Goal: Task Accomplishment & Management: Manage account settings

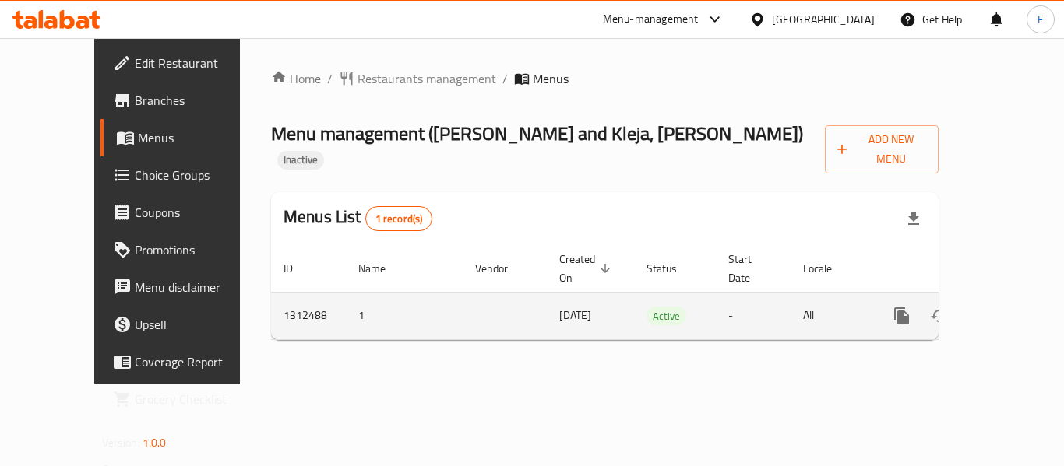
click at [1007, 309] on icon "enhanced table" at bounding box center [1014, 316] width 14 height 14
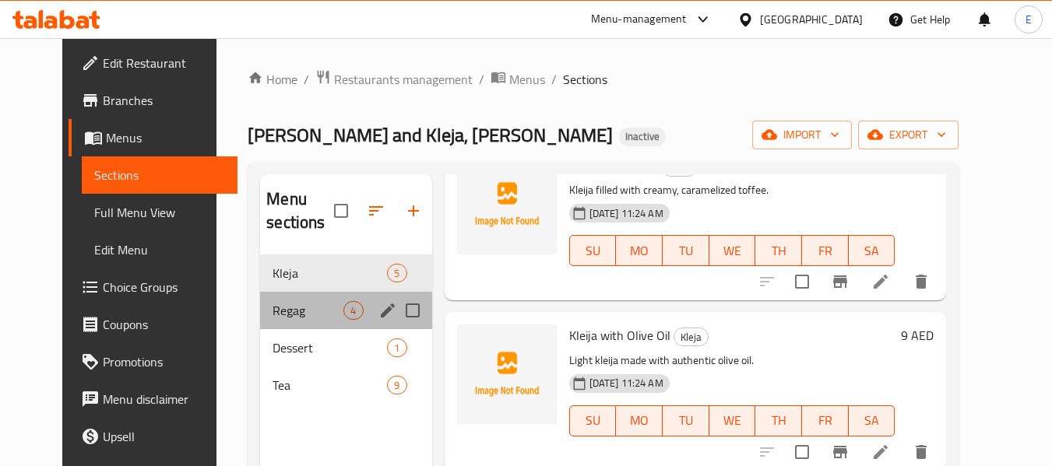
click at [286, 299] on div "Regag 4" at bounding box center [345, 310] width 171 height 37
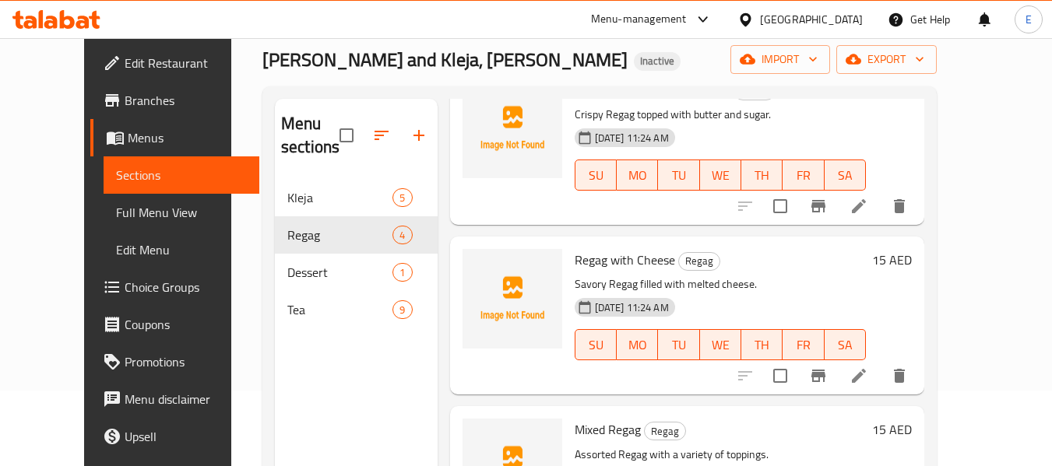
scroll to position [218, 0]
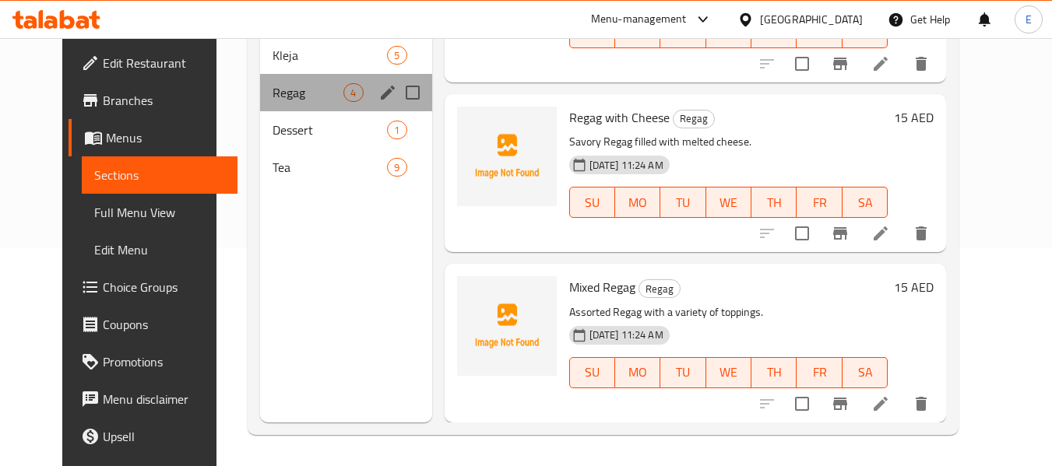
click at [316, 108] on div "Regag 4" at bounding box center [345, 92] width 171 height 37
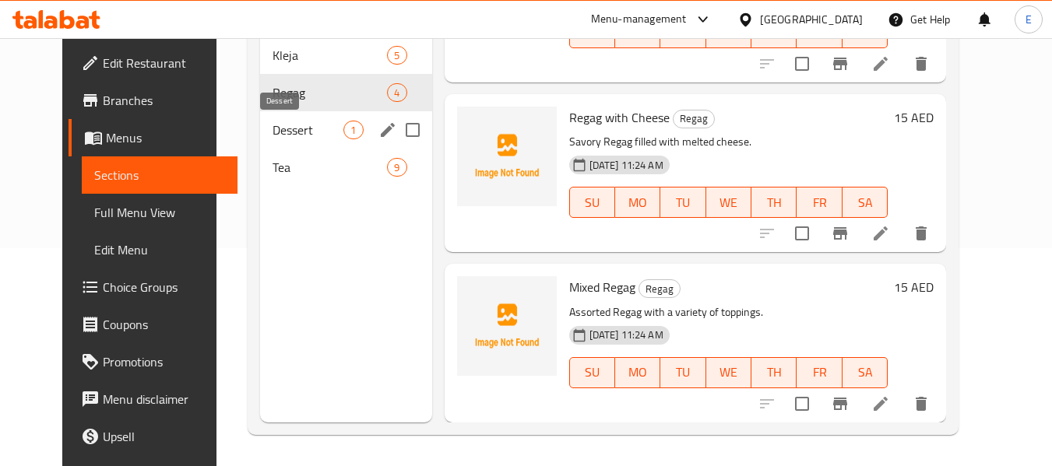
click at [314, 122] on span "Dessert" at bounding box center [308, 130] width 71 height 19
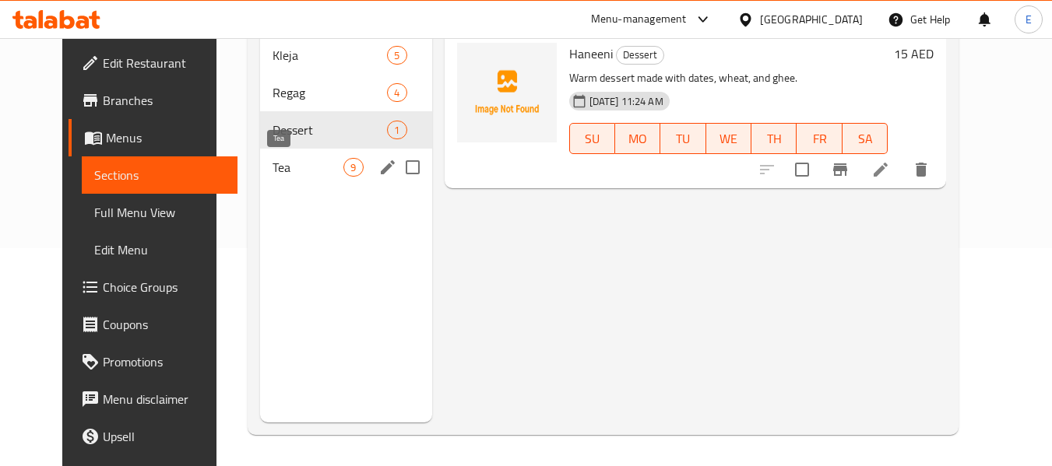
click at [301, 150] on div "Tea 9" at bounding box center [345, 167] width 171 height 37
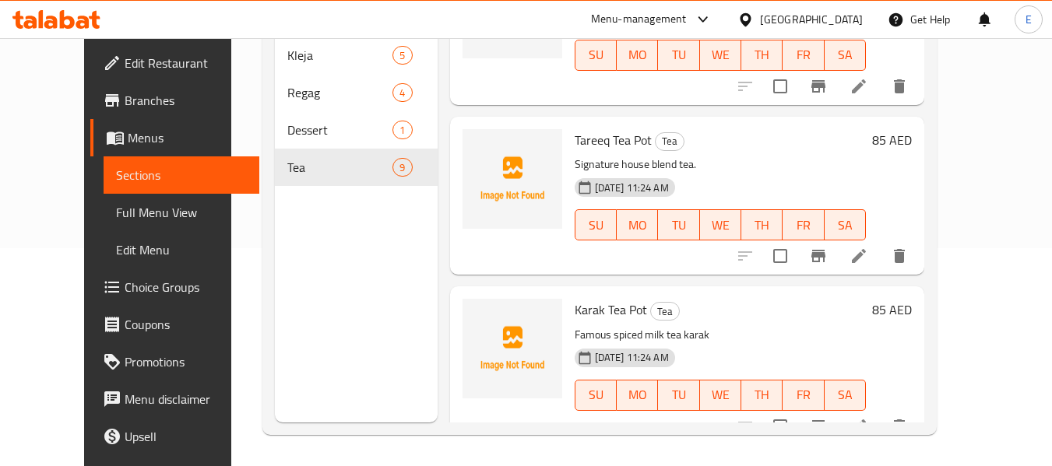
scroll to position [1127, 0]
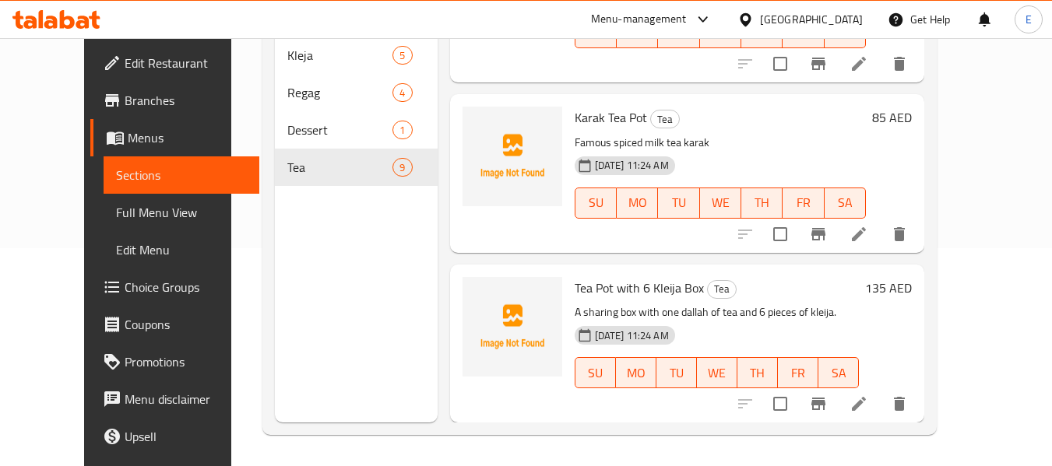
click at [116, 216] on span "Full Menu View" at bounding box center [182, 212] width 132 height 19
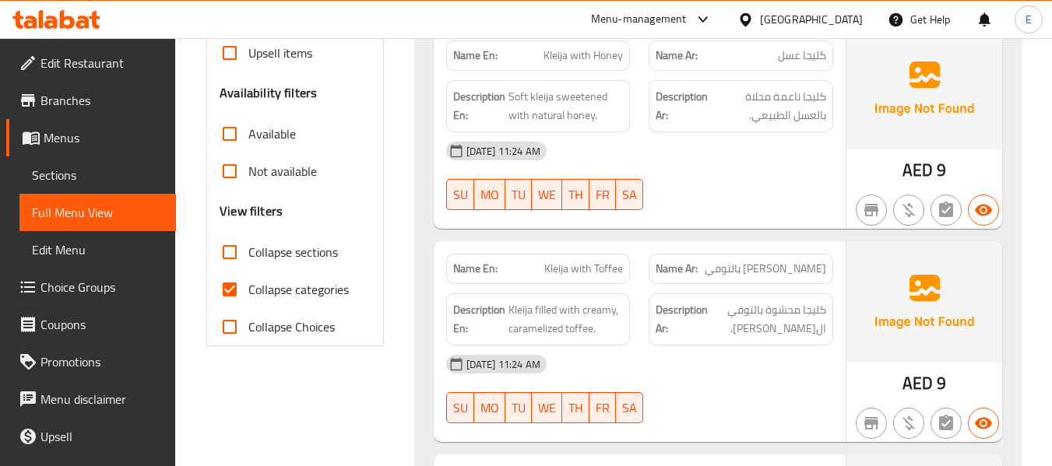
scroll to position [452, 0]
click at [227, 293] on input "Collapse categories" at bounding box center [229, 288] width 37 height 37
checkbox input "false"
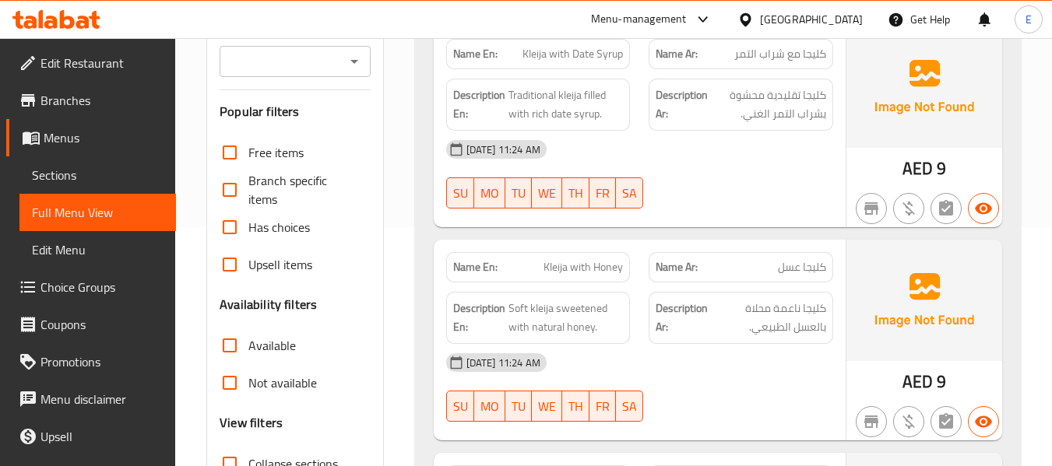
scroll to position [311, 0]
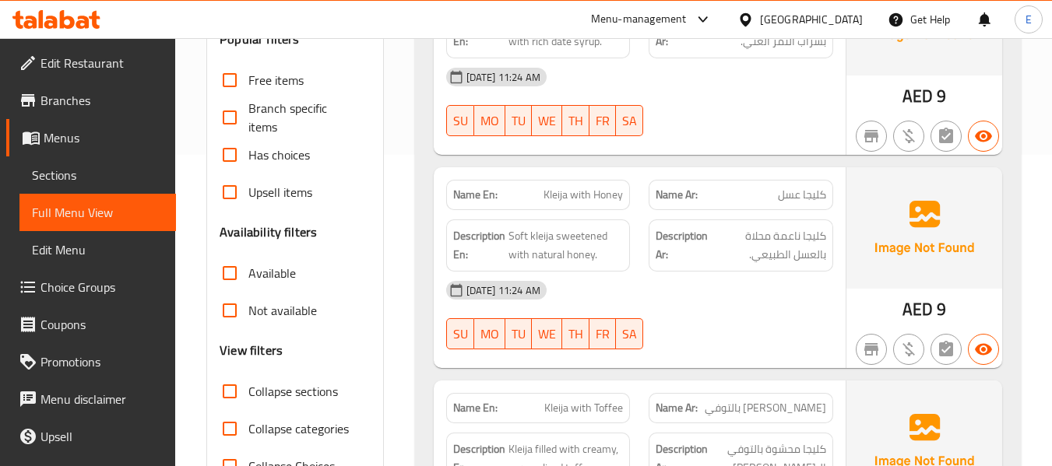
click at [230, 397] on input "Collapse sections" at bounding box center [229, 391] width 37 height 37
checkbox input "true"
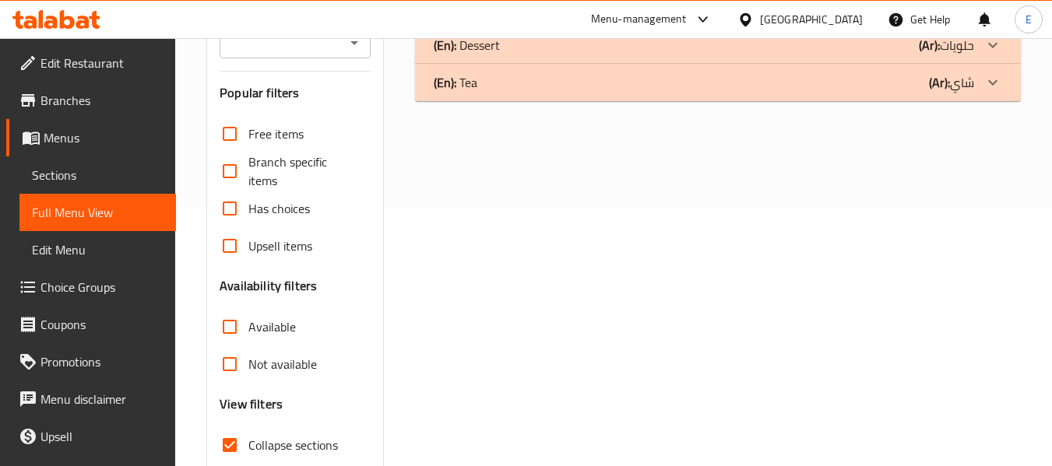
scroll to position [156, 0]
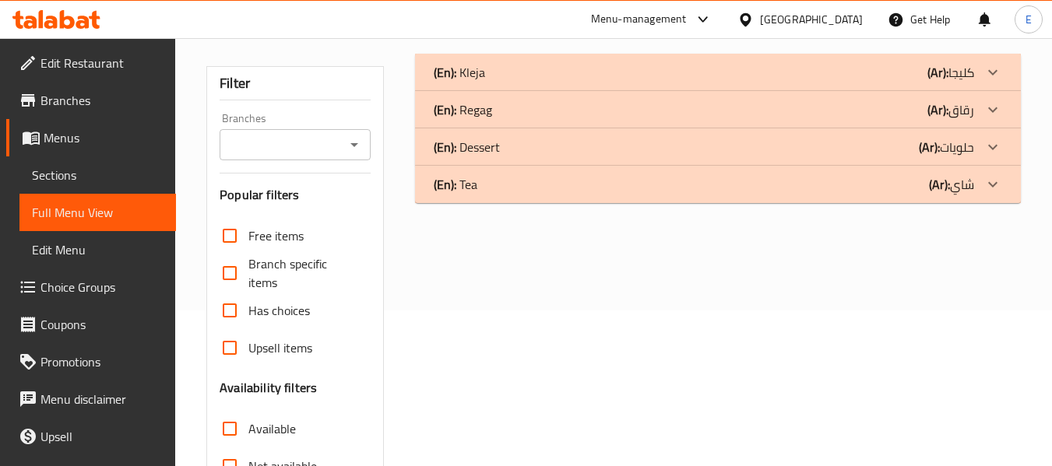
click at [878, 76] on div "(En): Kleja (Ar): كليجا" at bounding box center [704, 72] width 540 height 19
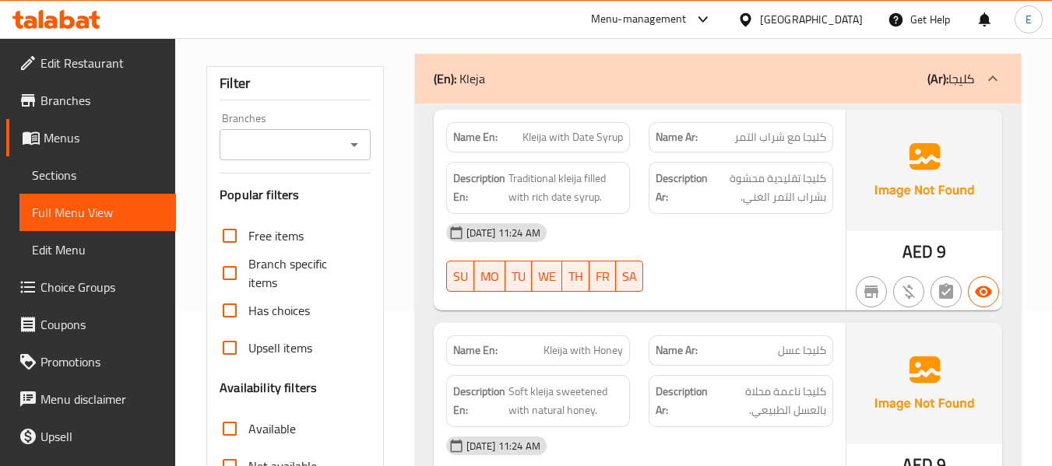
click at [932, 266] on span "AED" at bounding box center [917, 252] width 30 height 30
click at [610, 135] on span "Kleija with Date Syrup" at bounding box center [572, 137] width 100 height 16
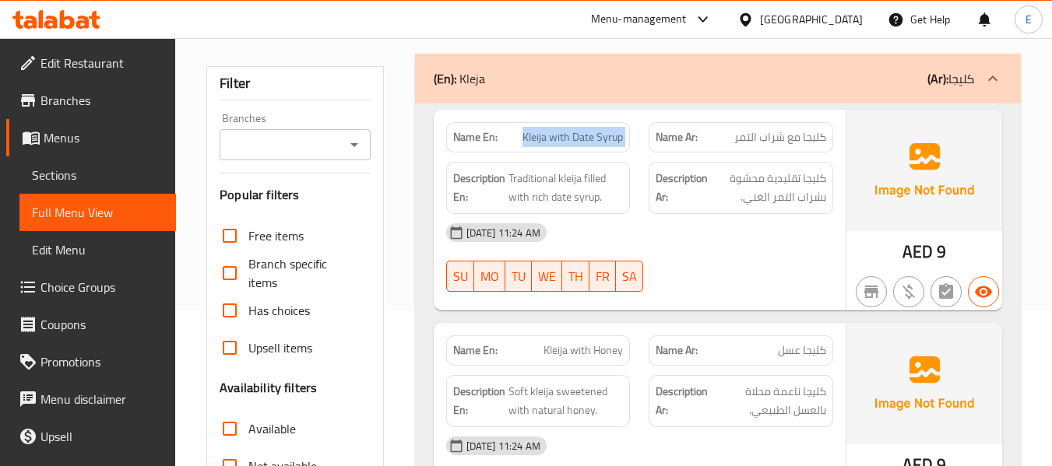
click at [610, 135] on span "Kleija with Date Syrup" at bounding box center [572, 137] width 100 height 16
click at [784, 138] on span "كليجا مع شراب التمر" at bounding box center [780, 137] width 92 height 16
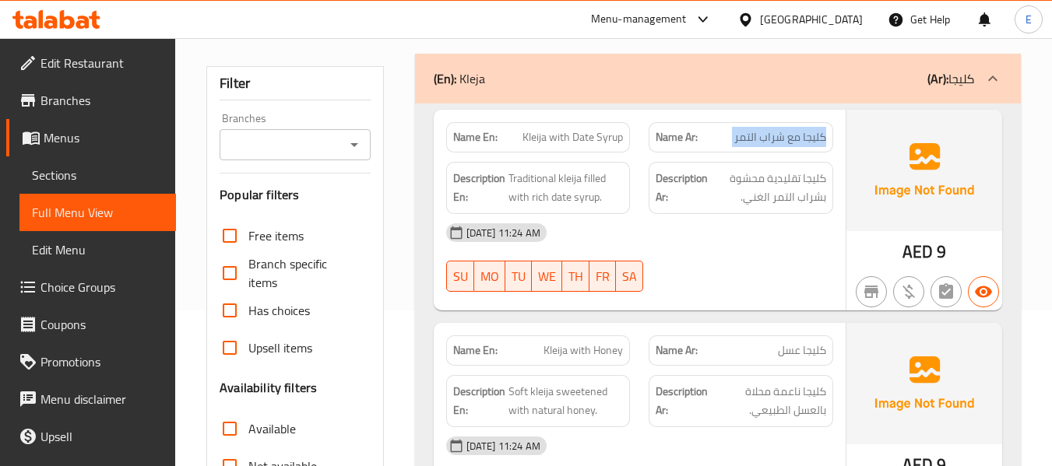
click at [784, 138] on span "كليجا مع شراب التمر" at bounding box center [780, 137] width 92 height 16
click at [783, 233] on div "[DATE] 11:24 AM" at bounding box center [640, 232] width 406 height 37
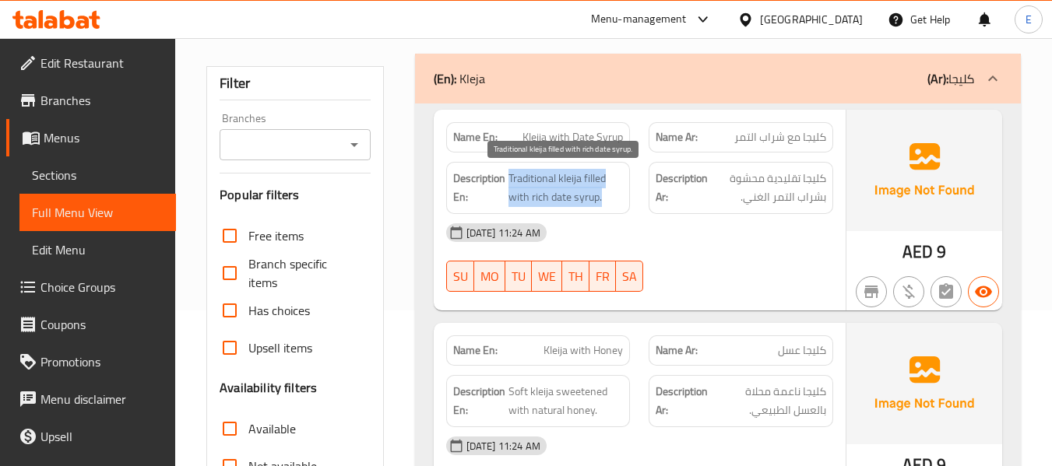
drag, startPoint x: 509, startPoint y: 169, endPoint x: 606, endPoint y: 198, distance: 100.8
click at [606, 198] on span "Traditional kleija filled with rich date syrup." at bounding box center [565, 188] width 115 height 38
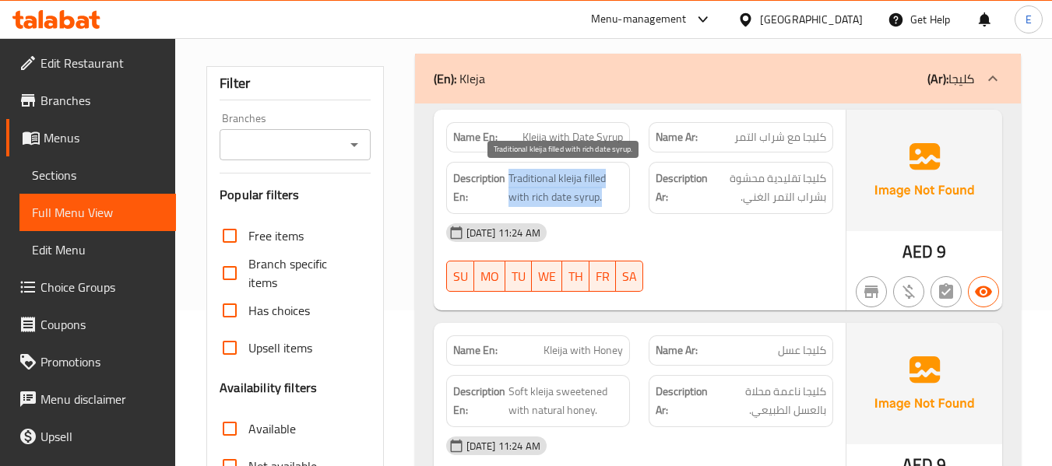
click at [606, 198] on span "Traditional kleija filled with rich date syrup." at bounding box center [565, 188] width 115 height 38
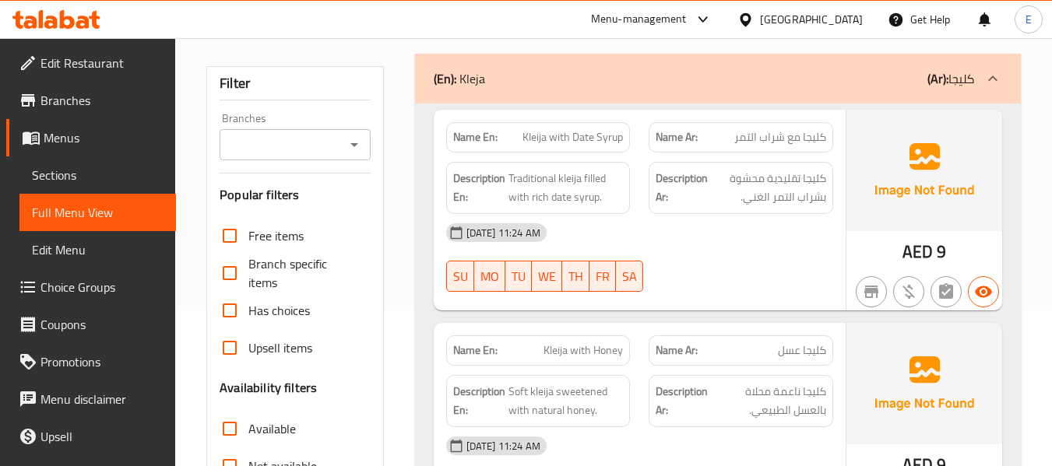
click at [756, 237] on div "[DATE] 11:24 AM" at bounding box center [640, 232] width 406 height 37
click at [600, 191] on span "Traditional kleija filled with rich date syrup." at bounding box center [565, 188] width 115 height 38
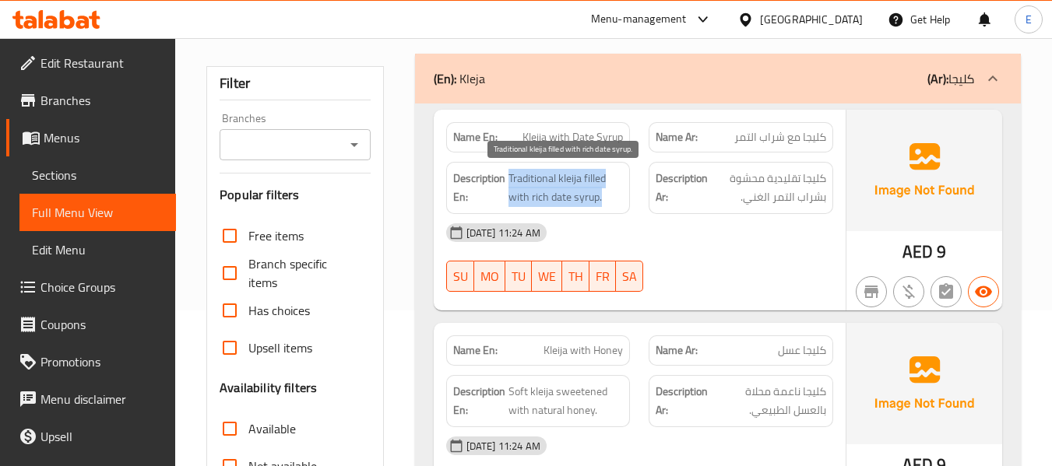
click at [600, 191] on span "Traditional kleija filled with rich date syrup." at bounding box center [565, 188] width 115 height 38
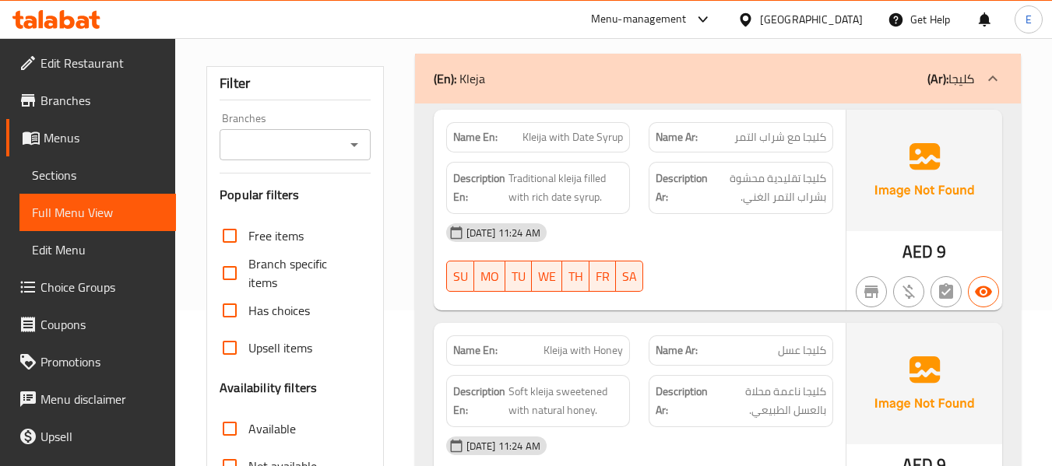
click at [748, 237] on div "[DATE] 11:24 AM" at bounding box center [640, 232] width 406 height 37
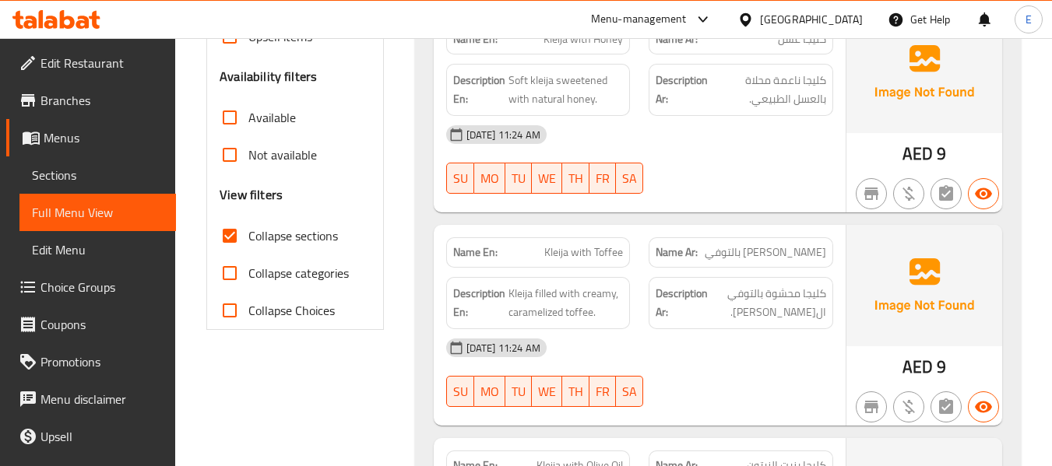
scroll to position [389, 0]
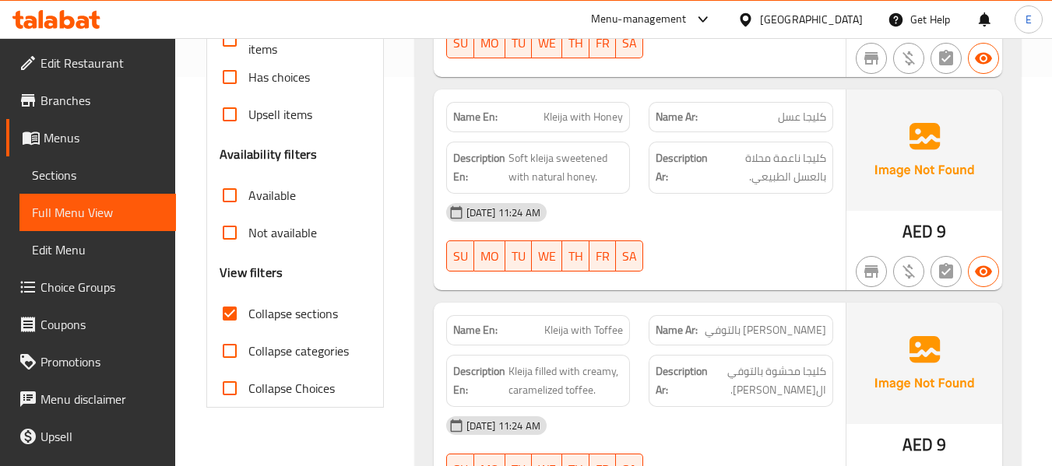
click at [806, 116] on span "كليجا عسل" at bounding box center [802, 117] width 48 height 16
click at [567, 114] on span "Kleija with Honey" at bounding box center [582, 117] width 79 height 16
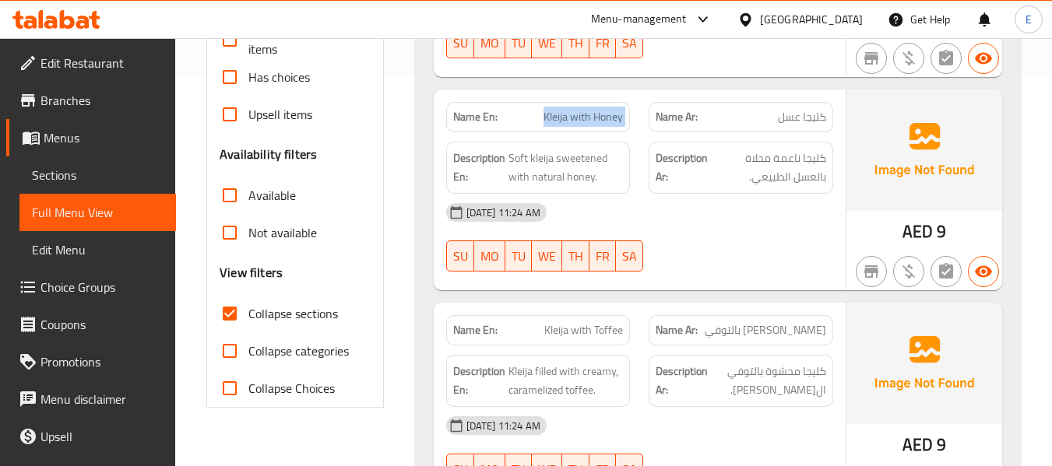
click at [567, 114] on span "Kleija with Honey" at bounding box center [582, 117] width 79 height 16
click at [772, 234] on div "17-09-2025 11:24 AM SU MO TU WE TH FR SA" at bounding box center [640, 237] width 406 height 87
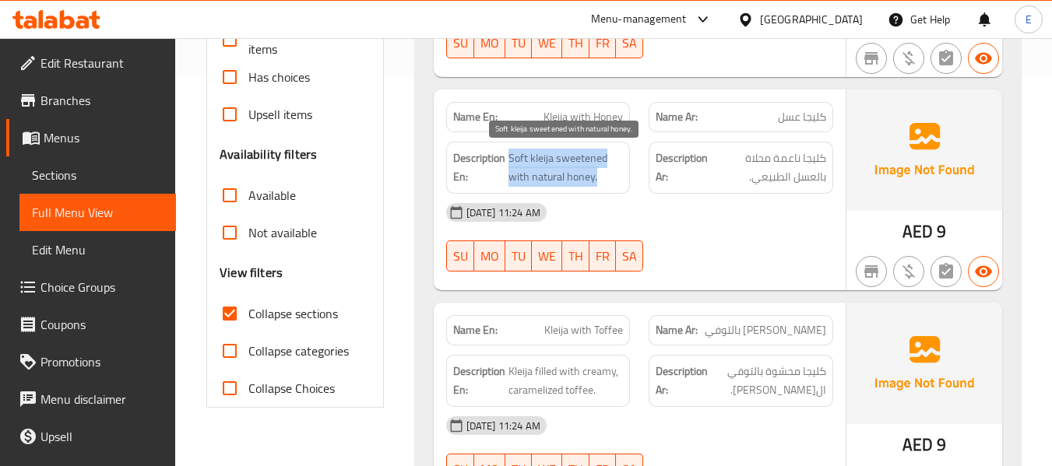
drag, startPoint x: 510, startPoint y: 155, endPoint x: 604, endPoint y: 171, distance: 95.6
click at [604, 171] on span "Soft kleija sweetened with natural honey." at bounding box center [565, 168] width 115 height 38
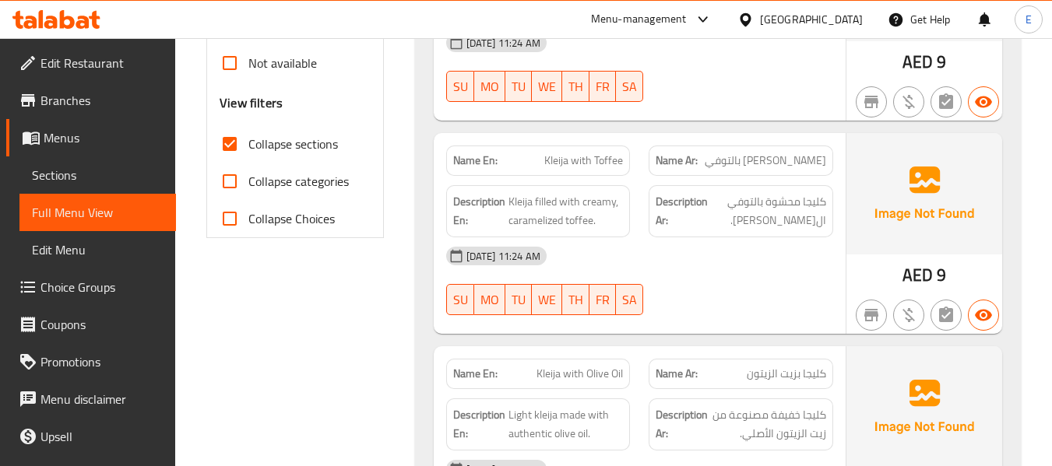
scroll to position [623, 0]
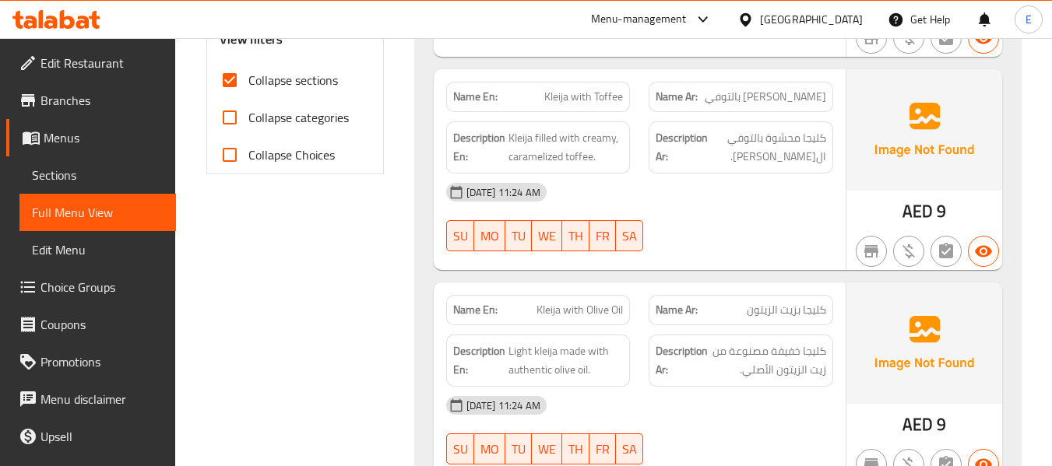
click at [783, 98] on span "كليجا بالتوفي" at bounding box center [765, 97] width 121 height 16
click at [584, 97] on span "Kleija with Toffee" at bounding box center [583, 97] width 79 height 16
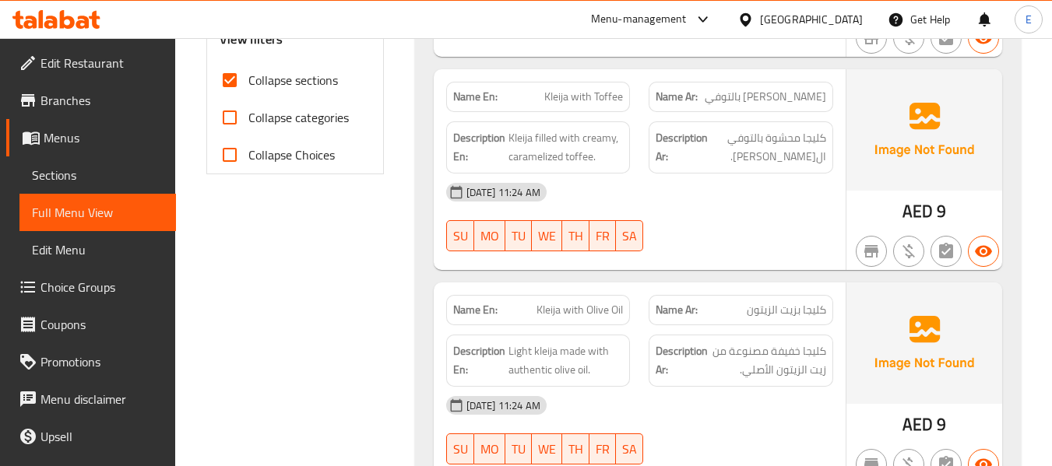
click at [584, 97] on span "Kleija with Toffee" at bounding box center [583, 97] width 79 height 16
click at [808, 89] on span "كليجا بالتوفي" at bounding box center [765, 97] width 121 height 16
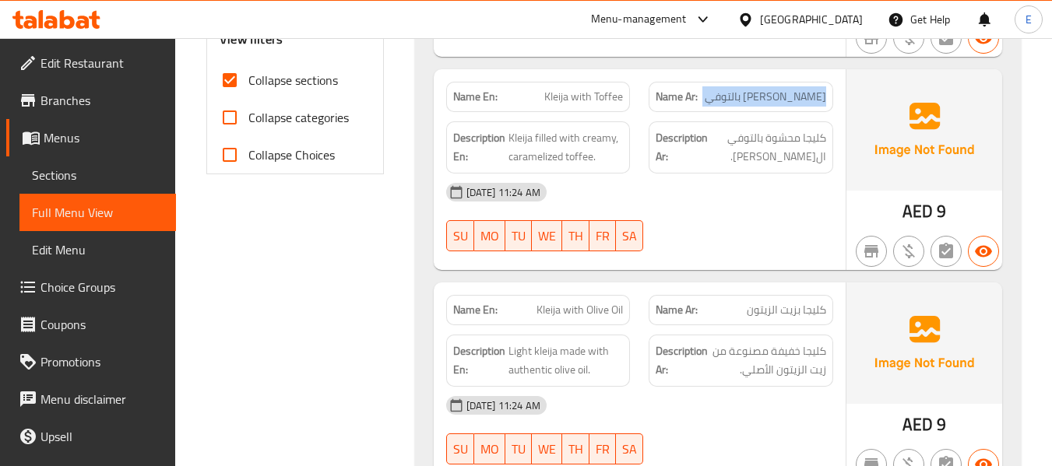
click at [808, 89] on span "كليجا بالتوفي" at bounding box center [765, 97] width 121 height 16
click at [569, 83] on div "Name En: Kleija with Toffee" at bounding box center [538, 97] width 185 height 30
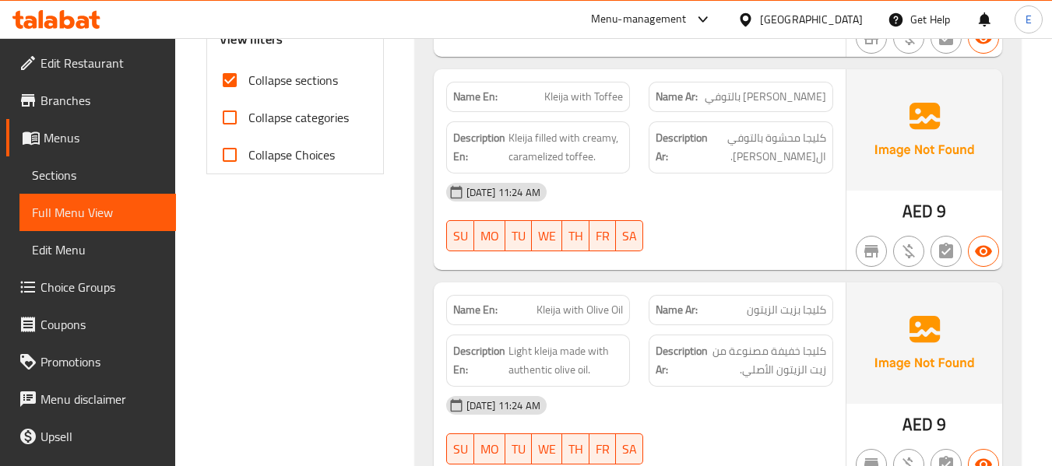
click at [758, 181] on div "[DATE] 11:24 AM" at bounding box center [640, 192] width 406 height 37
drag, startPoint x: 506, startPoint y: 135, endPoint x: 626, endPoint y: 154, distance: 121.5
click at [626, 154] on div "Description En: Kleija filled with creamy, caramelized toffee." at bounding box center [538, 147] width 185 height 52
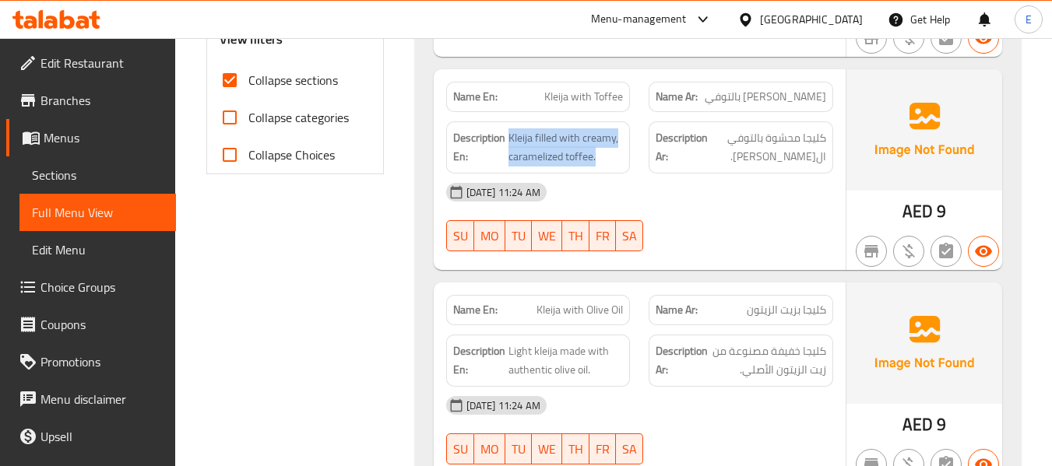
click at [626, 154] on div "Description En: Kleija filled with creamy, caramelized toffee." at bounding box center [538, 147] width 185 height 52
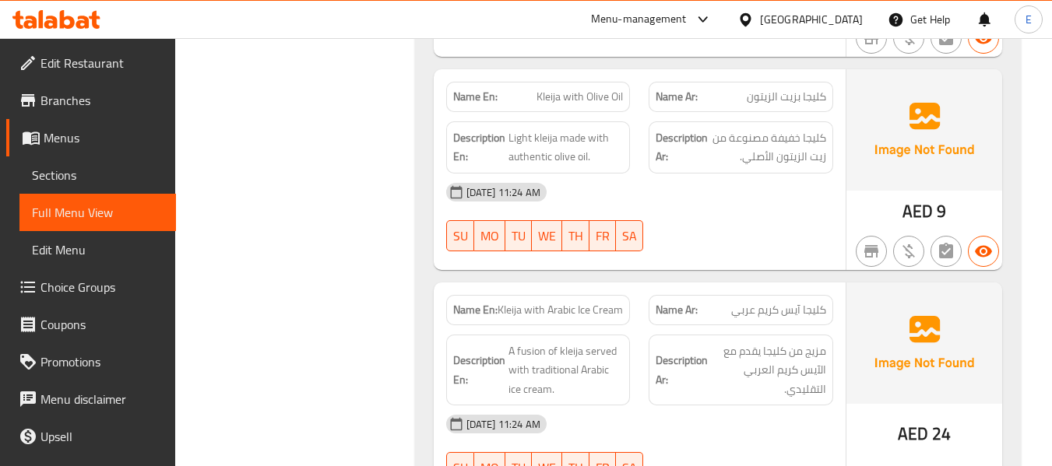
scroll to position [856, 0]
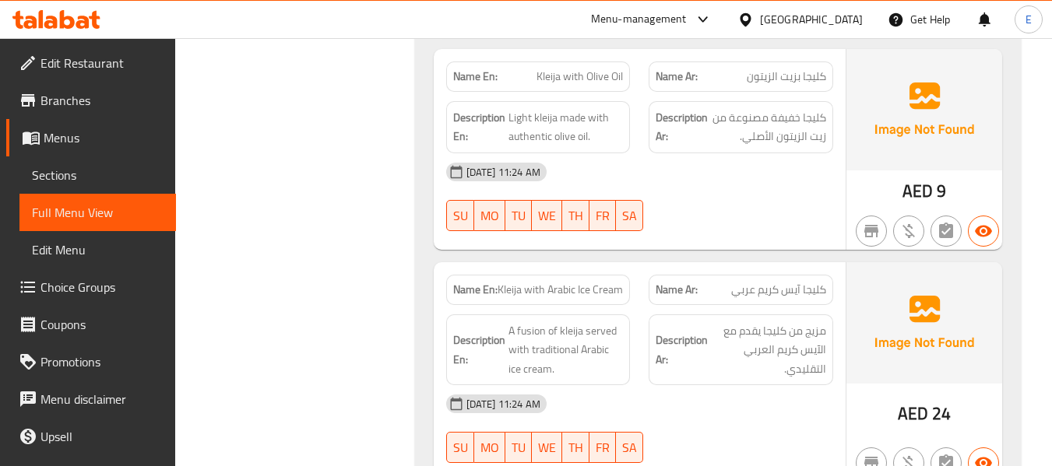
click at [829, 67] on div "Name Ar: كليجا بزيت الزيتون" at bounding box center [741, 77] width 185 height 30
click at [558, 76] on span "Kleija with Olive Oil" at bounding box center [579, 77] width 86 height 16
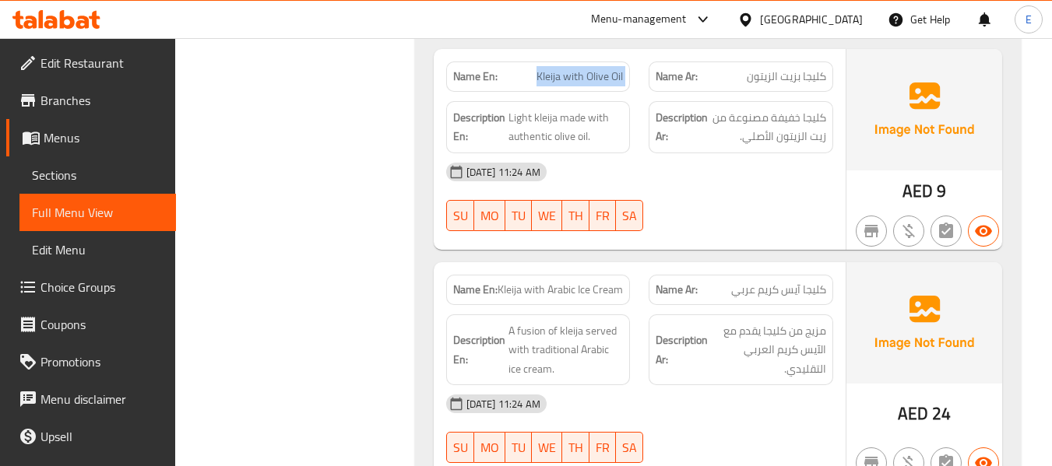
click at [558, 76] on span "Kleija with Olive Oil" at bounding box center [579, 77] width 86 height 16
click at [685, 171] on div "[DATE] 11:24 AM" at bounding box center [640, 171] width 406 height 37
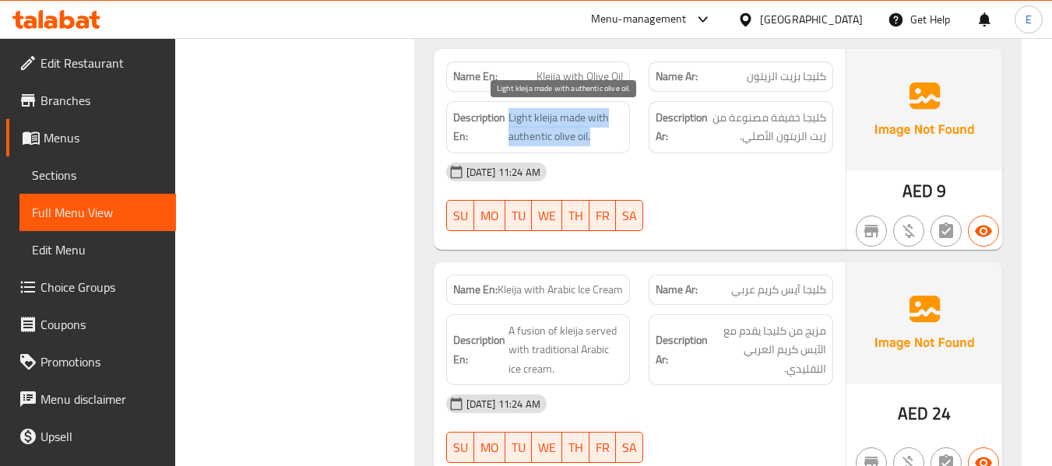
drag, startPoint x: 508, startPoint y: 116, endPoint x: 610, endPoint y: 141, distance: 104.2
click at [610, 141] on span "Light kleija made with authentic olive oil." at bounding box center [565, 127] width 115 height 38
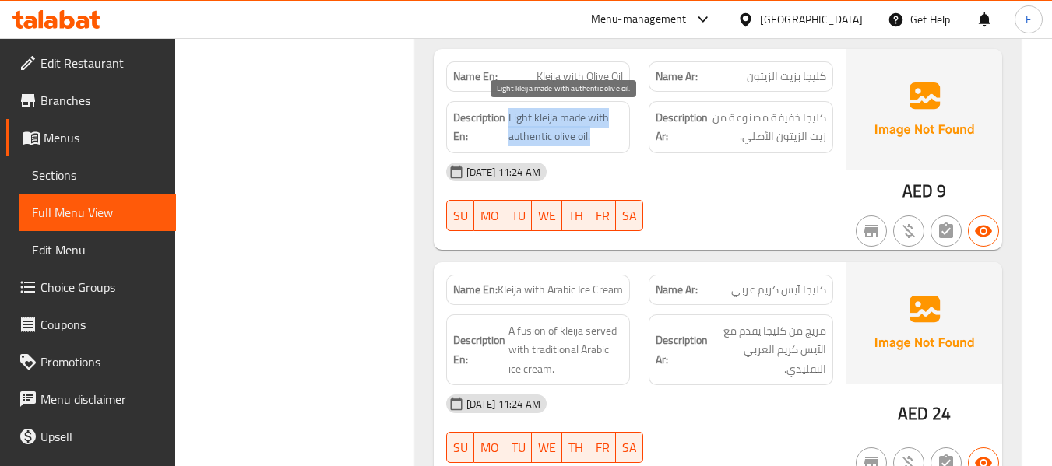
click at [610, 141] on span "Light kleija made with authentic olive oil." at bounding box center [565, 127] width 115 height 38
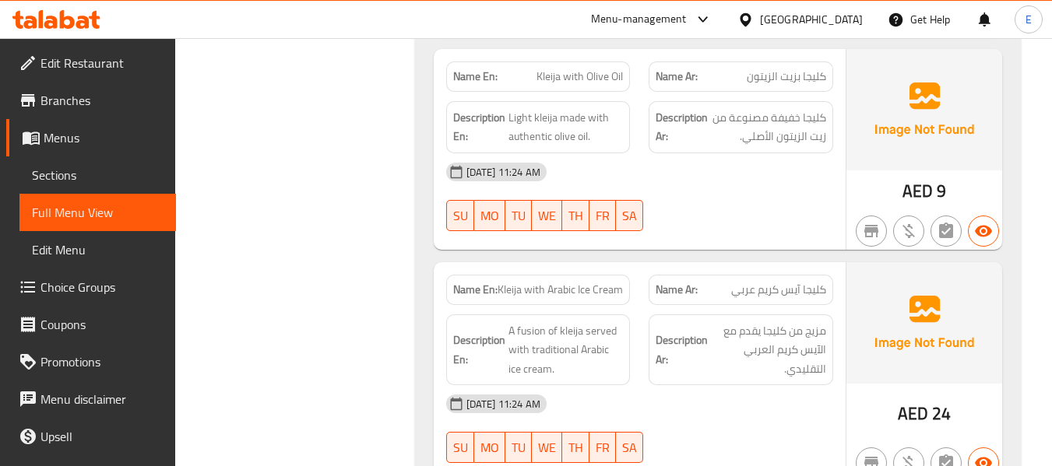
click at [715, 184] on div "[DATE] 11:24 AM" at bounding box center [640, 171] width 406 height 37
click at [567, 78] on span "Kleija with Olive Oil" at bounding box center [579, 77] width 86 height 16
copy span "Kleija with Olive Oil"
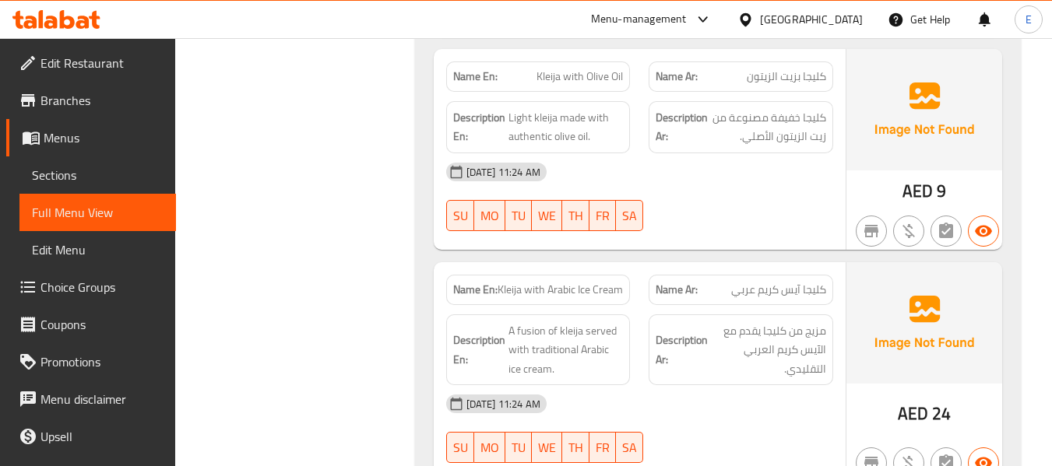
click at [773, 86] on div "Name Ar: كليجا بزيت الزيتون" at bounding box center [741, 77] width 185 height 30
click at [757, 199] on div "17-09-2025 11:24 AM SU MO TU WE TH FR SA" at bounding box center [640, 196] width 406 height 87
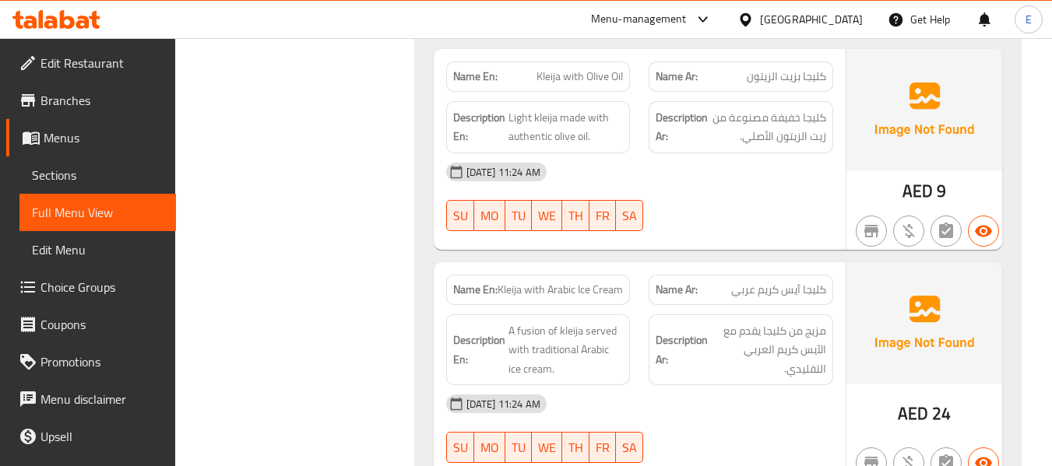
click at [757, 199] on div "17-09-2025 11:24 AM SU MO TU WE TH FR SA" at bounding box center [640, 196] width 406 height 87
click at [600, 69] on span "Kleija with Olive Oil" at bounding box center [579, 77] width 86 height 16
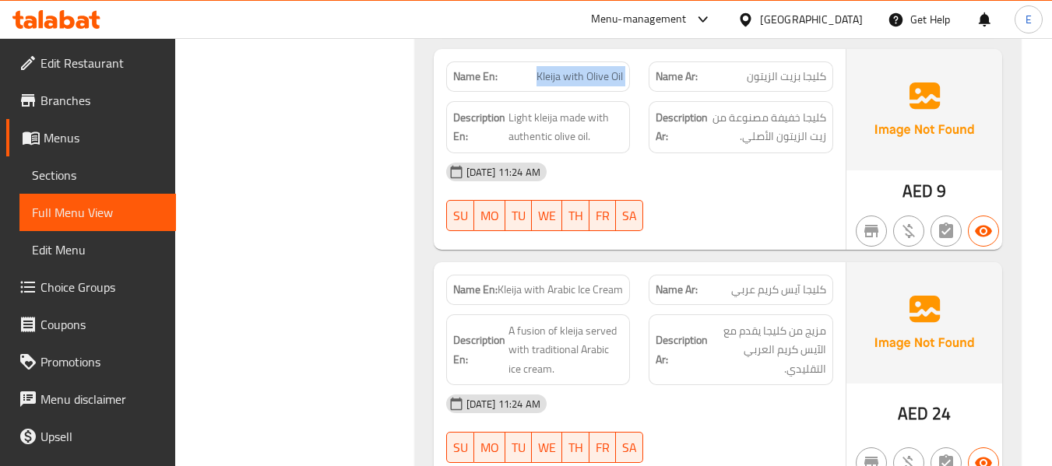
click at [589, 83] on span "Kleija with Olive Oil" at bounding box center [579, 77] width 86 height 16
click at [760, 196] on div "17-09-2025 11:24 AM SU MO TU WE TH FR SA" at bounding box center [640, 196] width 406 height 87
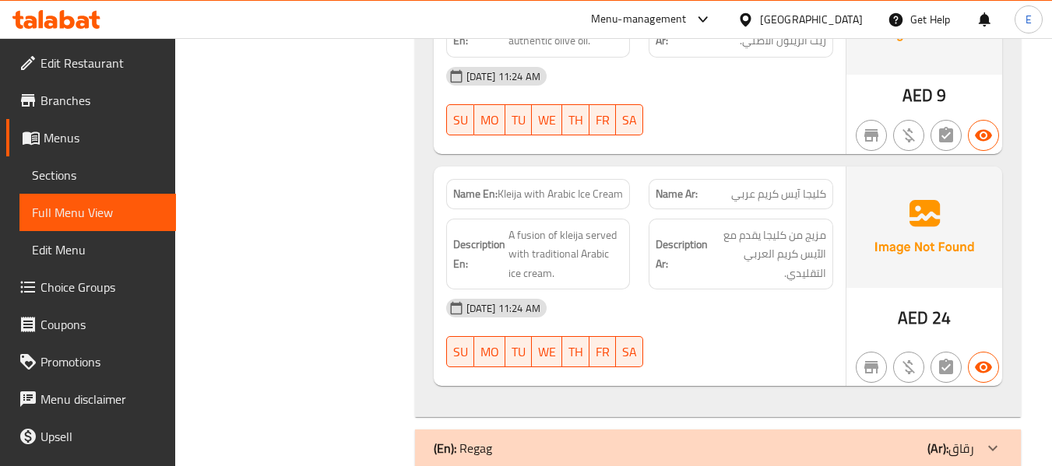
scroll to position [1012, 0]
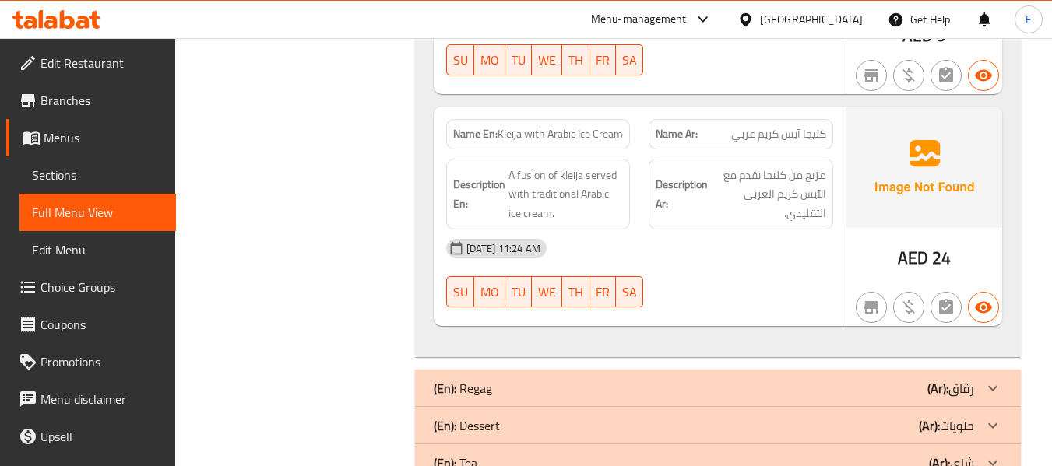
click at [586, 131] on span "Kleija with Arabic Ice Cream" at bounding box center [560, 134] width 125 height 16
click at [747, 132] on span "كليجا آيس كريم عربي" at bounding box center [778, 134] width 95 height 16
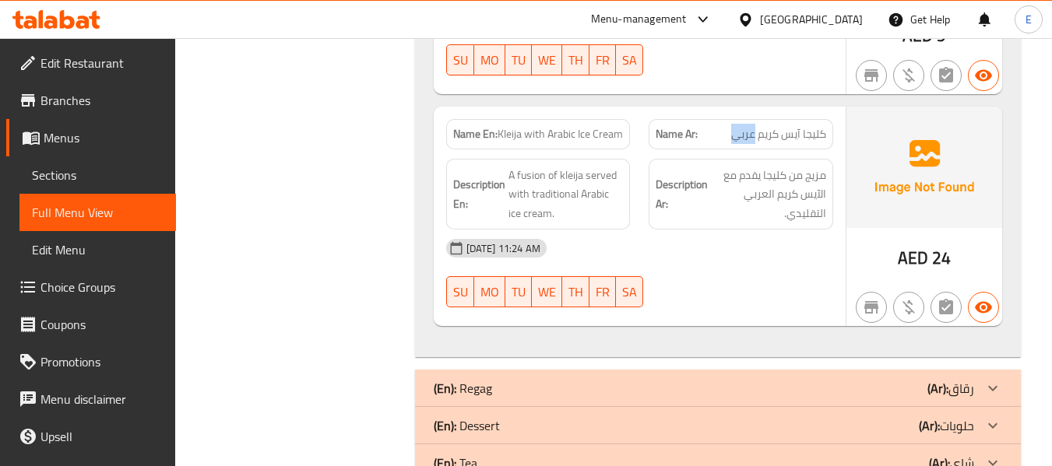
click at [747, 132] on span "كليجا آيس كريم عربي" at bounding box center [778, 134] width 95 height 16
click at [744, 246] on div "[DATE] 11:24 AM" at bounding box center [640, 248] width 406 height 37
click at [772, 139] on span "كليجا آيس كريم عربي" at bounding box center [778, 134] width 95 height 16
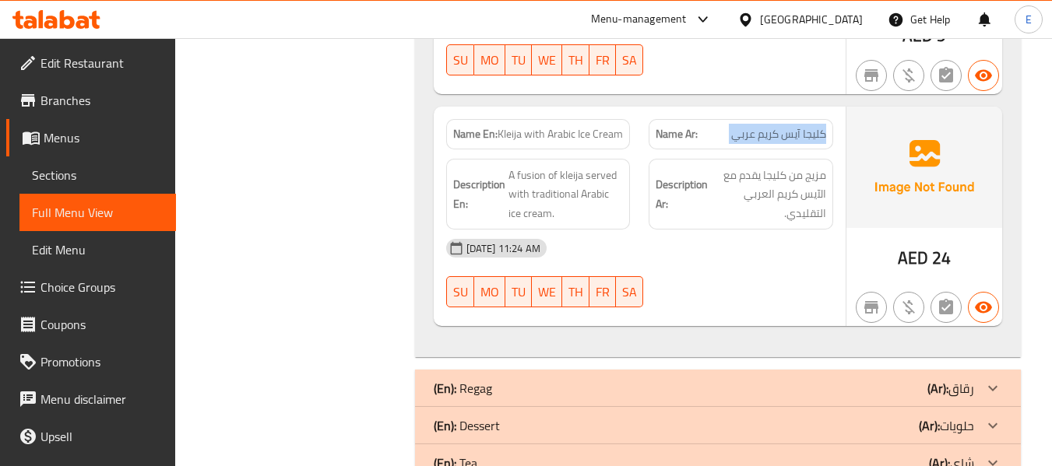
click at [772, 139] on span "كليجا آيس كريم عربي" at bounding box center [778, 134] width 95 height 16
click at [631, 133] on div "Name En: Kleija with Arabic Ice Cream" at bounding box center [538, 134] width 203 height 49
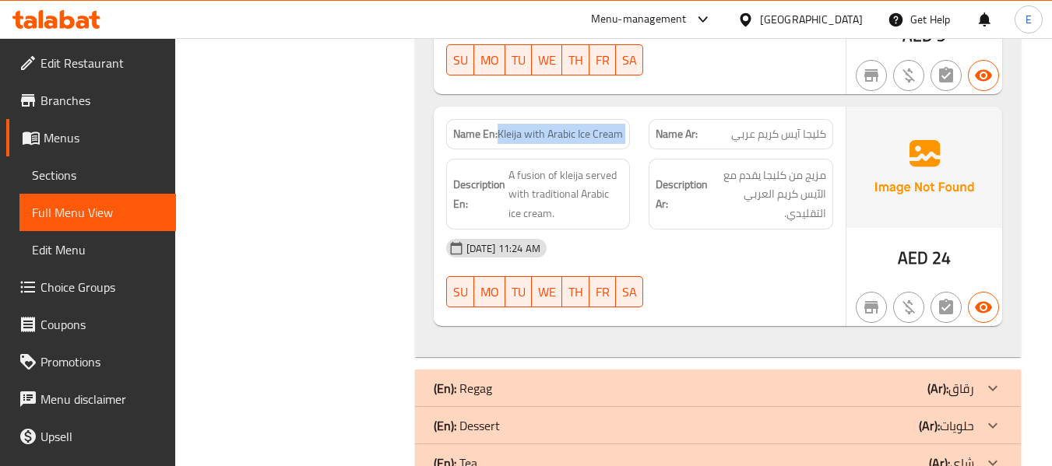
click at [631, 133] on div "Name En: Kleija with Arabic Ice Cream" at bounding box center [538, 134] width 203 height 49
click at [683, 227] on div "Description Ar: مزيج من كليجا يقدم مع الآيس كريم العربي التقليدي." at bounding box center [741, 195] width 185 height 72
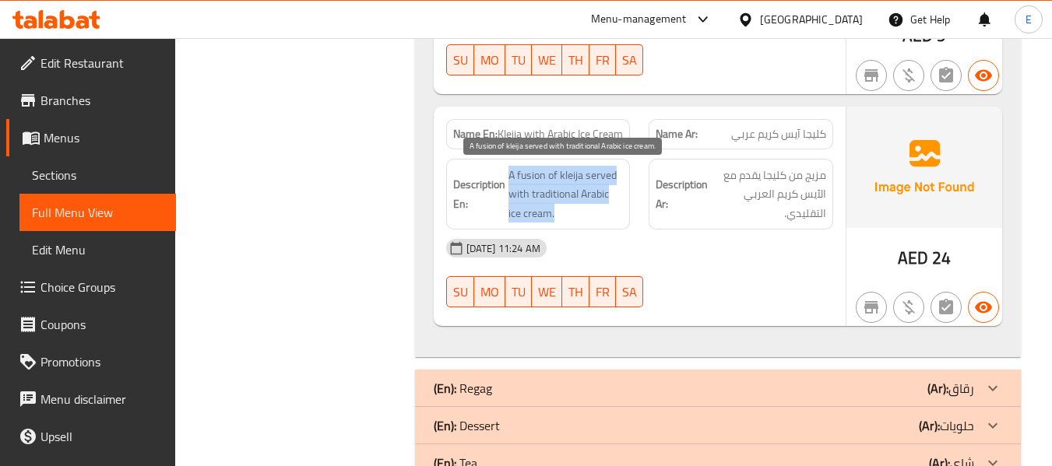
drag, startPoint x: 505, startPoint y: 169, endPoint x: 611, endPoint y: 212, distance: 114.2
click at [611, 212] on h6 "Description En: A fusion of kleija served with traditional Arabic ice cream." at bounding box center [538, 195] width 171 height 58
click at [611, 212] on span "A fusion of kleija served with traditional Arabic ice cream." at bounding box center [565, 195] width 115 height 58
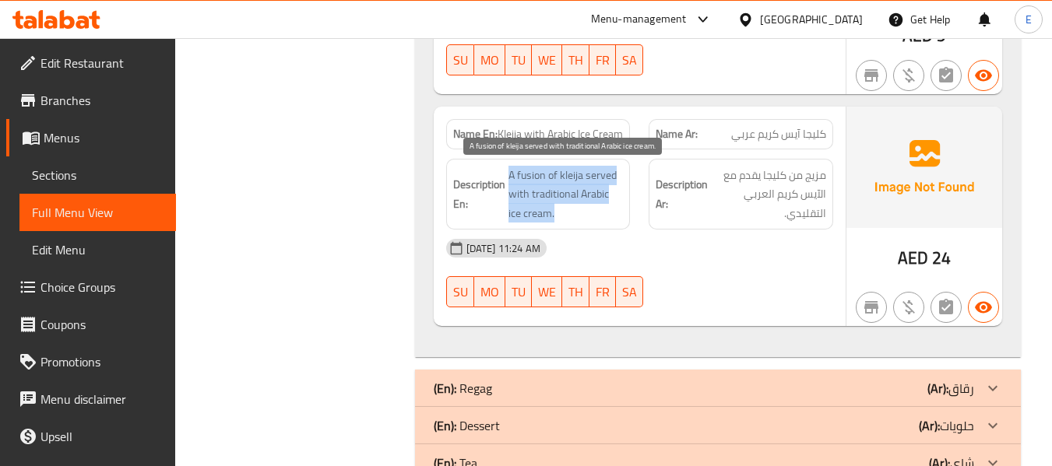
click at [611, 212] on span "A fusion of kleija served with traditional Arabic ice cream." at bounding box center [565, 195] width 115 height 58
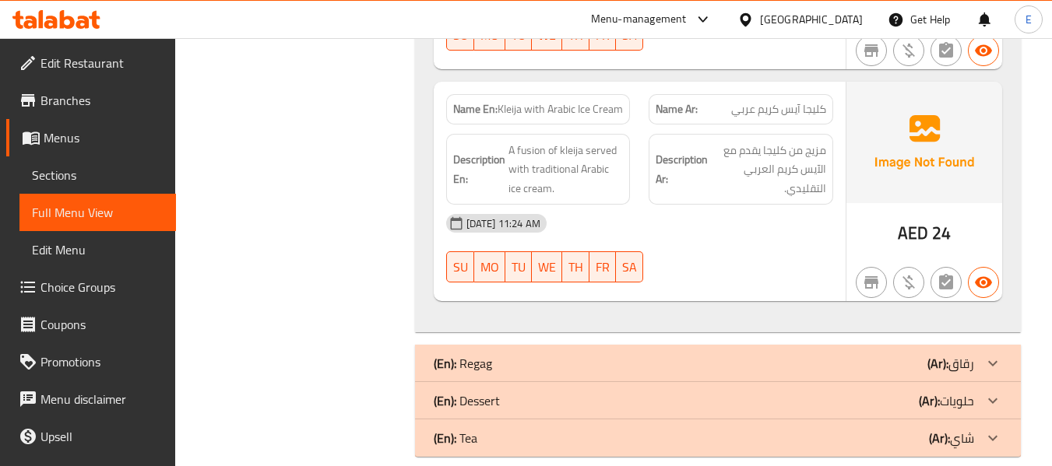
scroll to position [1059, 0]
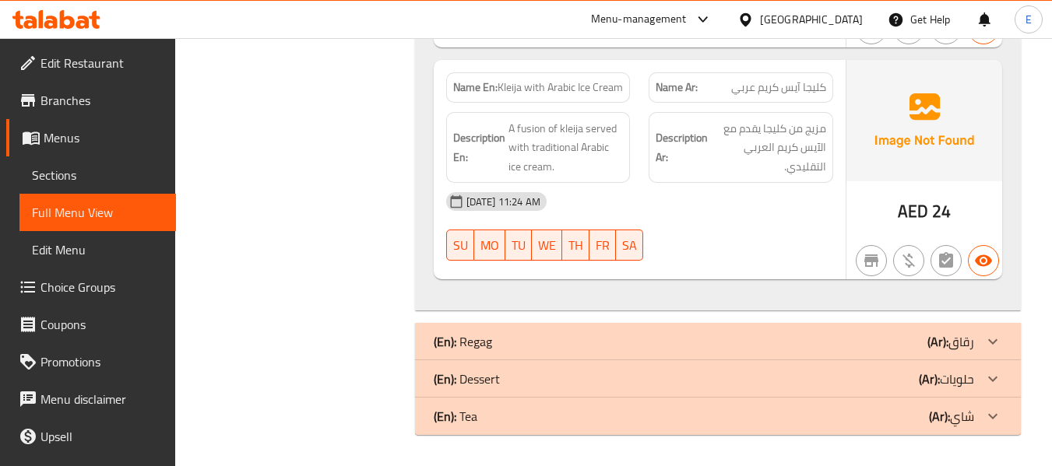
click at [830, 340] on div "(En): Regag (Ar): رقاق" at bounding box center [704, 341] width 540 height 19
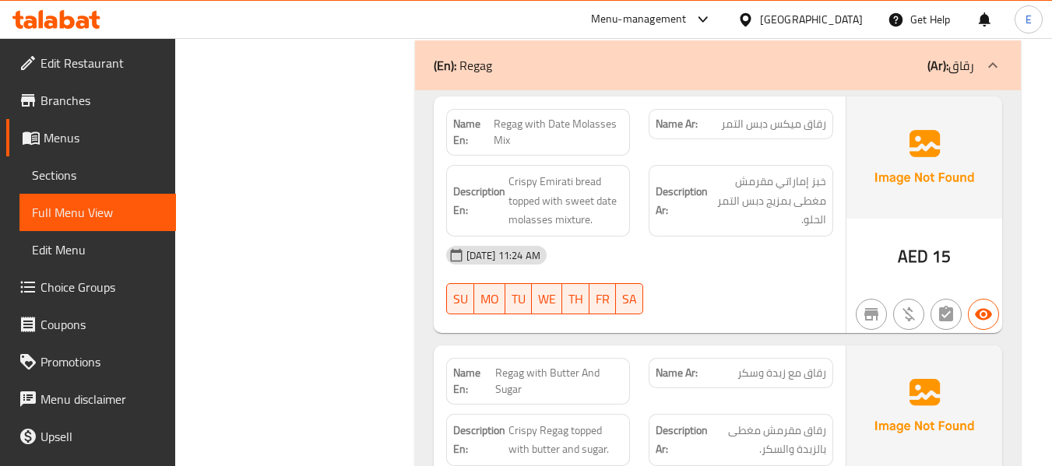
scroll to position [1370, 0]
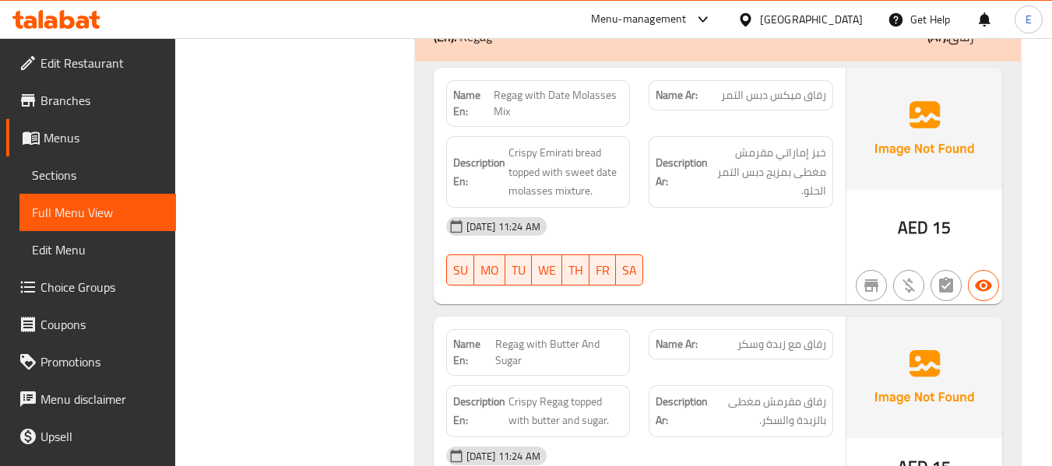
click at [822, 91] on span "رقاق ميكس دبس التمر" at bounding box center [773, 95] width 105 height 16
click at [772, 102] on span "رقاق ميكس دبس التمر" at bounding box center [773, 95] width 105 height 16
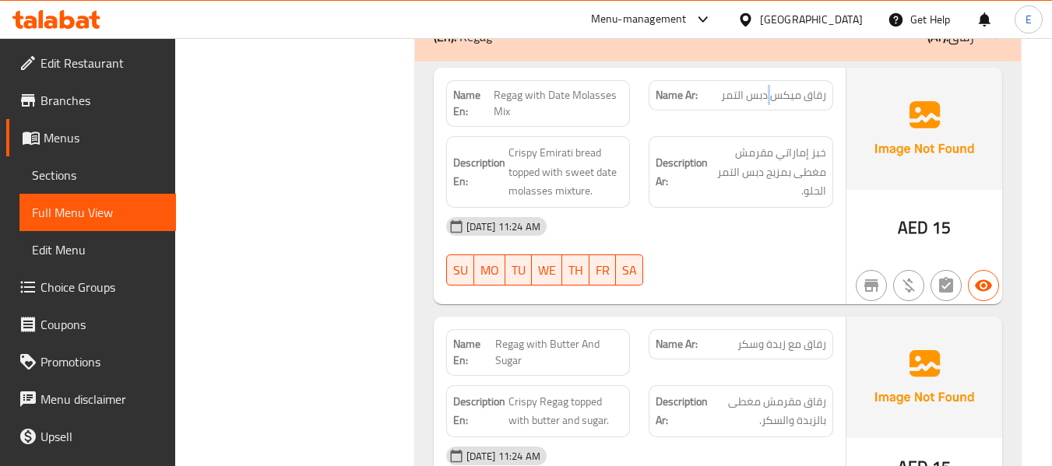
click at [772, 102] on span "رقاق ميكس دبس التمر" at bounding box center [773, 95] width 105 height 16
click at [561, 93] on span "Regag with Date Molasses Mix" at bounding box center [559, 103] width 130 height 33
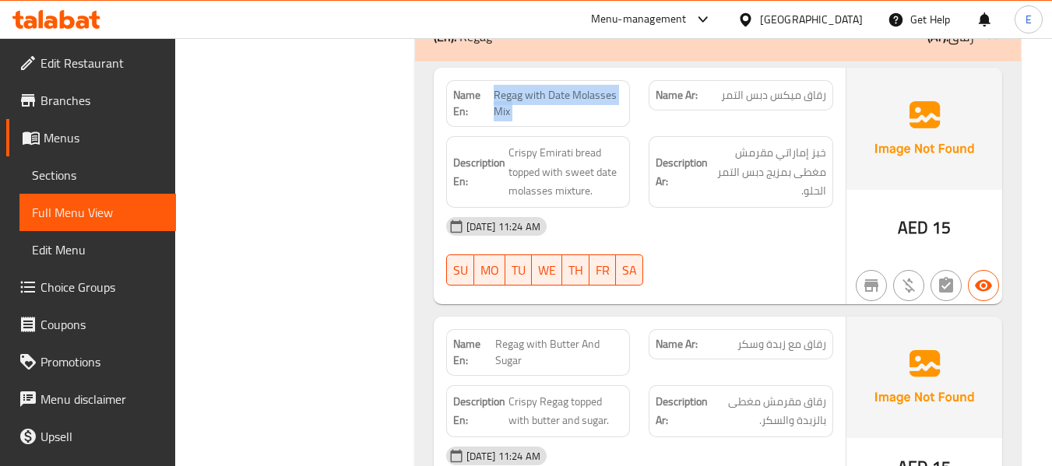
click at [561, 93] on span "Regag with Date Molasses Mix" at bounding box center [559, 103] width 130 height 33
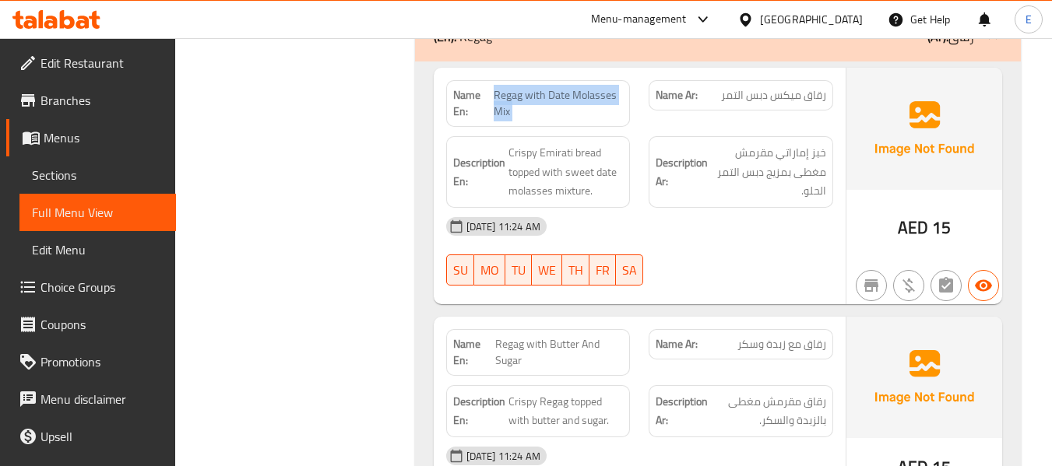
click at [561, 93] on span "Regag with Date Molasses Mix" at bounding box center [559, 103] width 130 height 33
click at [720, 222] on div "[DATE] 11:24 AM" at bounding box center [640, 226] width 406 height 37
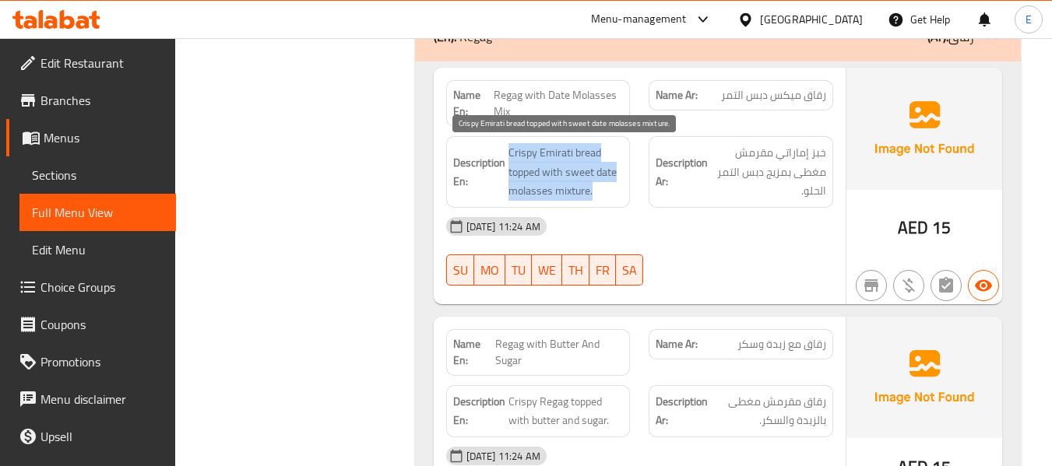
drag, startPoint x: 507, startPoint y: 143, endPoint x: 597, endPoint y: 187, distance: 100.3
click at [597, 187] on h6 "Description En: Crispy Emirati bread topped with sweet date molasses mixture." at bounding box center [538, 172] width 171 height 58
click at [597, 187] on span "Crispy Emirati bread topped with sweet date molasses mixture." at bounding box center [565, 172] width 115 height 58
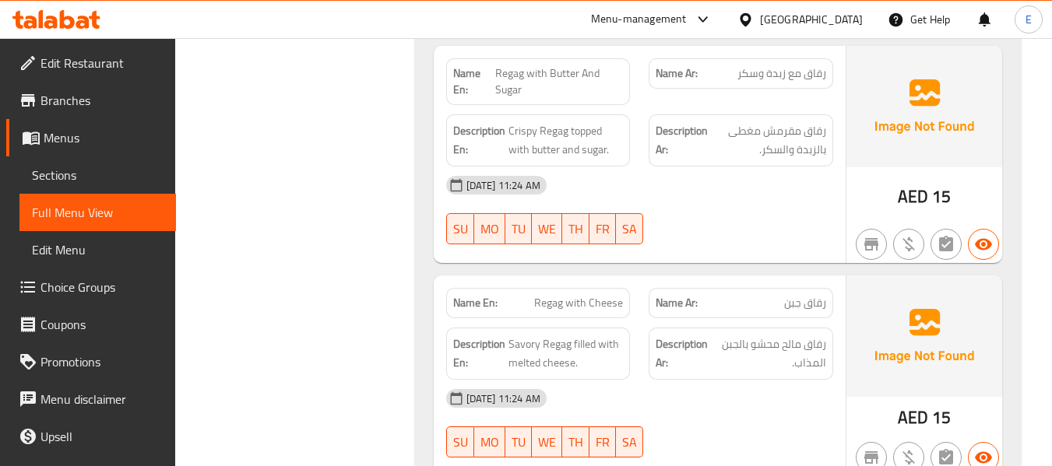
scroll to position [1604, 0]
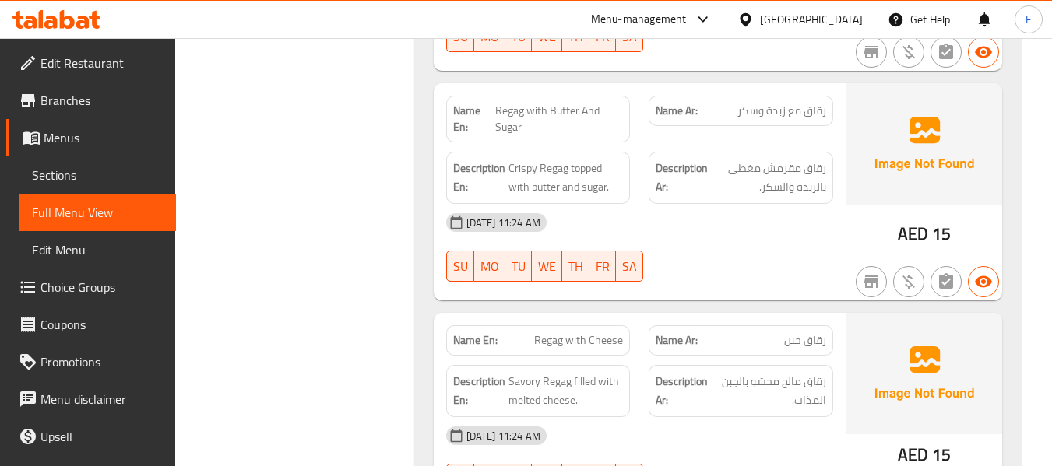
click at [769, 118] on span "رقاق مع زبدة وسكر" at bounding box center [781, 111] width 89 height 16
click at [769, 117] on span "رقاق مع زبدة وسكر" at bounding box center [781, 111] width 89 height 16
click at [519, 108] on span "Regag with Butter And Sugar" at bounding box center [559, 119] width 128 height 33
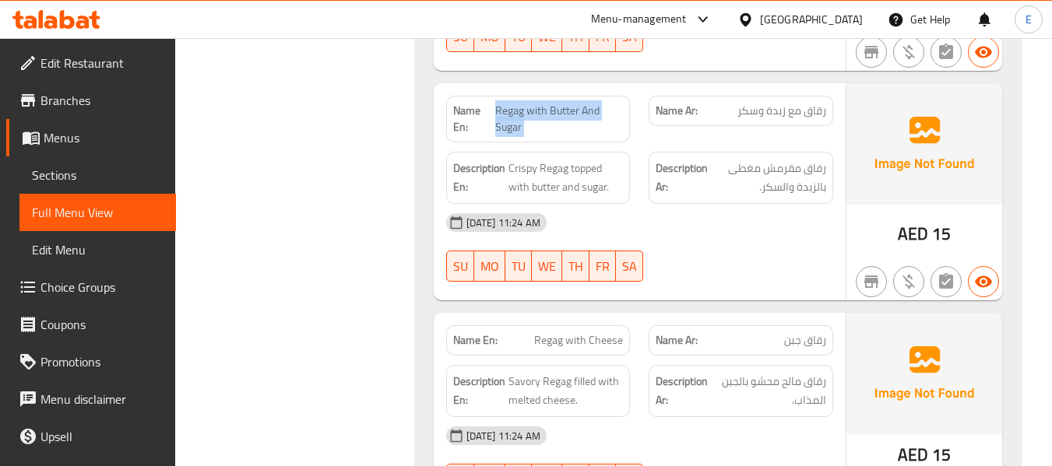
click at [519, 108] on span "Regag with Butter And Sugar" at bounding box center [559, 119] width 128 height 33
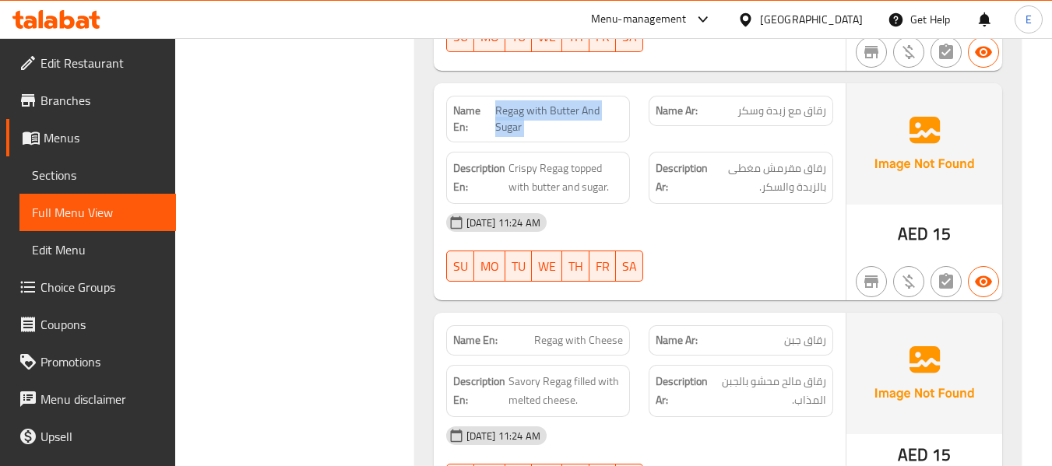
click at [519, 108] on span "Regag with Butter And Sugar" at bounding box center [559, 119] width 128 height 33
click at [747, 118] on span "رقاق مع زبدة وسكر" at bounding box center [781, 111] width 89 height 16
click at [752, 287] on div at bounding box center [740, 282] width 203 height 19
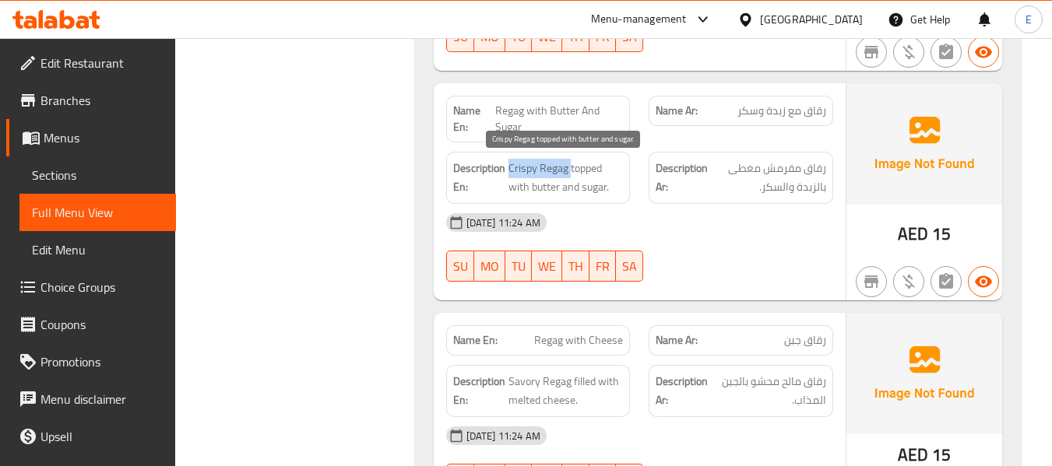
drag, startPoint x: 508, startPoint y: 161, endPoint x: 570, endPoint y: 164, distance: 62.4
click at [570, 164] on span "Crispy Regag topped with butter and sugar." at bounding box center [565, 178] width 115 height 38
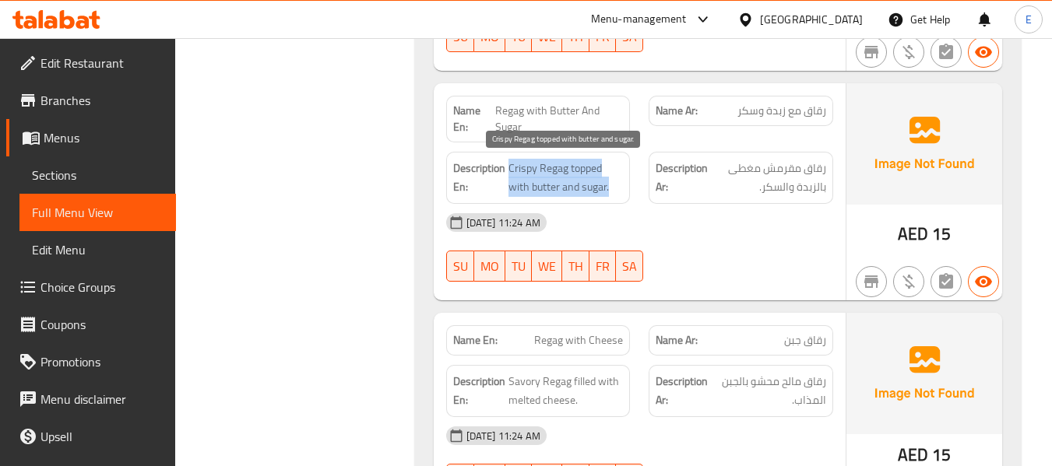
click at [570, 164] on span "Crispy Regag topped with butter and sugar." at bounding box center [565, 178] width 115 height 38
click at [695, 250] on div "17-09-2025 11:24 AM SU MO TU WE TH FR SA" at bounding box center [640, 247] width 406 height 87
drag, startPoint x: 502, startPoint y: 171, endPoint x: 621, endPoint y: 188, distance: 119.5
click at [621, 188] on h6 "Description En: Crispy Regag topped with butter and sugar." at bounding box center [538, 178] width 171 height 38
click at [621, 188] on span "Crispy Regag topped with butter and sugar." at bounding box center [565, 178] width 115 height 38
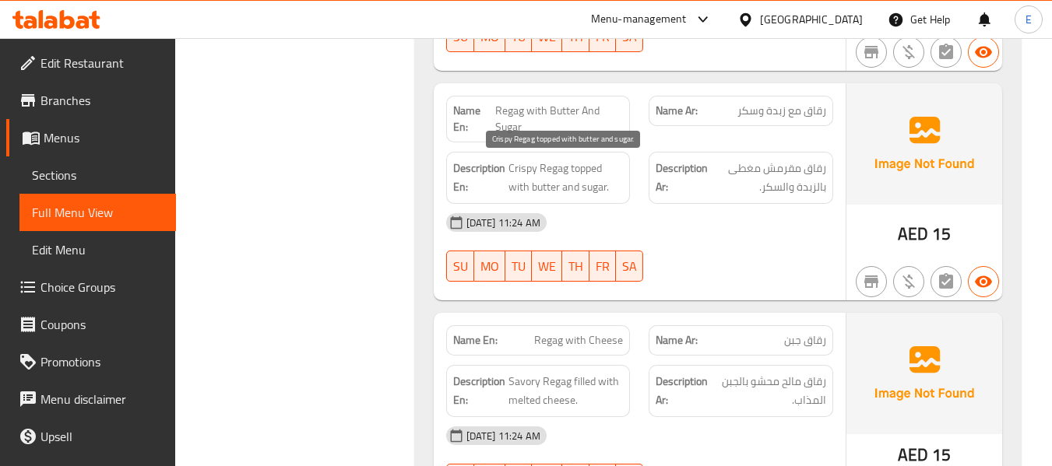
click at [621, 188] on span "Crispy Regag topped with butter and sugar." at bounding box center [565, 178] width 115 height 38
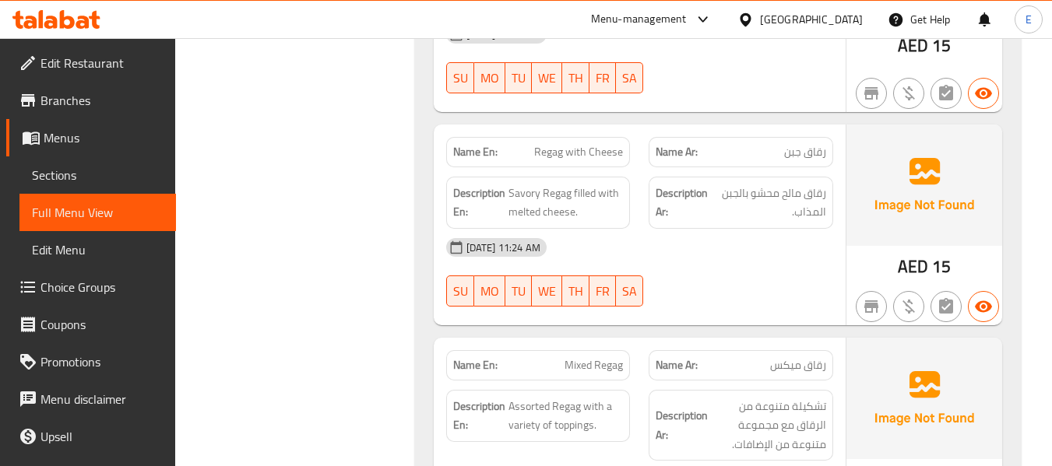
scroll to position [1838, 0]
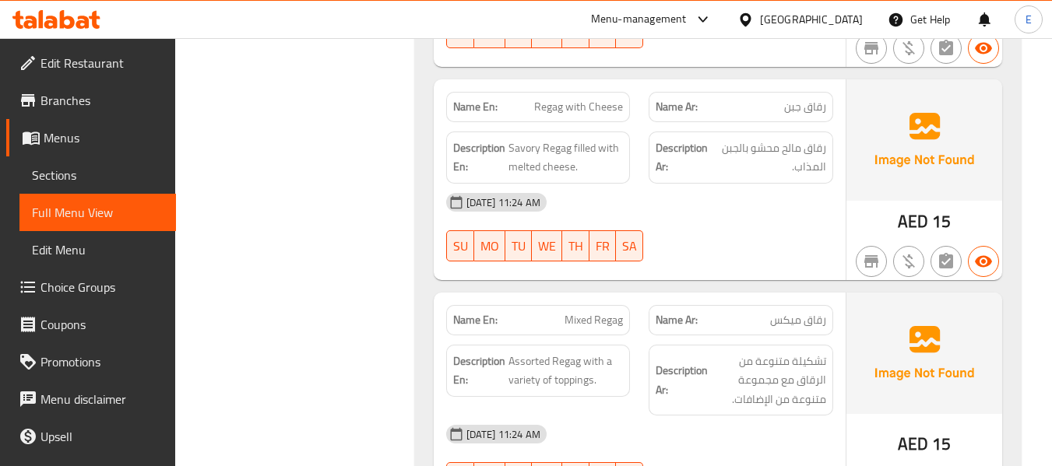
click at [926, 223] on span "AED" at bounding box center [913, 221] width 30 height 30
click at [584, 107] on span "Regag with Cheese" at bounding box center [578, 107] width 89 height 16
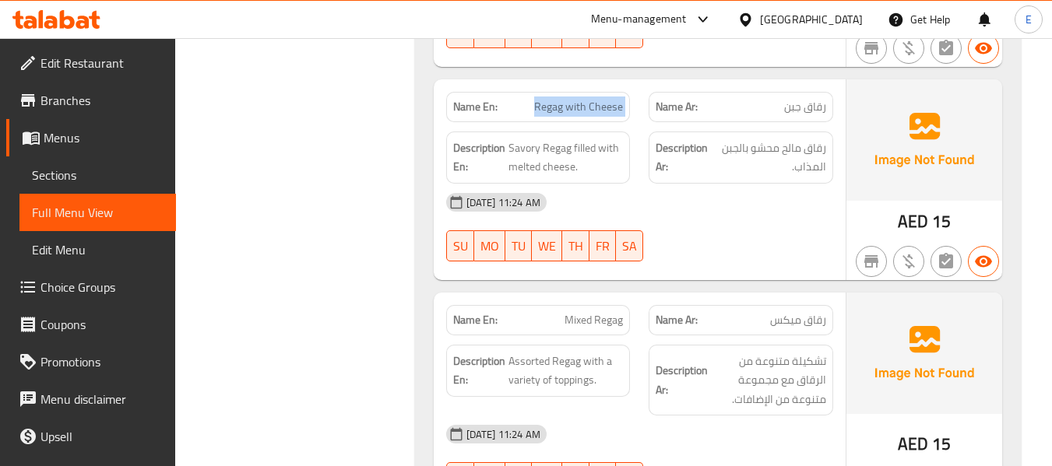
click at [584, 107] on span "Regag with Cheese" at bounding box center [578, 107] width 89 height 16
click at [812, 110] on span "رقاق جبن" at bounding box center [805, 107] width 42 height 16
click at [744, 234] on div "17-09-2025 11:24 AM SU MO TU WE TH FR SA" at bounding box center [640, 227] width 406 height 87
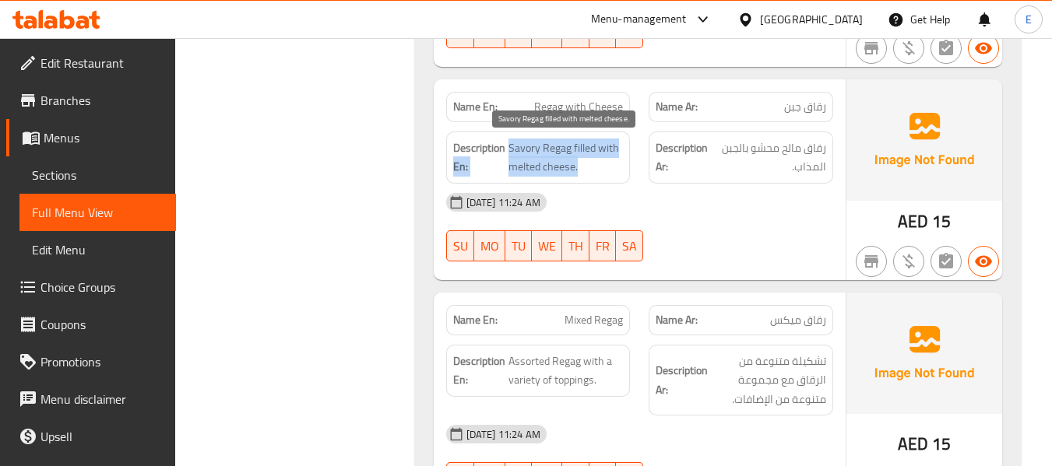
drag, startPoint x: 505, startPoint y: 143, endPoint x: 614, endPoint y: 168, distance: 111.1
click at [614, 168] on h6 "Description En: Savory Regag filled with melted cheese." at bounding box center [538, 158] width 171 height 38
click at [614, 168] on span "Savory Regag filled with melted cheese." at bounding box center [565, 158] width 115 height 38
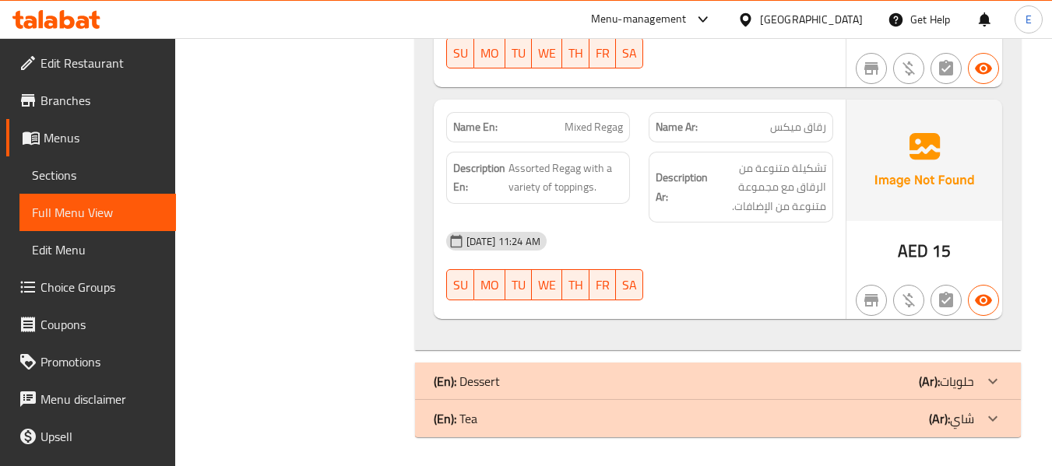
scroll to position [2033, 0]
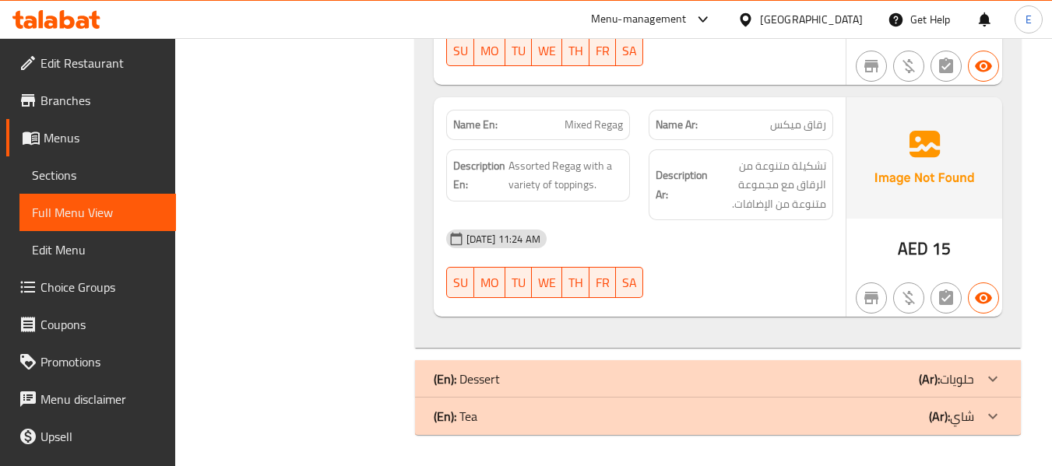
click at [808, 128] on span "رقاق ميكس" at bounding box center [798, 125] width 56 height 16
click at [607, 124] on span "Mixed Regag" at bounding box center [594, 125] width 58 height 16
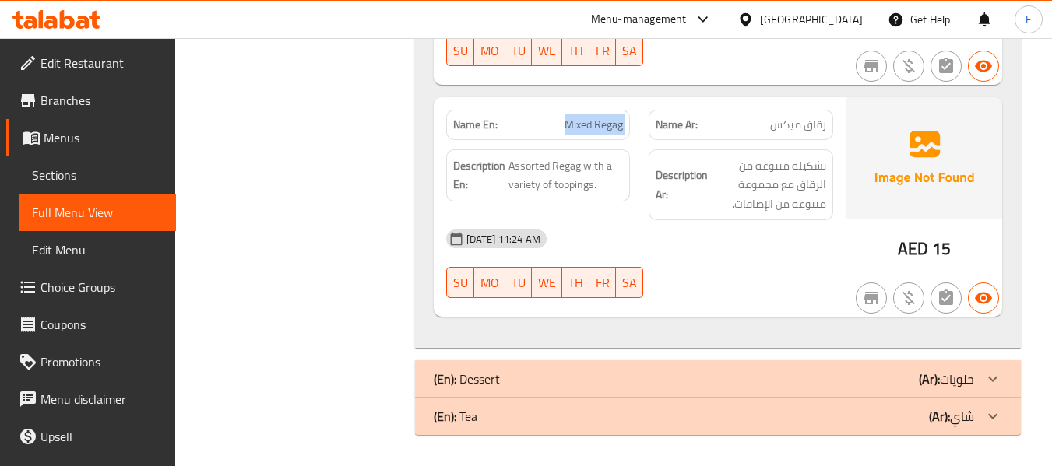
click at [607, 124] on span "Mixed Regag" at bounding box center [594, 125] width 58 height 16
click at [704, 191] on strong "Description Ar:" at bounding box center [682, 185] width 52 height 38
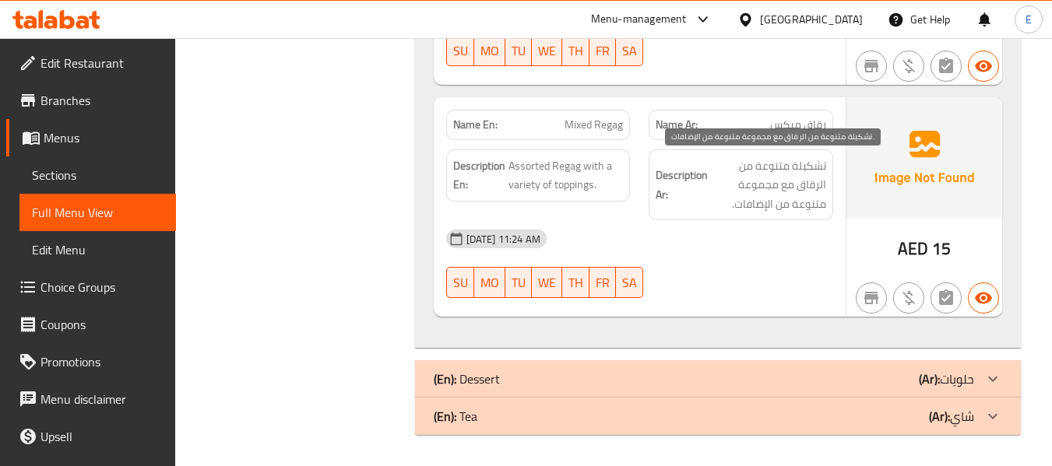
click at [711, 210] on span "تشكيلة متنوعة من الرقاق مع مجموعة متنوعة من الإضافات." at bounding box center [768, 186] width 115 height 58
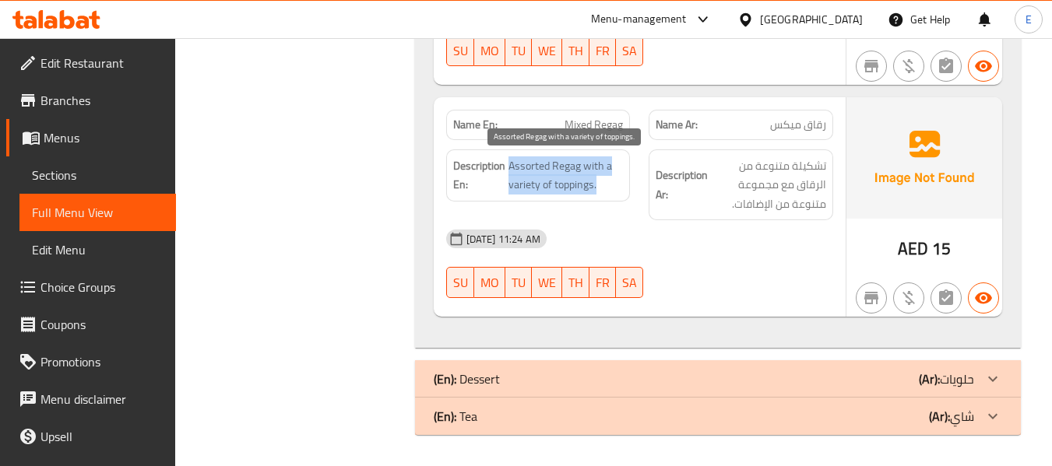
drag, startPoint x: 510, startPoint y: 156, endPoint x: 616, endPoint y: 178, distance: 108.1
click at [616, 178] on span "Assorted Regag with a variety of toppings." at bounding box center [565, 176] width 115 height 38
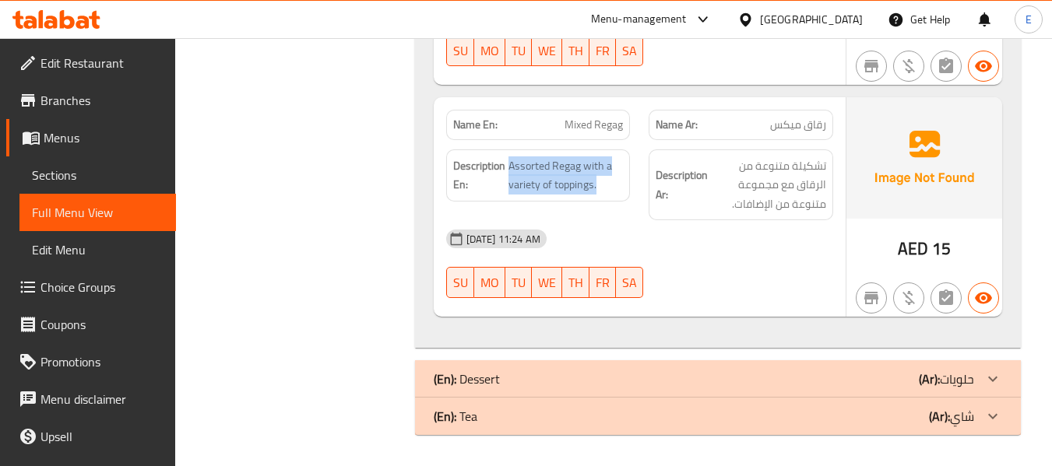
click at [865, 385] on div "(En): Dessert (Ar): حلويات" at bounding box center [704, 379] width 540 height 19
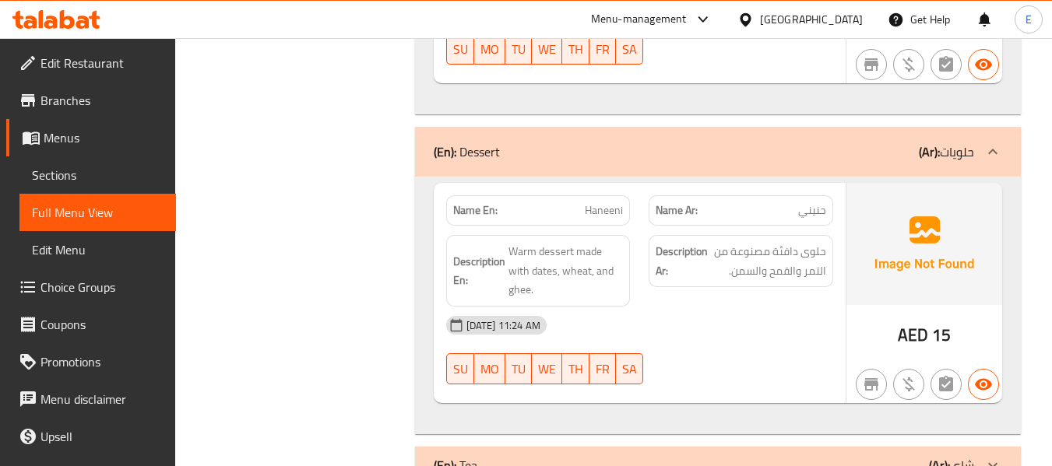
scroll to position [2316, 0]
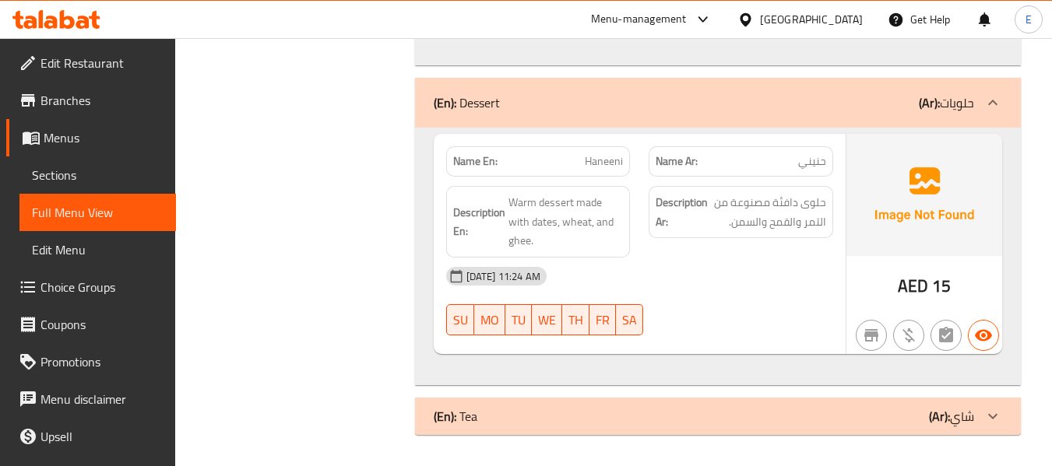
click at [916, 291] on span "AED" at bounding box center [913, 286] width 30 height 30
click at [813, 173] on div "Name Ar: حنيني" at bounding box center [741, 161] width 185 height 30
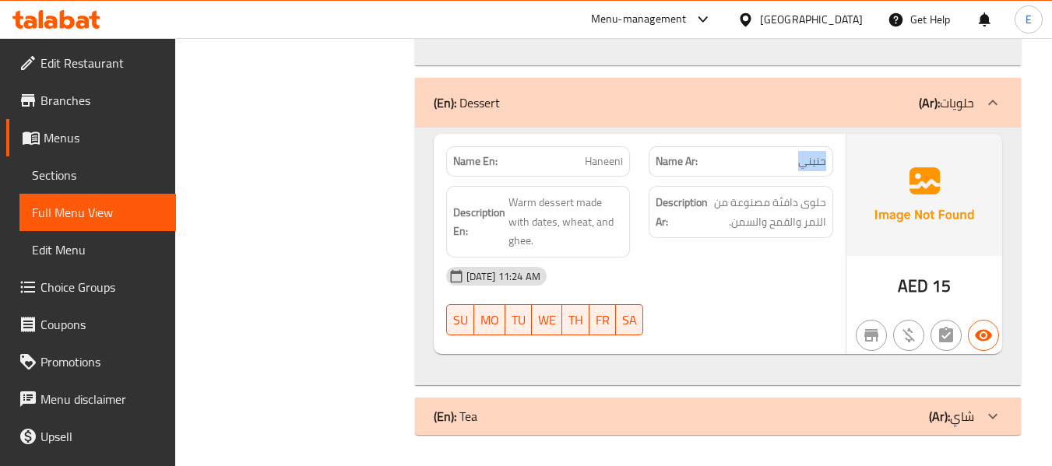
click at [813, 173] on div "Name Ar: حنيني" at bounding box center [741, 161] width 185 height 30
click at [617, 172] on div "Name En: Haneeni" at bounding box center [538, 161] width 185 height 30
click at [824, 315] on div "17-09-2025 11:24 AM SU MO TU WE TH FR SA" at bounding box center [640, 301] width 406 height 87
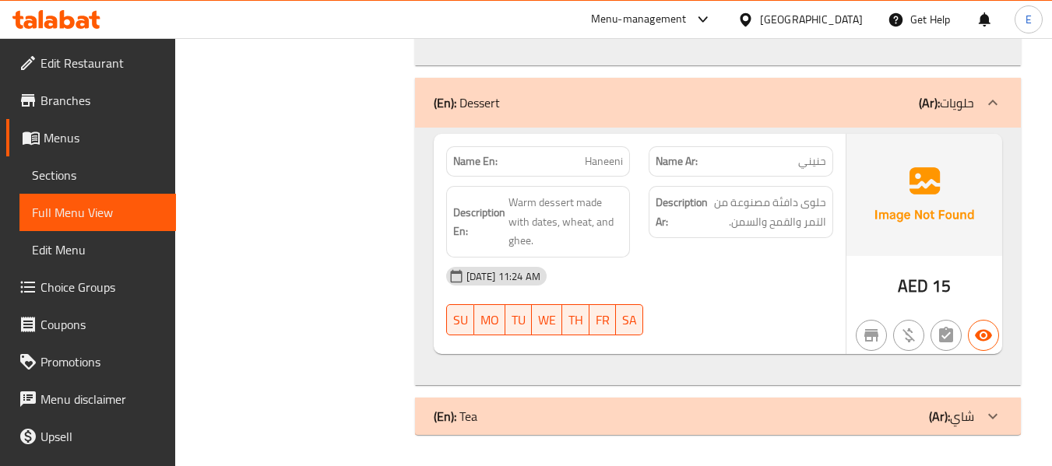
click at [593, 158] on span "Haneeni" at bounding box center [604, 161] width 38 height 16
click at [585, 221] on span "Warm dessert made with dates, wheat, and ghee." at bounding box center [565, 222] width 115 height 58
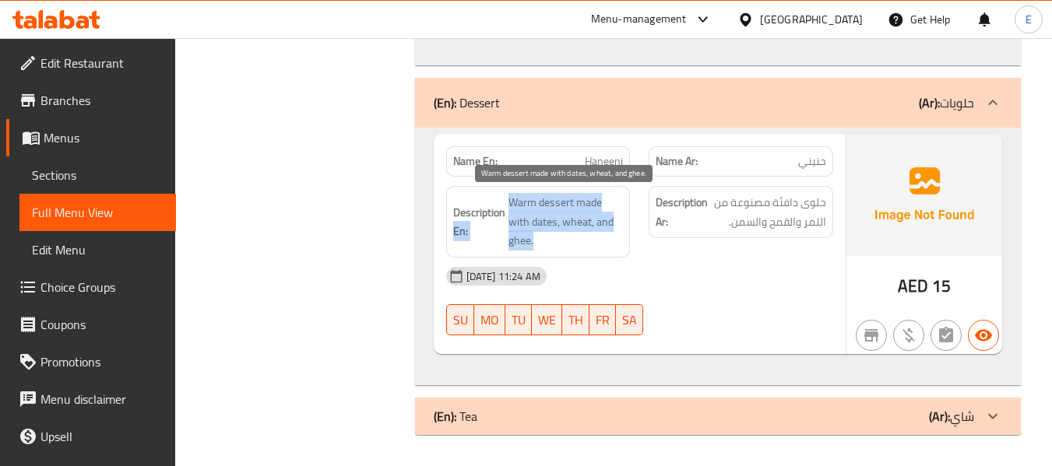
drag, startPoint x: 505, startPoint y: 202, endPoint x: 609, endPoint y: 240, distance: 110.1
click at [609, 240] on h6 "Description En: Warm dessert made with dates, wheat, and ghee." at bounding box center [538, 222] width 171 height 58
click at [609, 240] on span "Warm dessert made with dates, wheat, and ghee." at bounding box center [565, 222] width 115 height 58
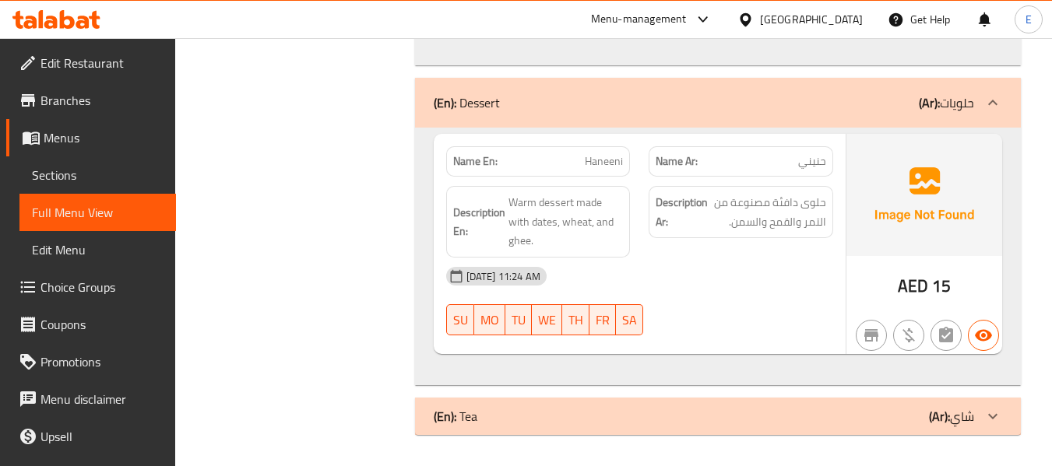
click at [857, 420] on div "(En): Tea (Ar): شاي" at bounding box center [704, 416] width 540 height 19
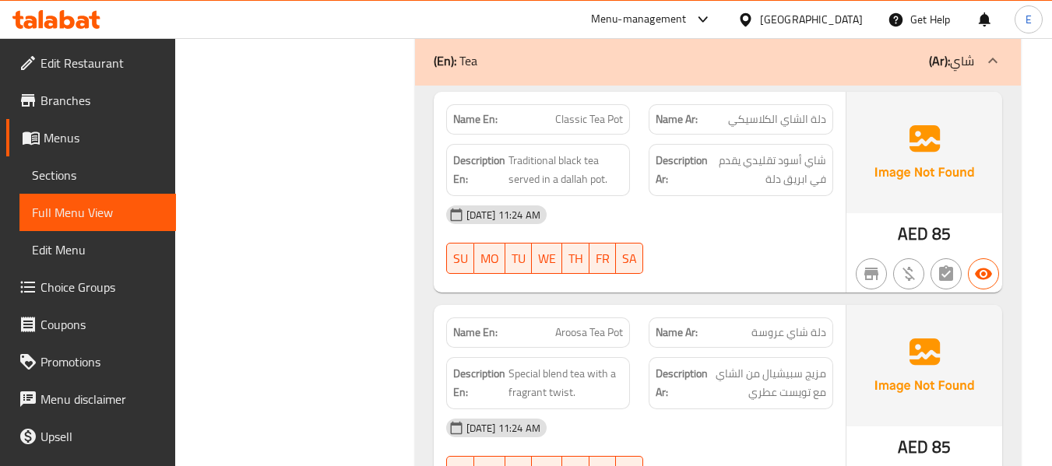
scroll to position [2705, 0]
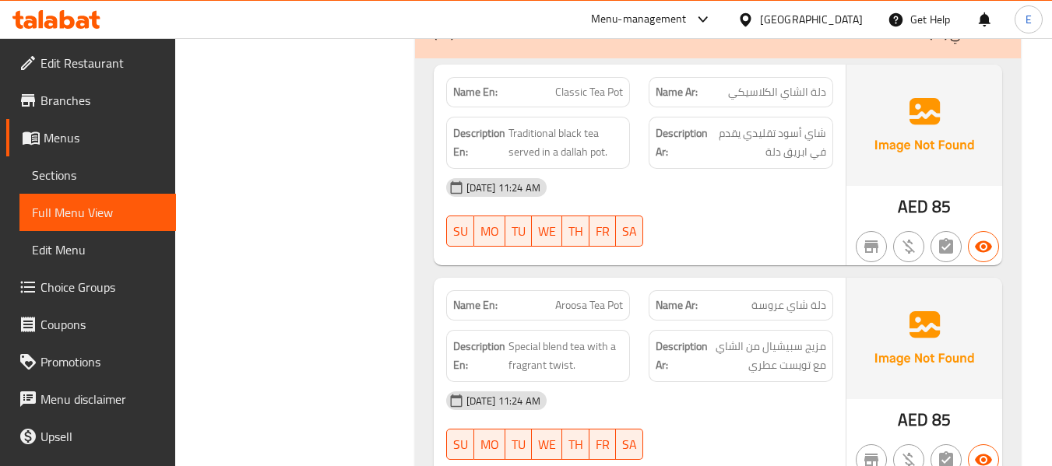
click at [801, 95] on span "دلة الشاي الكلاسيكي" at bounding box center [777, 92] width 98 height 16
click at [595, 92] on span "Classic Tea Pot" at bounding box center [589, 92] width 68 height 16
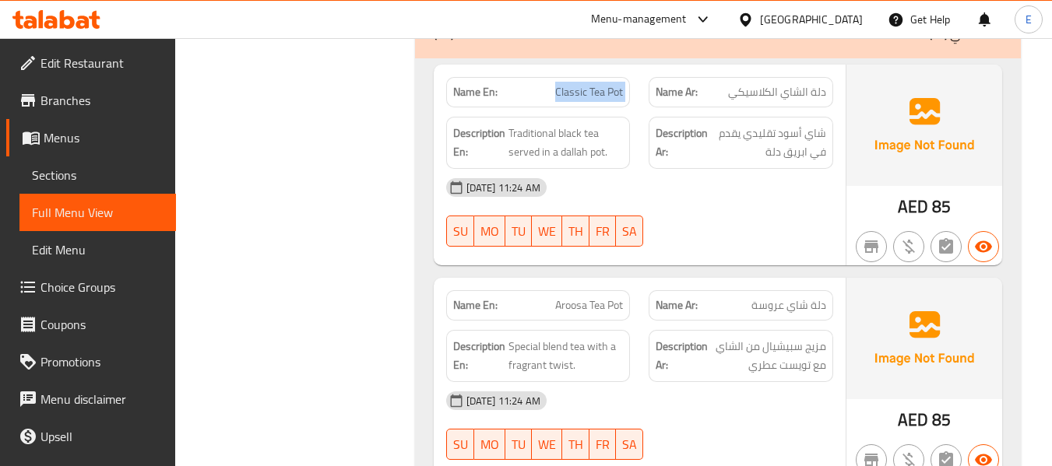
click at [595, 92] on span "Classic Tea Pot" at bounding box center [589, 92] width 68 height 16
click at [649, 192] on div "[DATE] 11:24 AM" at bounding box center [640, 187] width 406 height 37
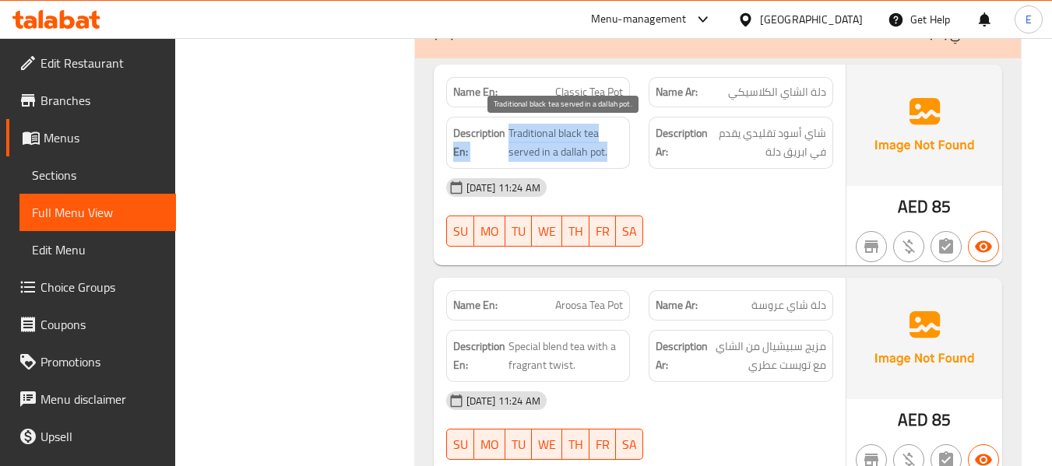
drag, startPoint x: 505, startPoint y: 125, endPoint x: 610, endPoint y: 149, distance: 108.6
click at [610, 149] on h6 "Description En: Traditional black tea served in a dallah pot." at bounding box center [538, 143] width 171 height 38
click at [610, 149] on span "Traditional black tea served in a dallah pot." at bounding box center [565, 143] width 115 height 38
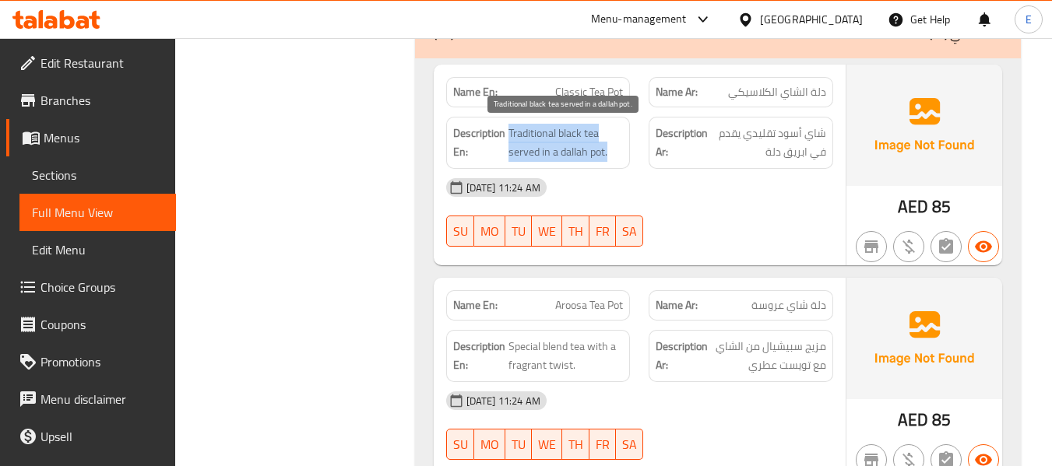
click at [610, 149] on span "Traditional black tea served in a dallah pot." at bounding box center [565, 143] width 115 height 38
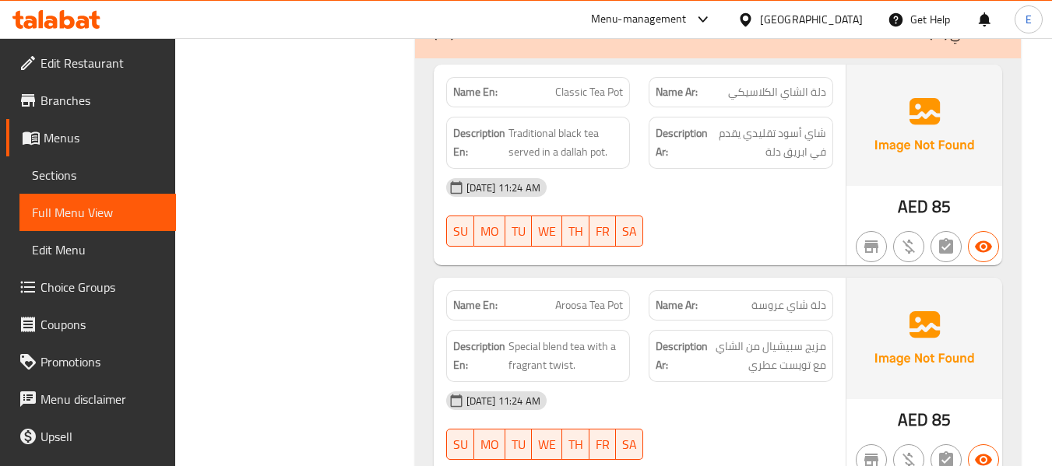
click at [716, 205] on div "[DATE] 11:24 AM" at bounding box center [640, 187] width 406 height 37
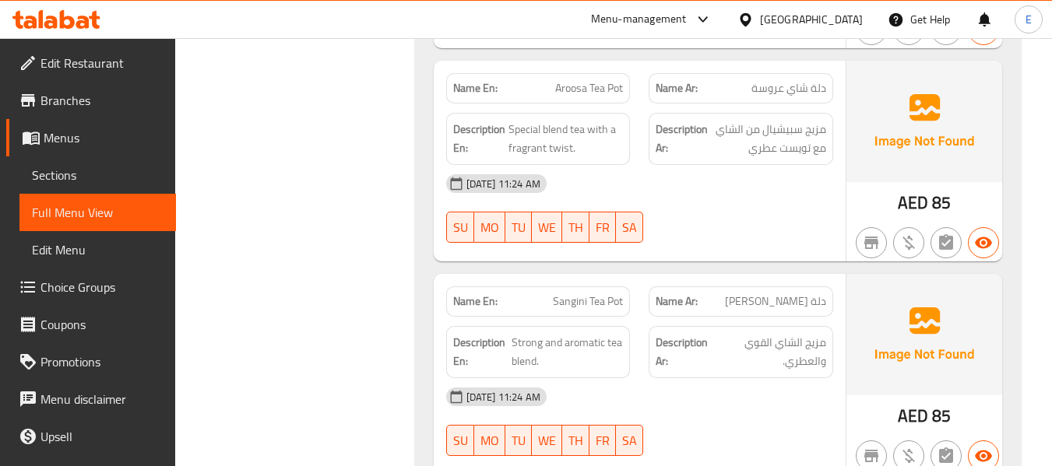
scroll to position [2939, 0]
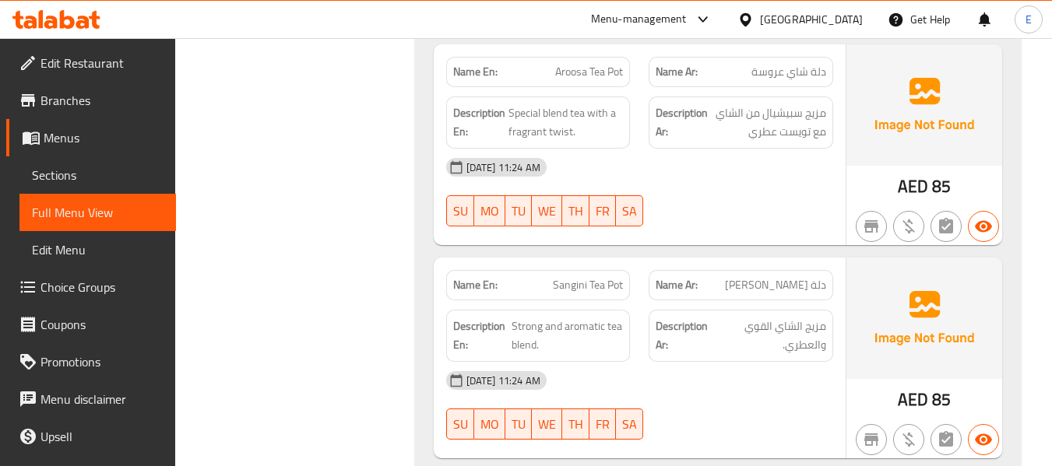
click at [797, 76] on span "دلة شاي عروسة" at bounding box center [788, 72] width 75 height 16
click at [589, 77] on span "Aroosa Tea Pot" at bounding box center [589, 72] width 68 height 16
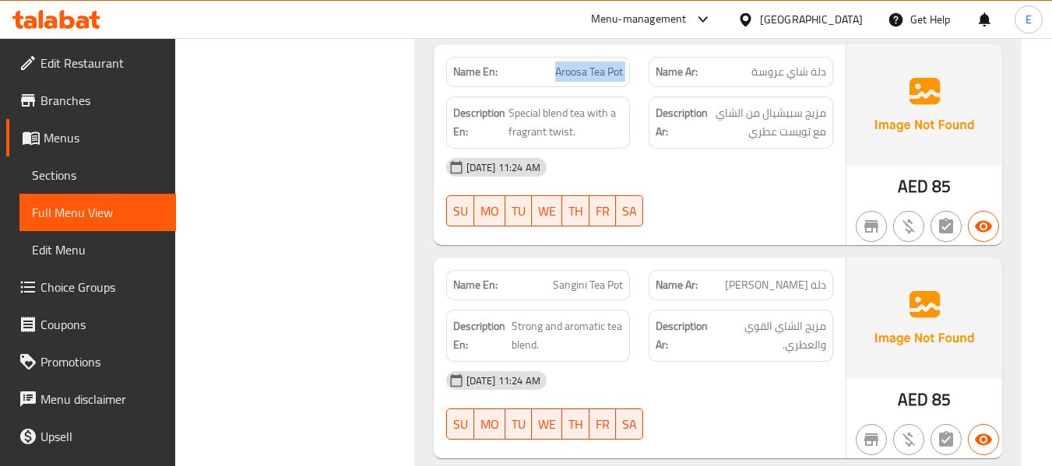
click at [589, 77] on span "Aroosa Tea Pot" at bounding box center [589, 72] width 68 height 16
click at [805, 73] on span "دلة شاي عروسة" at bounding box center [788, 72] width 75 height 16
click at [795, 179] on div "[DATE] 11:24 AM" at bounding box center [640, 167] width 406 height 37
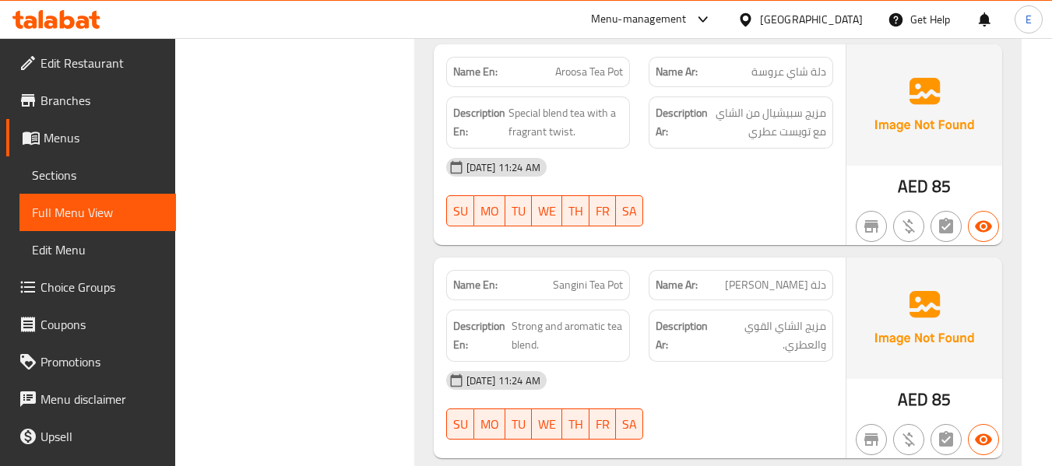
click at [795, 179] on div "[DATE] 11:24 AM" at bounding box center [640, 167] width 406 height 37
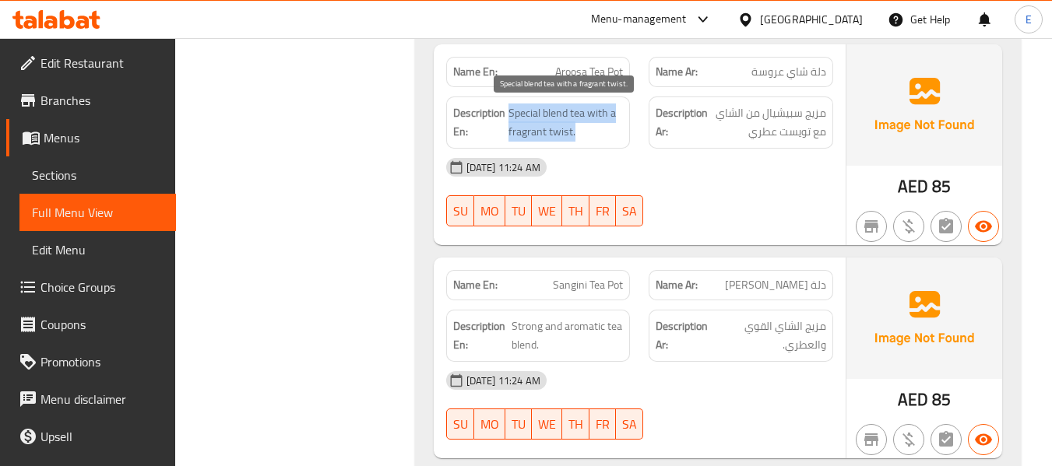
drag, startPoint x: 506, startPoint y: 107, endPoint x: 613, endPoint y: 132, distance: 109.5
click at [613, 132] on h6 "Description En: Special blend tea with a fragrant twist." at bounding box center [538, 123] width 171 height 38
click at [613, 132] on span "Special blend tea with a fragrant twist." at bounding box center [565, 123] width 115 height 38
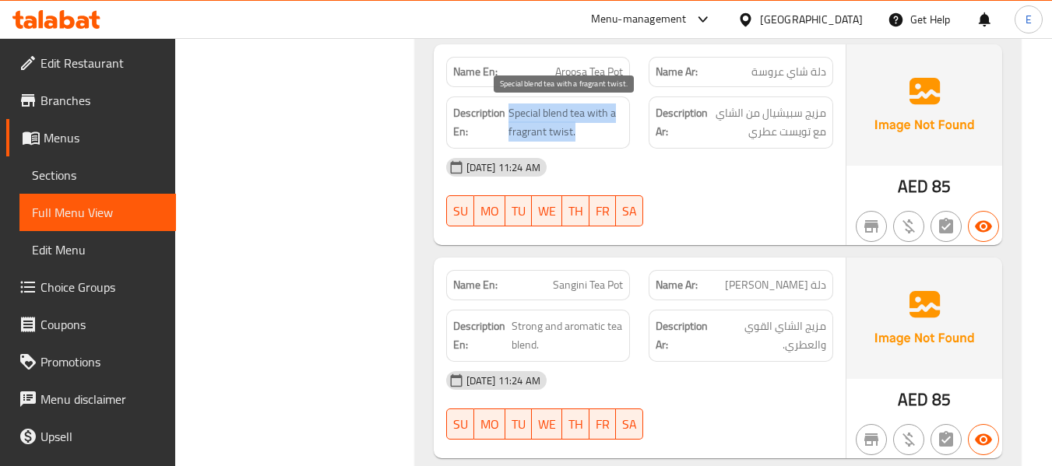
click at [613, 132] on span "Special blend tea with a fragrant twist." at bounding box center [565, 123] width 115 height 38
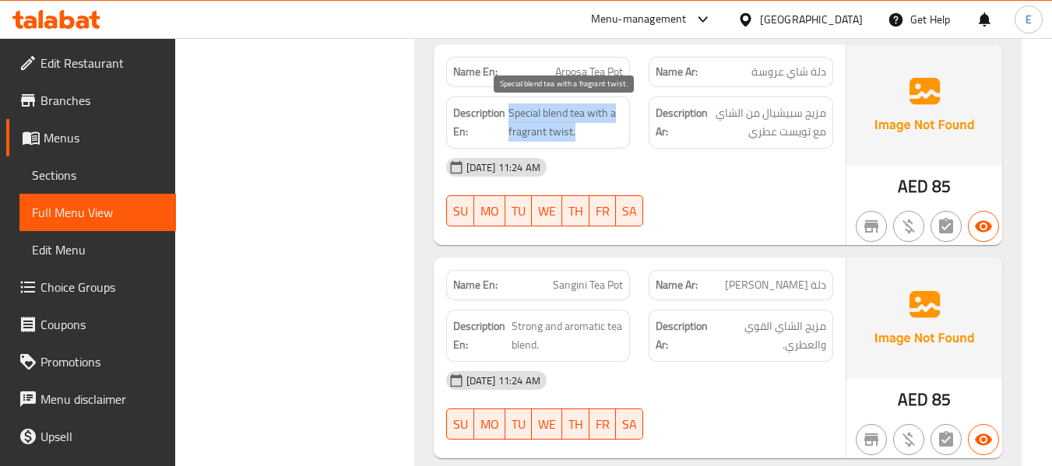
click at [613, 132] on span "Special blend tea with a fragrant twist." at bounding box center [565, 123] width 115 height 38
click at [714, 178] on div "[DATE] 11:24 AM" at bounding box center [640, 167] width 406 height 37
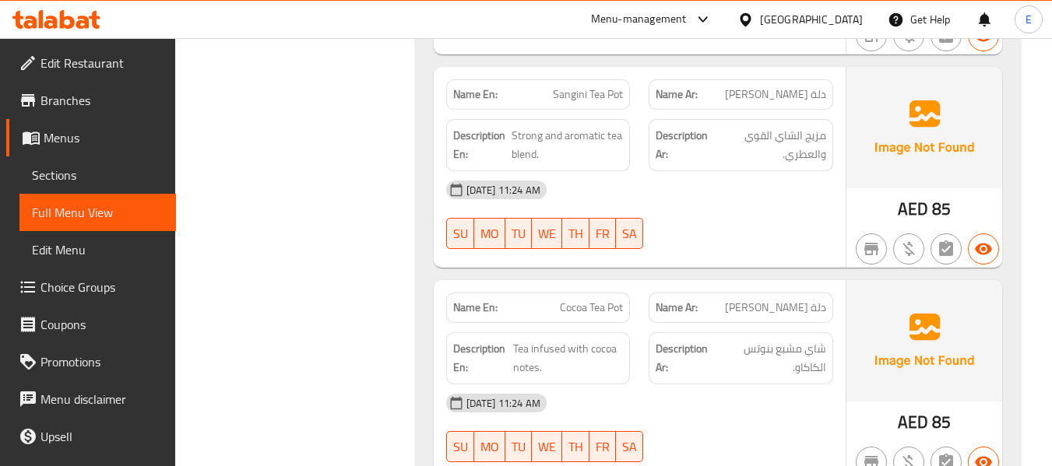
scroll to position [3172, 0]
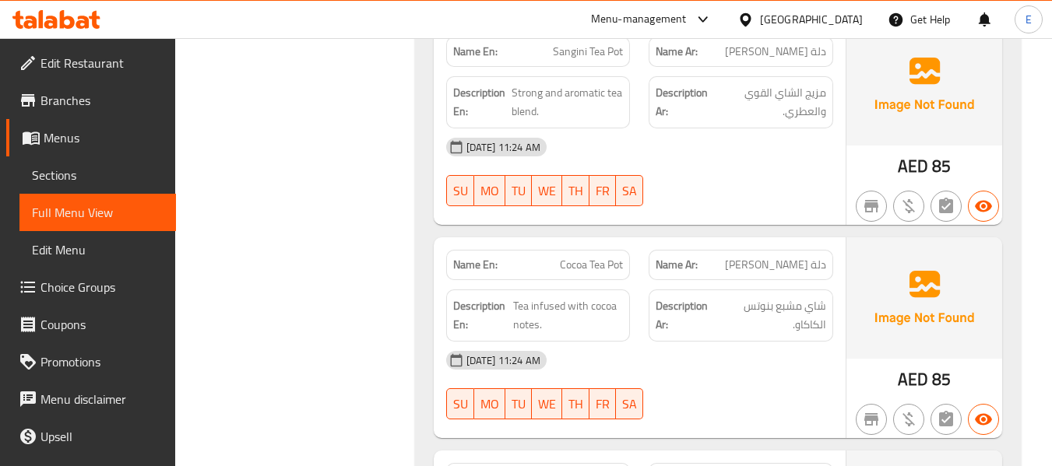
click at [807, 60] on span "دلة شاي سانجيني" at bounding box center [775, 52] width 101 height 16
click at [569, 62] on div "Name En: Sangini Tea Pot" at bounding box center [538, 52] width 185 height 30
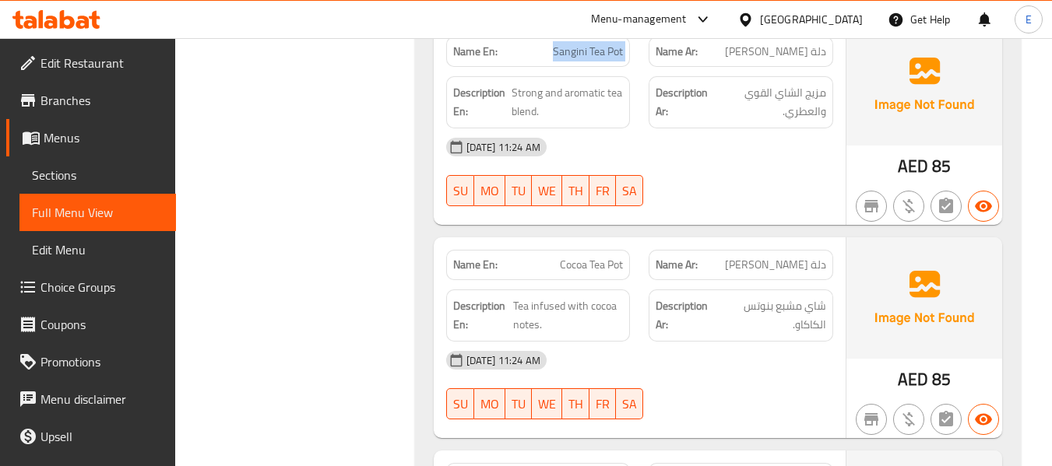
click at [569, 62] on div "Name En: Sangini Tea Pot" at bounding box center [538, 52] width 185 height 30
click at [575, 62] on div "Name En: Sangini Tea Pot" at bounding box center [538, 52] width 185 height 30
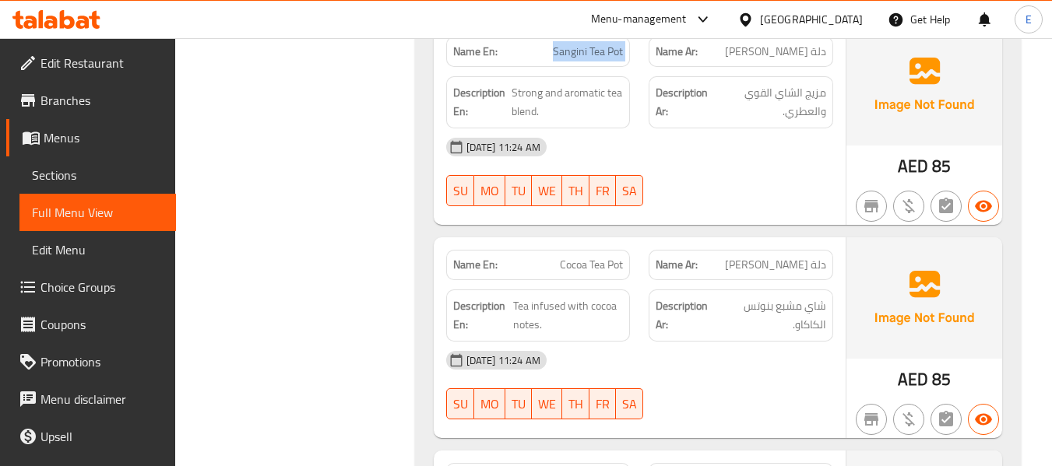
click at [727, 150] on div "[DATE] 11:24 AM" at bounding box center [640, 146] width 406 height 37
click at [796, 60] on span "دلة شاي سانجيني" at bounding box center [775, 52] width 101 height 16
click at [780, 153] on div "[DATE] 11:24 AM" at bounding box center [640, 146] width 406 height 37
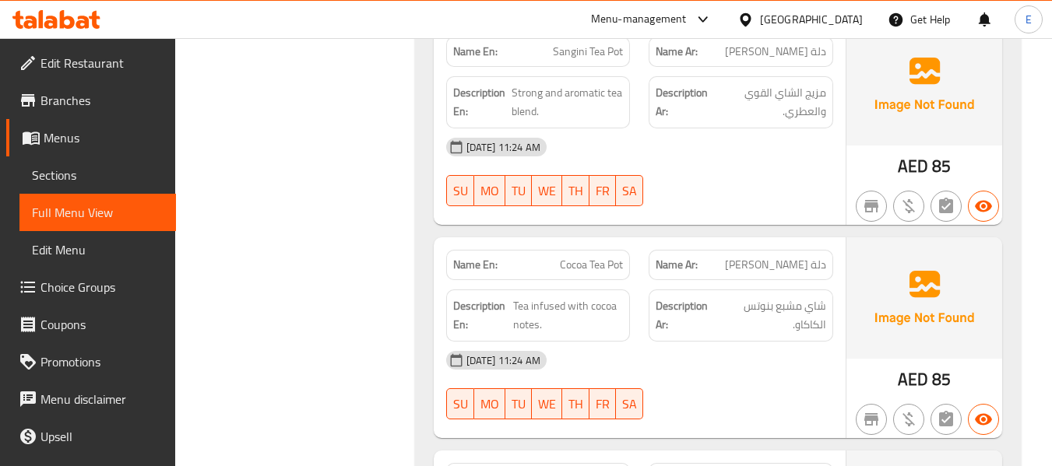
click at [780, 153] on div "[DATE] 11:24 AM" at bounding box center [640, 146] width 406 height 37
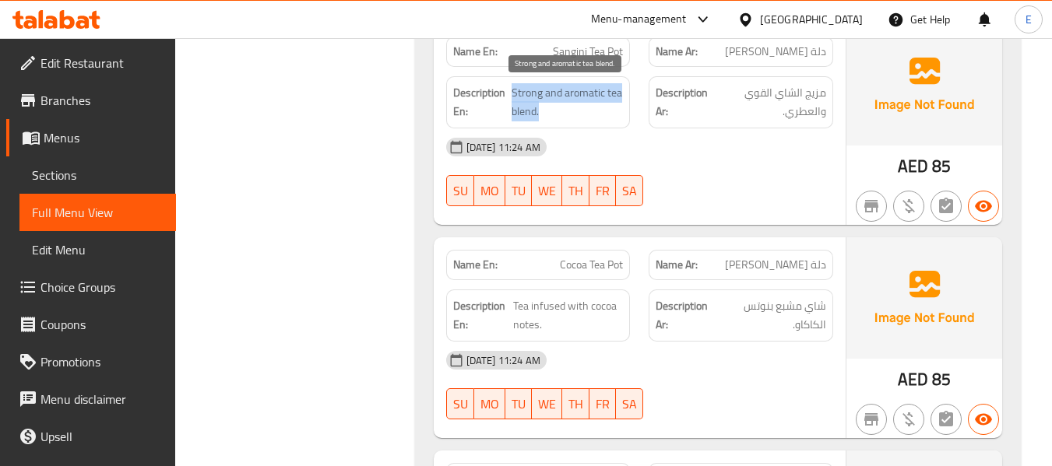
drag, startPoint x: 512, startPoint y: 90, endPoint x: 620, endPoint y: 111, distance: 109.6
click at [620, 111] on span "Strong and aromatic tea blend." at bounding box center [568, 102] width 112 height 38
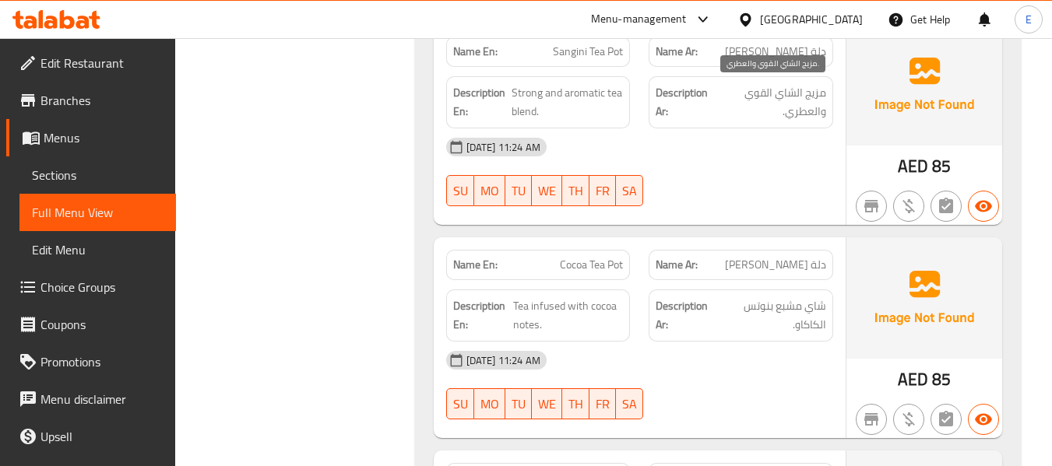
click at [798, 116] on span "مزيج الشاي القوي والعطري." at bounding box center [771, 102] width 110 height 38
click at [799, 116] on span "مزيج الشاي القوي والعطري." at bounding box center [771, 102] width 110 height 38
click at [765, 87] on span "مزيج الشاي القوي والعطري." at bounding box center [771, 102] width 110 height 38
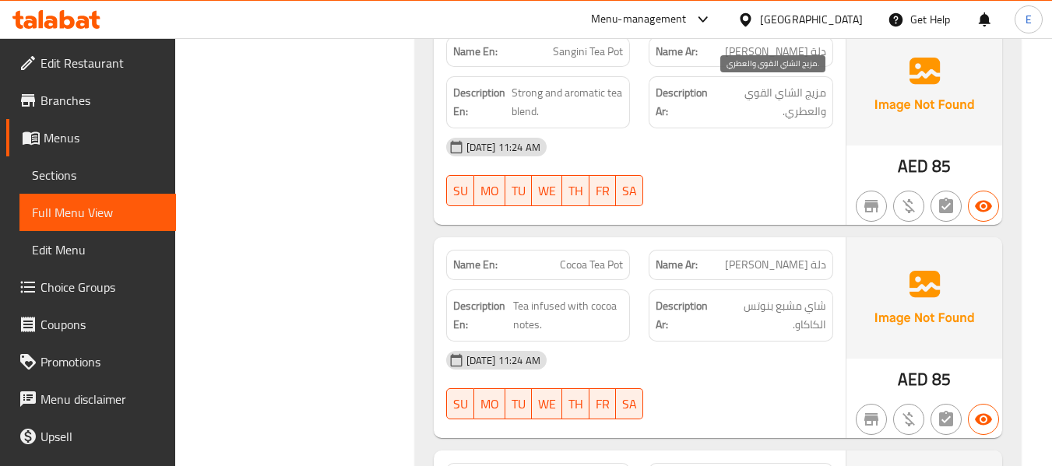
click at [803, 114] on span "مزيج الشاي القوي والعطري." at bounding box center [771, 102] width 110 height 38
drag, startPoint x: 786, startPoint y: 192, endPoint x: 652, endPoint y: 129, distance: 147.7
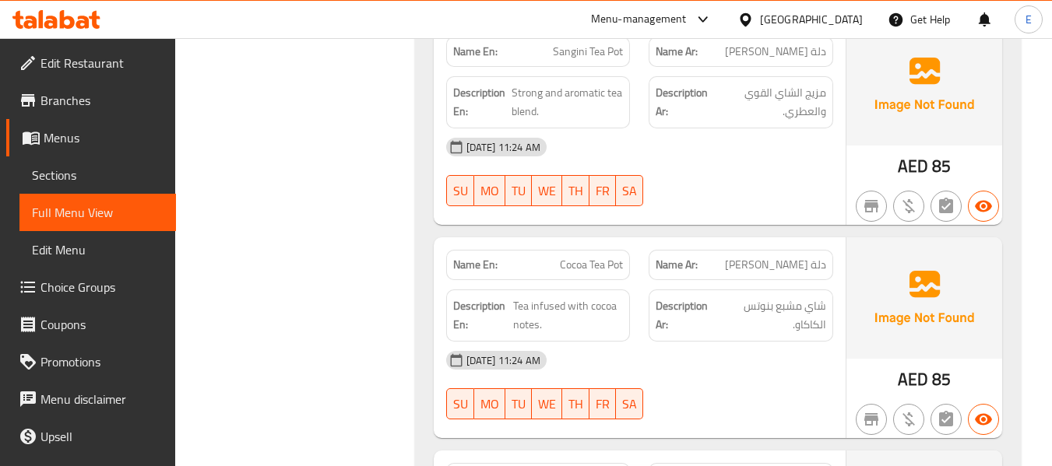
click at [786, 192] on div "17-09-2025 11:24 AM SU MO TU WE TH FR SA" at bounding box center [640, 171] width 406 height 87
drag, startPoint x: 512, startPoint y: 92, endPoint x: 627, endPoint y: 116, distance: 117.7
click at [627, 116] on div "Description En: Strong and aromatic tea blend." at bounding box center [538, 102] width 185 height 52
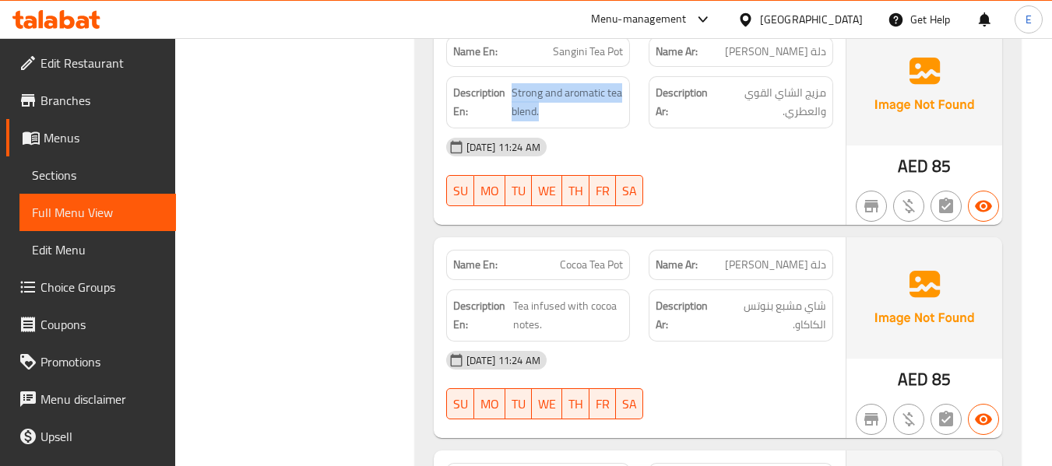
click at [627, 116] on div "Description En: Strong and aromatic tea blend." at bounding box center [538, 102] width 185 height 52
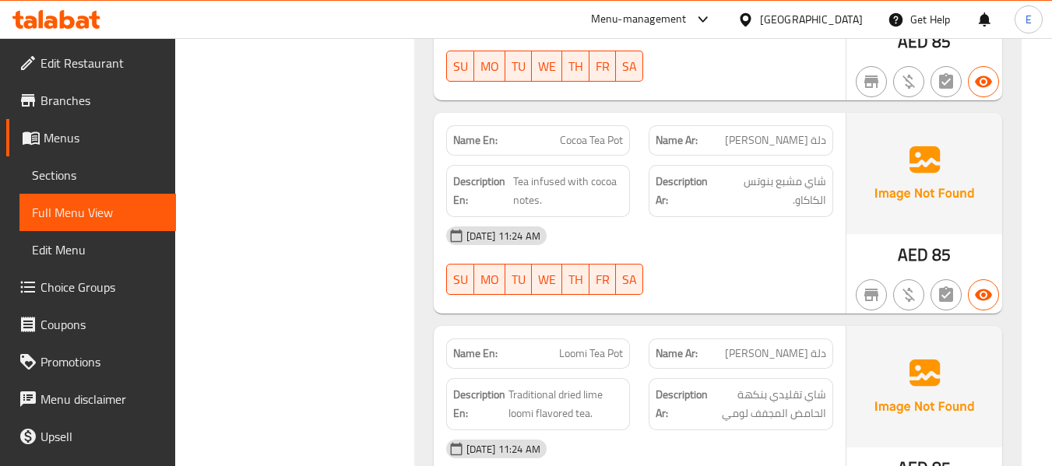
scroll to position [3328, 0]
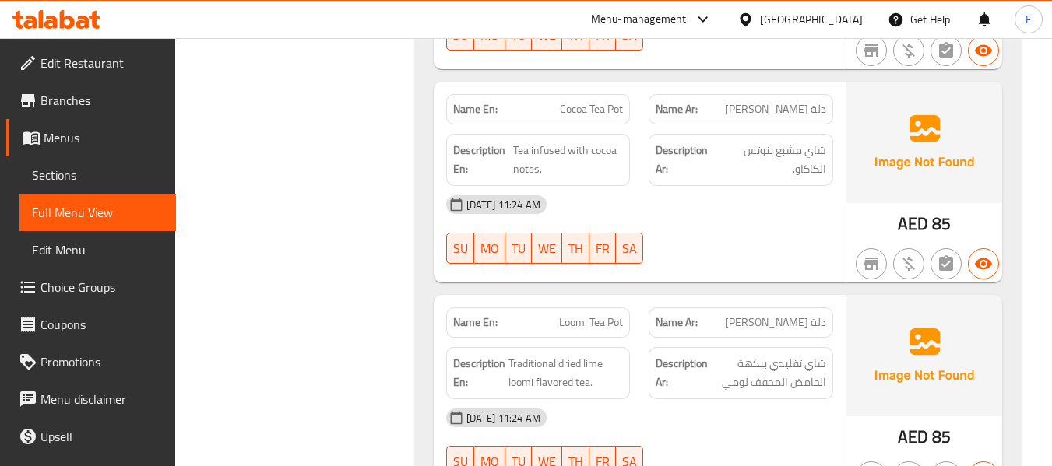
click at [618, 101] on span "Cocoa Tea Pot" at bounding box center [591, 109] width 63 height 16
click at [767, 109] on span "دلة شاي كاكاو" at bounding box center [775, 109] width 101 height 16
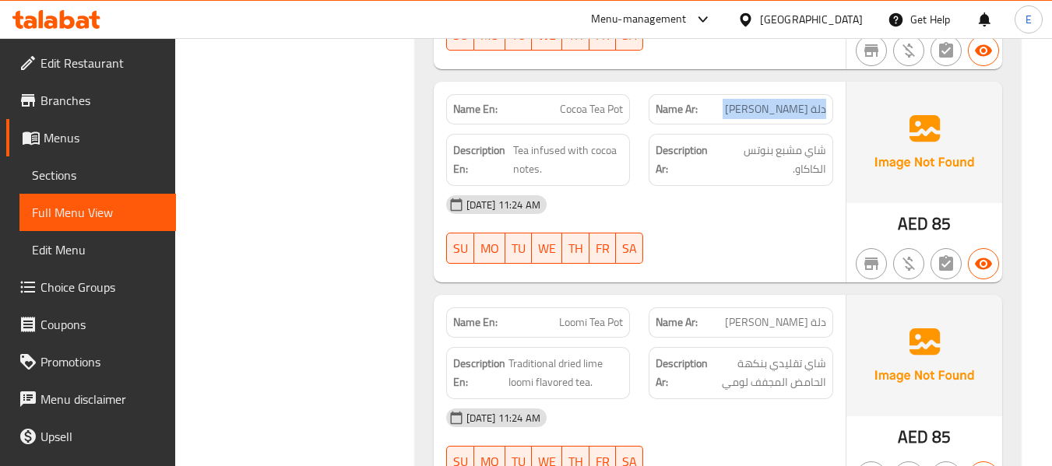
click at [767, 109] on span "دلة شاي كاكاو" at bounding box center [775, 109] width 101 height 16
click at [780, 110] on span "دلة شاي كاكاو" at bounding box center [775, 109] width 101 height 16
click at [615, 106] on span "Cocoa Tea Pot" at bounding box center [591, 109] width 63 height 16
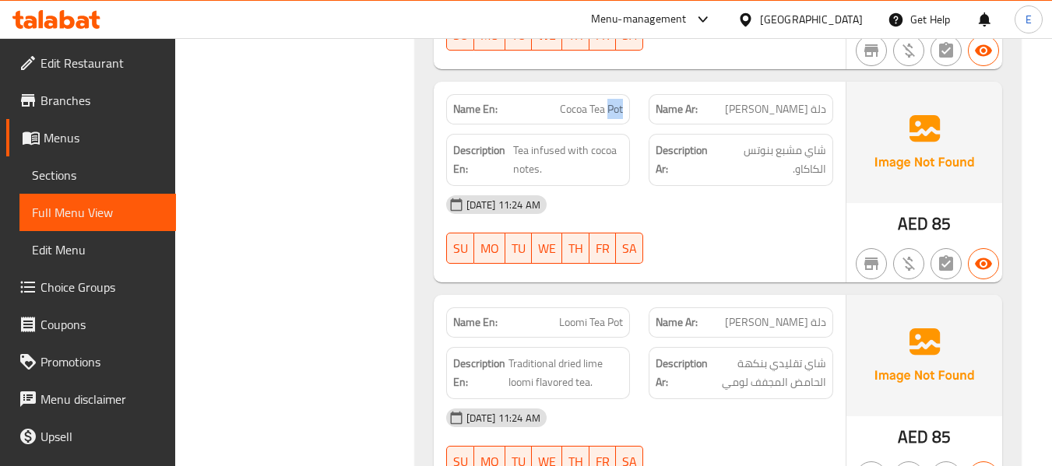
click at [615, 106] on span "Cocoa Tea Pot" at bounding box center [591, 109] width 63 height 16
click at [799, 219] on div "[DATE] 11:24 AM" at bounding box center [640, 204] width 406 height 37
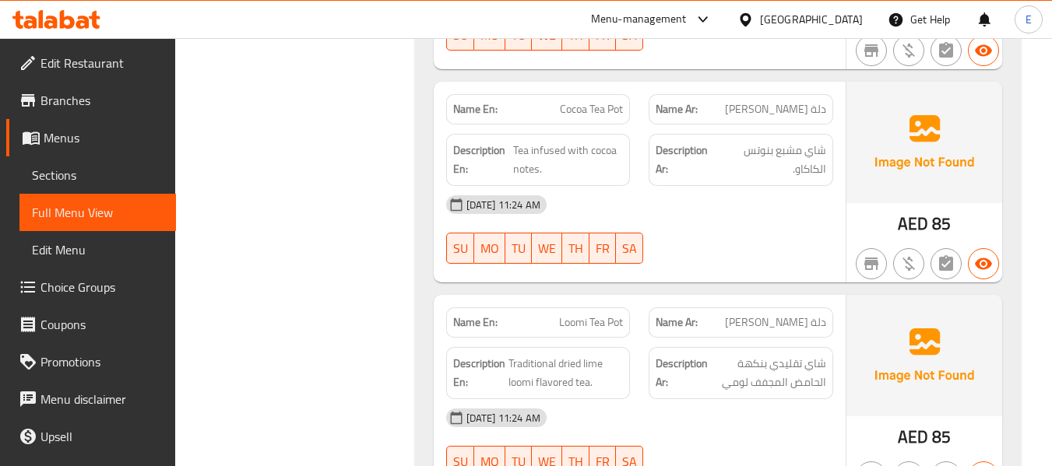
click at [696, 206] on div "[DATE] 11:24 AM" at bounding box center [640, 204] width 406 height 37
click at [572, 104] on span "Cocoa Tea Pot" at bounding box center [591, 109] width 63 height 16
click at [790, 104] on span "دلة شاي كاكاو" at bounding box center [775, 109] width 101 height 16
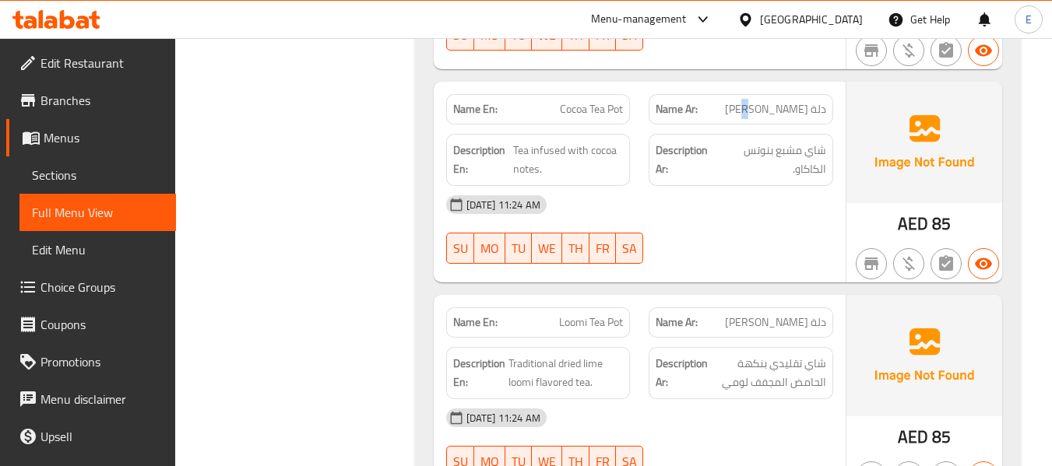
click at [790, 104] on span "دلة شاي كاكاو" at bounding box center [775, 109] width 101 height 16
click at [732, 191] on div "[DATE] 11:24 AM" at bounding box center [640, 204] width 406 height 37
click at [766, 219] on div "[DATE] 11:24 AM" at bounding box center [640, 204] width 406 height 37
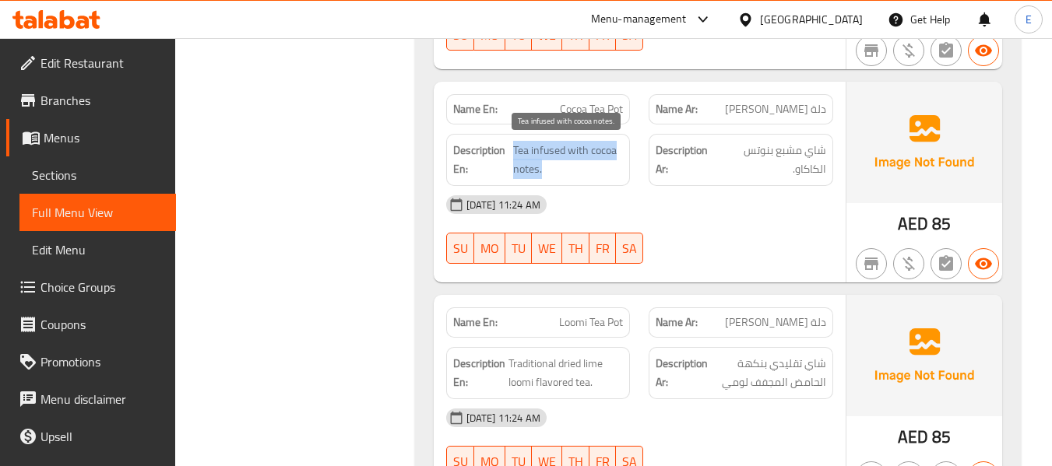
drag, startPoint x: 512, startPoint y: 149, endPoint x: 615, endPoint y: 164, distance: 103.7
click at [615, 164] on span "Tea infused with cocoa notes." at bounding box center [568, 160] width 111 height 38
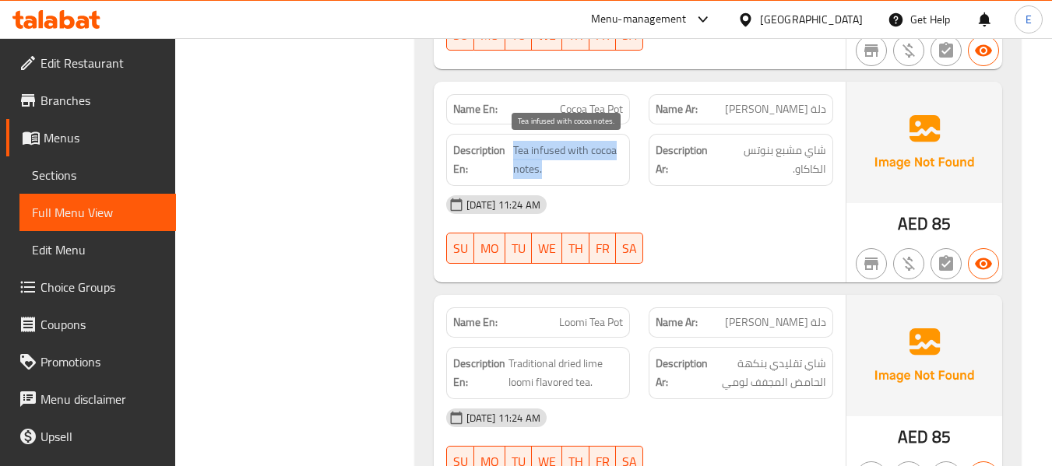
click at [615, 164] on span "Tea infused with cocoa notes." at bounding box center [568, 160] width 111 height 38
click at [746, 194] on div "[DATE] 11:24 AM" at bounding box center [640, 204] width 406 height 37
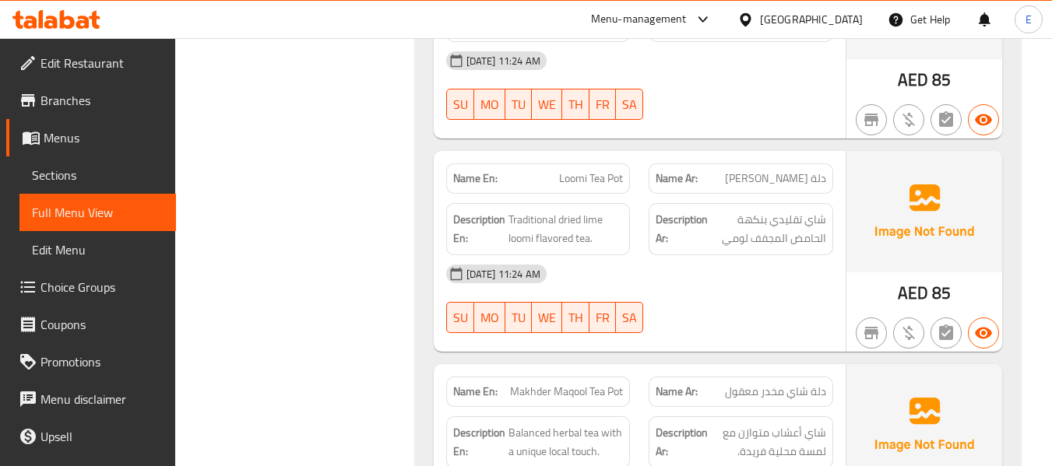
scroll to position [3561, 0]
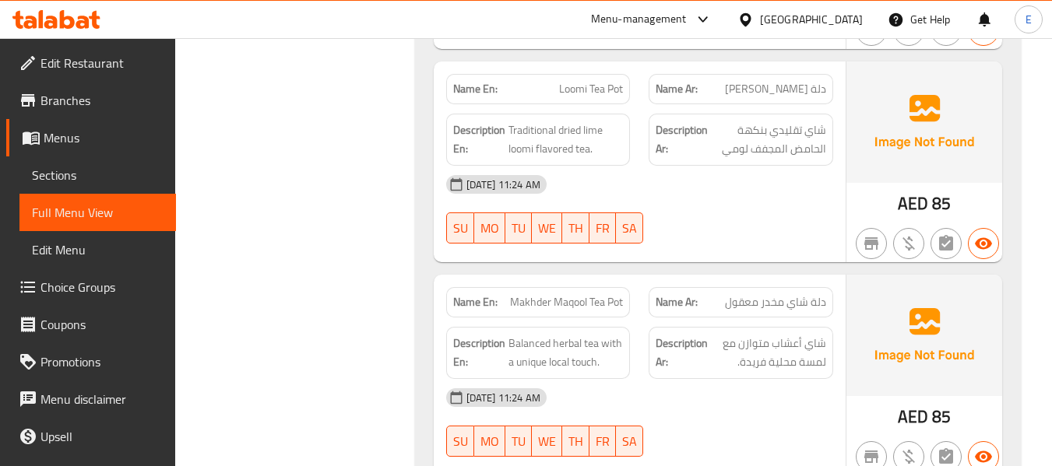
click at [602, 99] on div "Name En: Loomi Tea Pot" at bounding box center [538, 89] width 185 height 30
click at [790, 86] on span "دلة شاي لومي" at bounding box center [775, 89] width 101 height 16
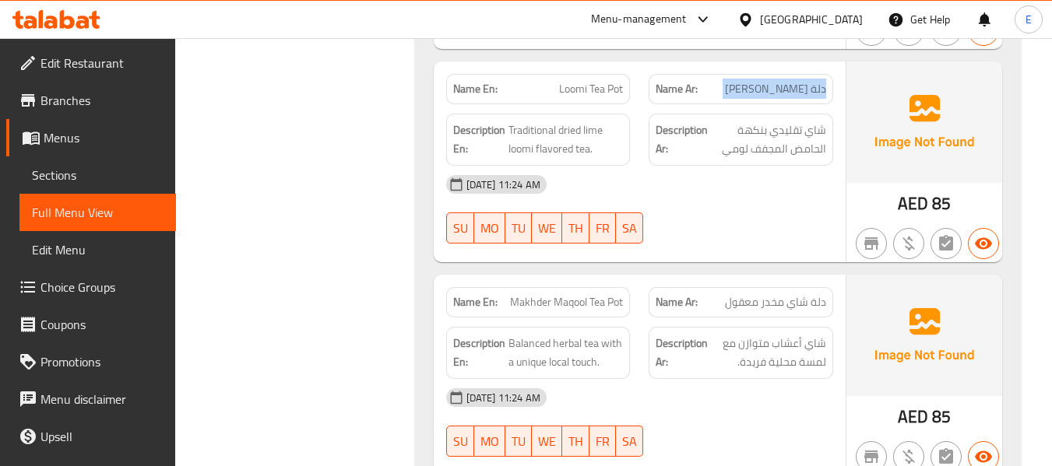
click at [790, 86] on span "دلة شاي لومي" at bounding box center [775, 89] width 101 height 16
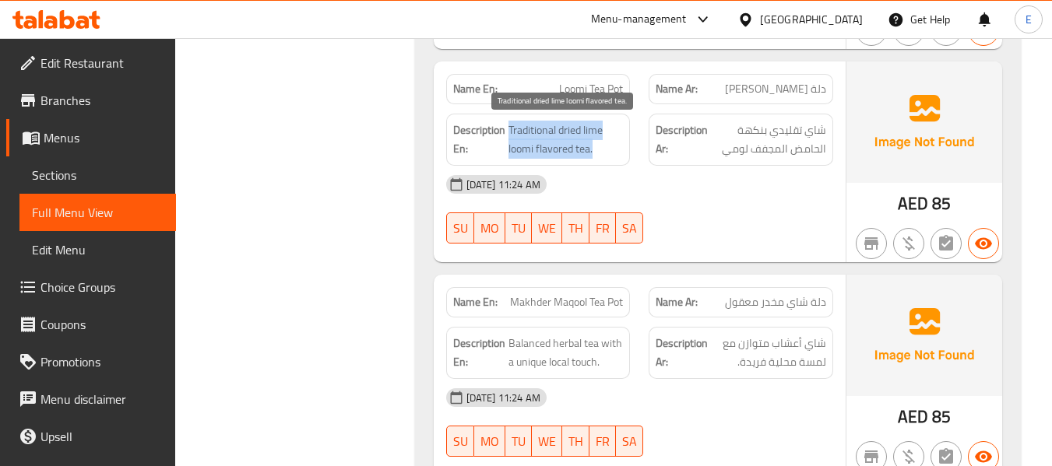
drag, startPoint x: 508, startPoint y: 127, endPoint x: 603, endPoint y: 149, distance: 97.6
click at [603, 149] on span "Traditional dried lime loomi flavored tea." at bounding box center [565, 140] width 115 height 38
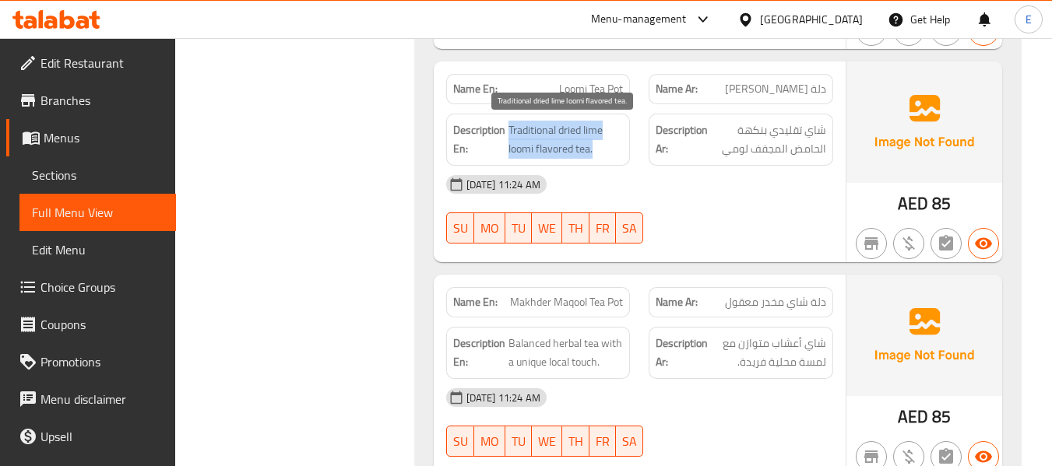
click at [603, 149] on span "Traditional dried lime loomi flavored tea." at bounding box center [565, 140] width 115 height 38
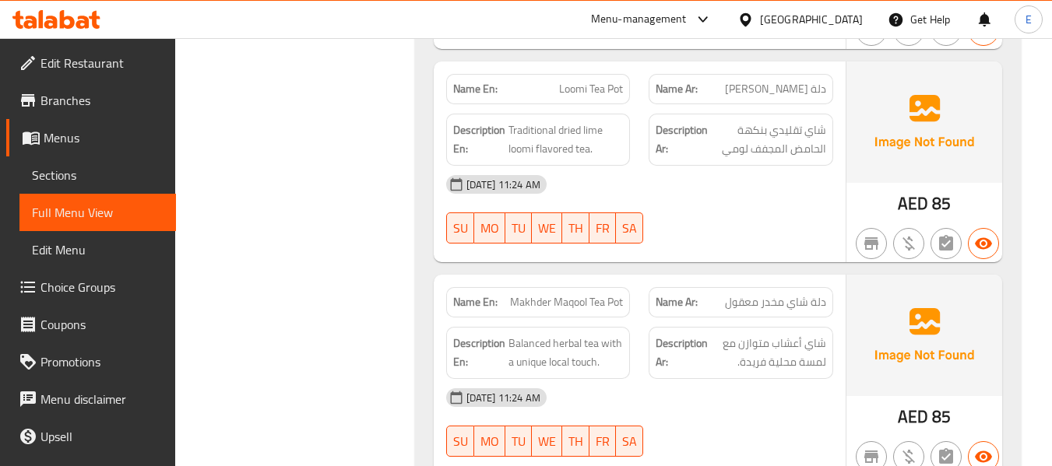
click at [797, 188] on div "[DATE] 11:24 AM" at bounding box center [640, 184] width 406 height 37
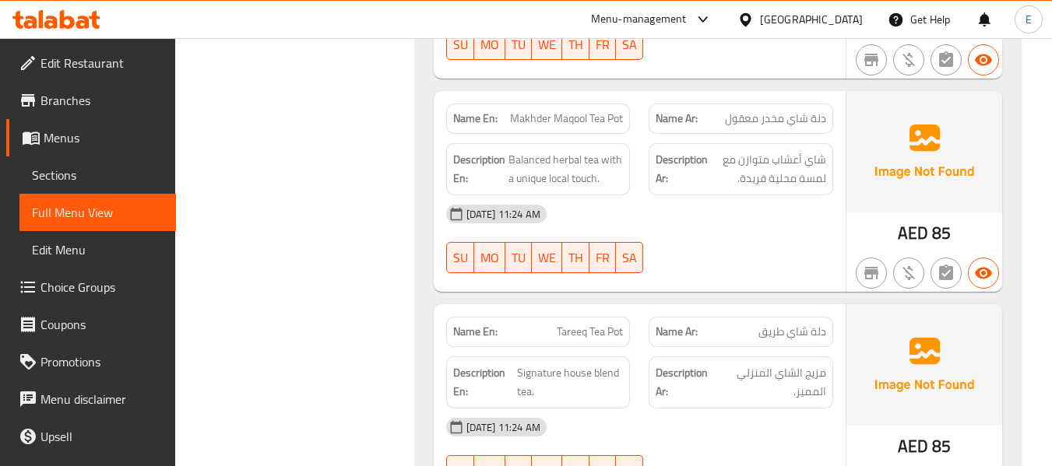
scroll to position [3795, 0]
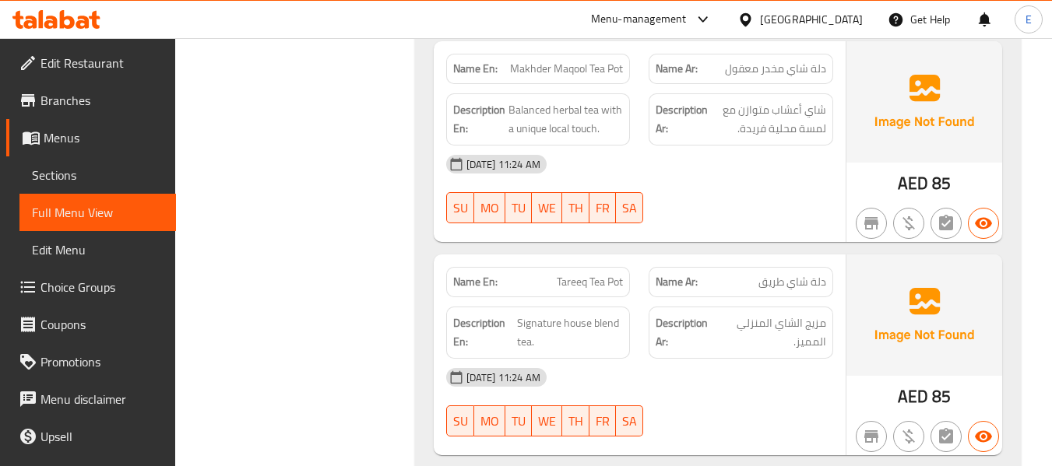
click at [530, 77] on span "Makhder Maqool Tea Pot" at bounding box center [566, 69] width 113 height 16
click at [793, 72] on span "دلة شاي مخدر معقول" at bounding box center [775, 69] width 101 height 16
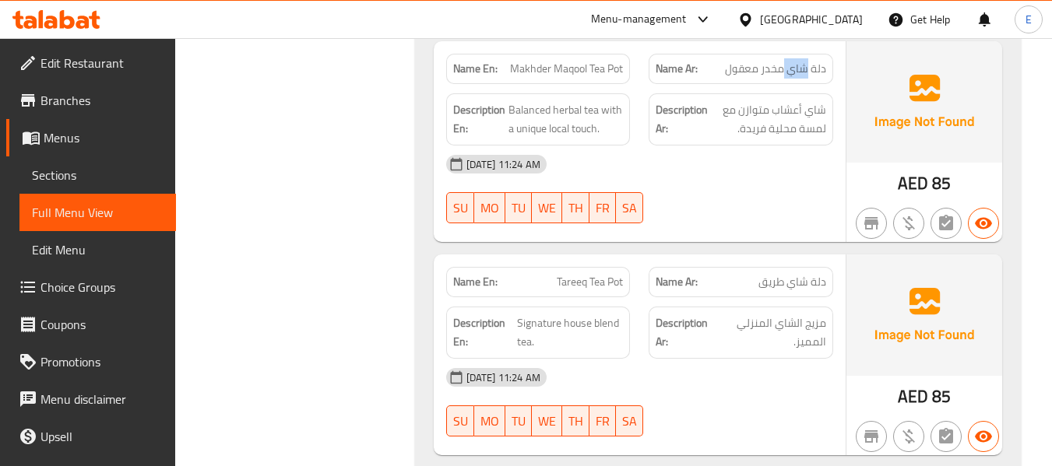
click at [793, 72] on span "دلة شاي مخدر معقول" at bounding box center [775, 69] width 101 height 16
click at [730, 69] on span "دلة شاي مخدر معقول" at bounding box center [775, 69] width 101 height 16
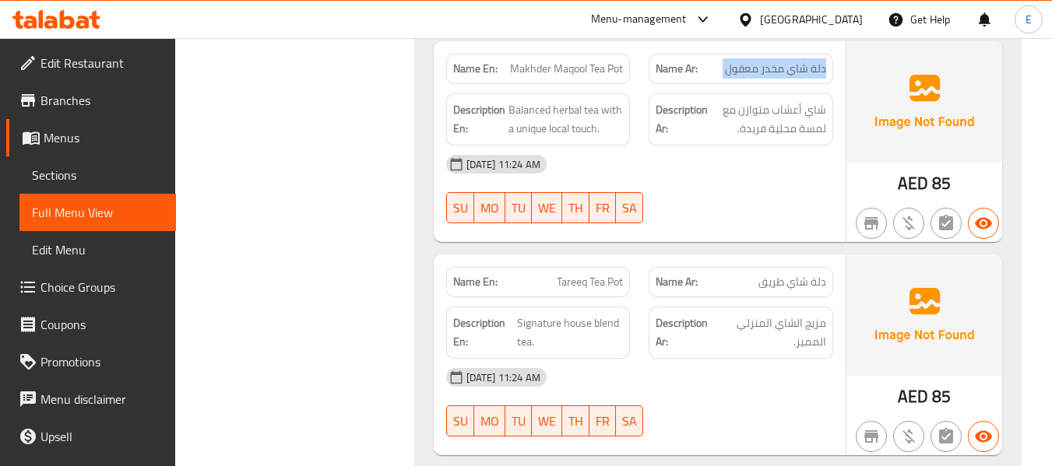
click at [730, 69] on span "دلة شاي مخدر معقول" at bounding box center [775, 69] width 101 height 16
drag, startPoint x: 751, startPoint y: 207, endPoint x: 568, endPoint y: 139, distance: 196.1
click at [751, 208] on div "17-09-2025 11:24 AM SU MO TU WE TH FR SA" at bounding box center [640, 189] width 406 height 87
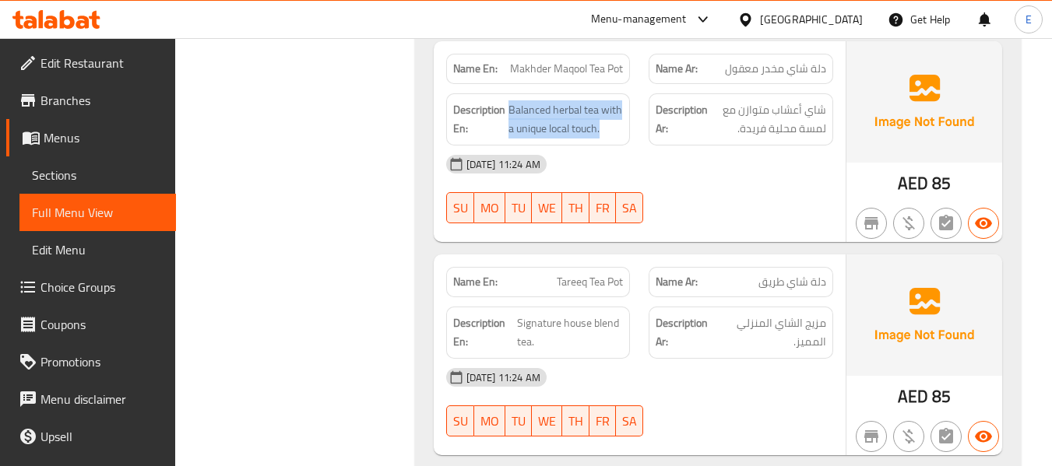
drag, startPoint x: 509, startPoint y: 109, endPoint x: 631, endPoint y: 127, distance: 122.8
click at [631, 127] on div "Description En: Balanced herbal tea with a unique local touch." at bounding box center [538, 119] width 203 height 71
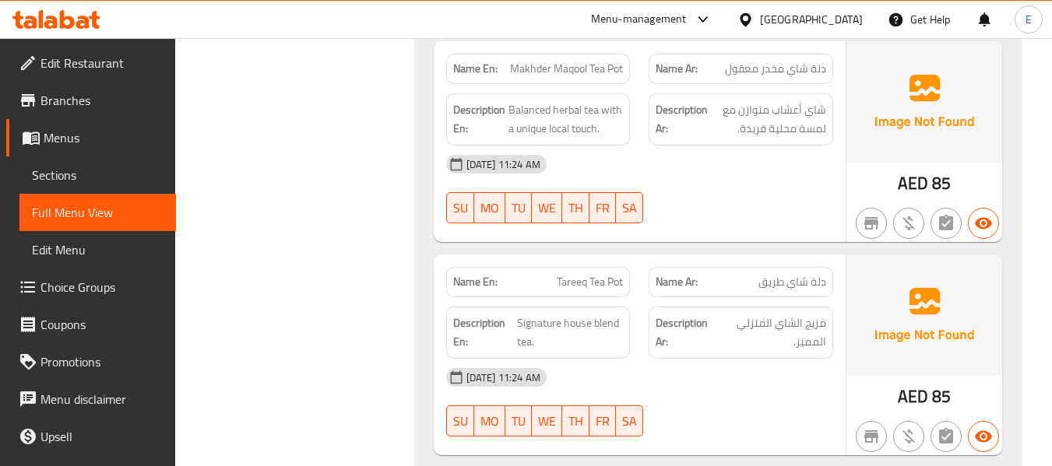
click at [744, 164] on div "[DATE] 11:24 AM" at bounding box center [640, 164] width 406 height 37
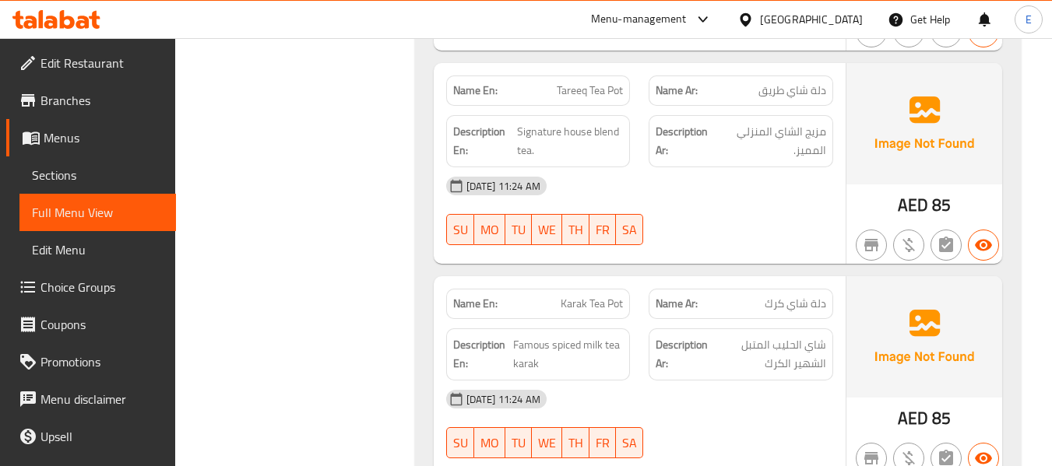
scroll to position [4029, 0]
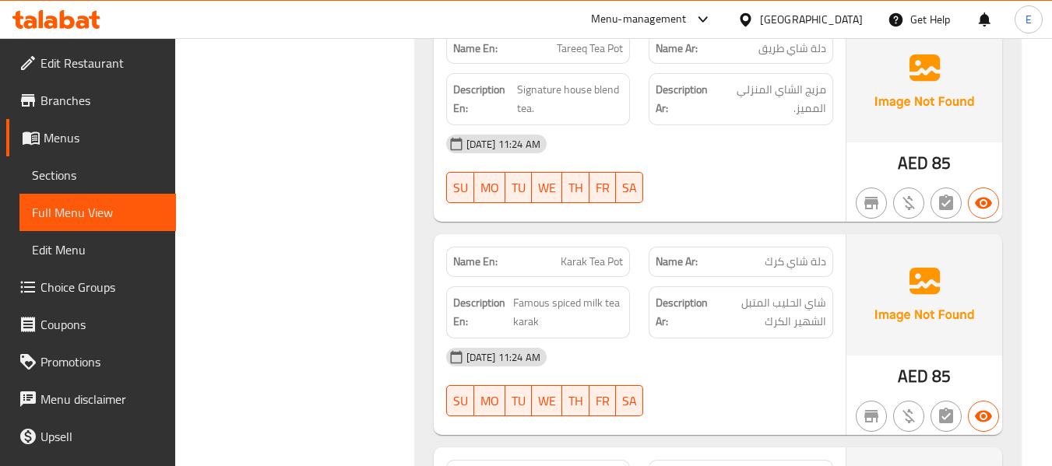
click at [782, 56] on span "دلة شاي طريق" at bounding box center [792, 48] width 68 height 16
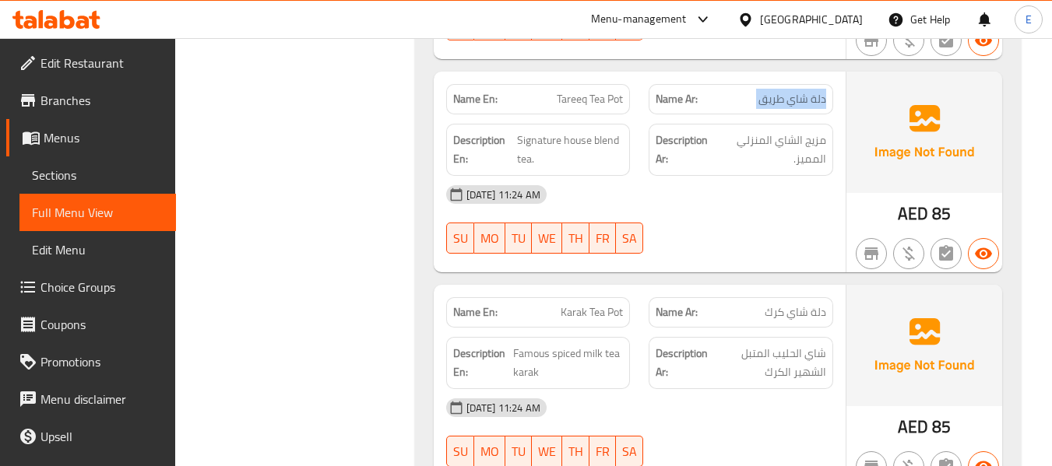
scroll to position [3951, 0]
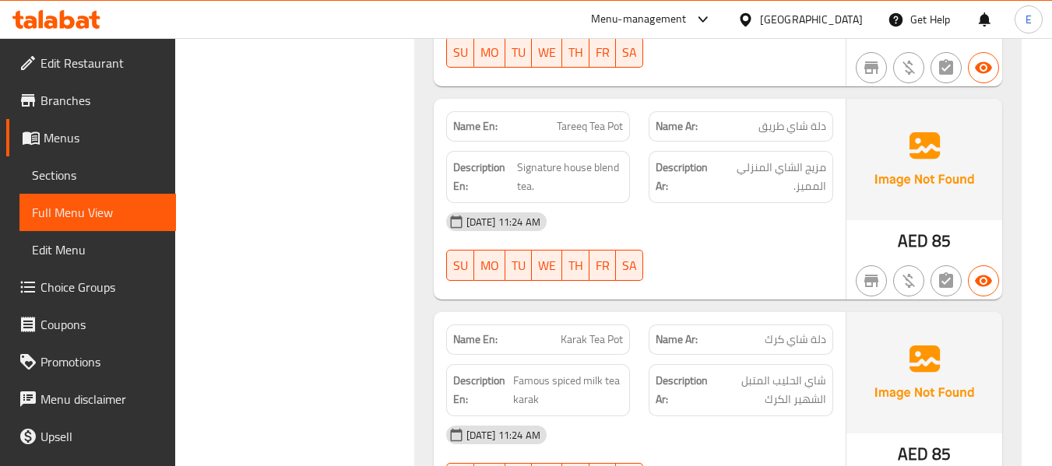
click at [624, 138] on div "Name En: Tareeq Tea Pot" at bounding box center [538, 126] width 185 height 30
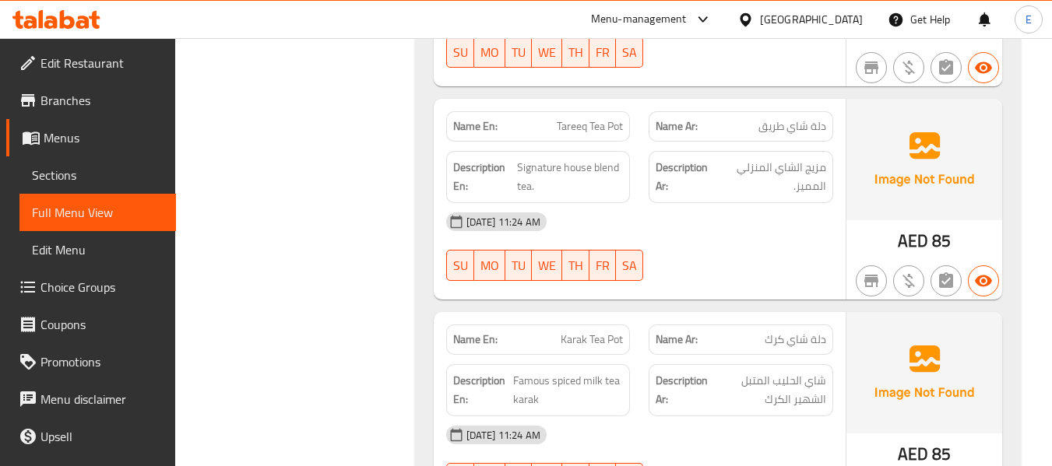
click at [624, 138] on div "Name En: Tareeq Tea Pot" at bounding box center [538, 126] width 185 height 30
click at [730, 220] on div "[DATE] 11:24 AM" at bounding box center [640, 221] width 406 height 37
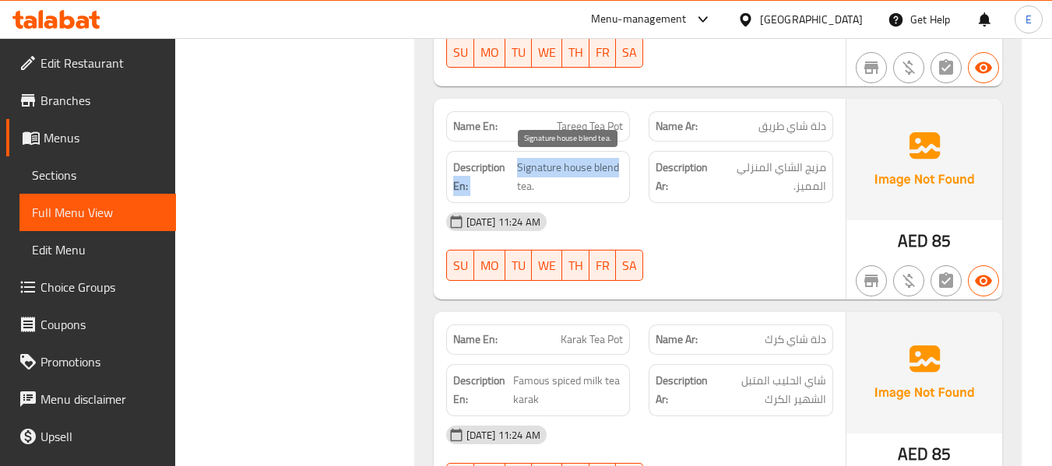
drag, startPoint x: 512, startPoint y: 167, endPoint x: 616, endPoint y: 170, distance: 104.4
click at [616, 170] on h6 "Description En: Signature house blend tea." at bounding box center [538, 177] width 171 height 38
click at [616, 170] on span "Signature house blend tea." at bounding box center [570, 177] width 107 height 38
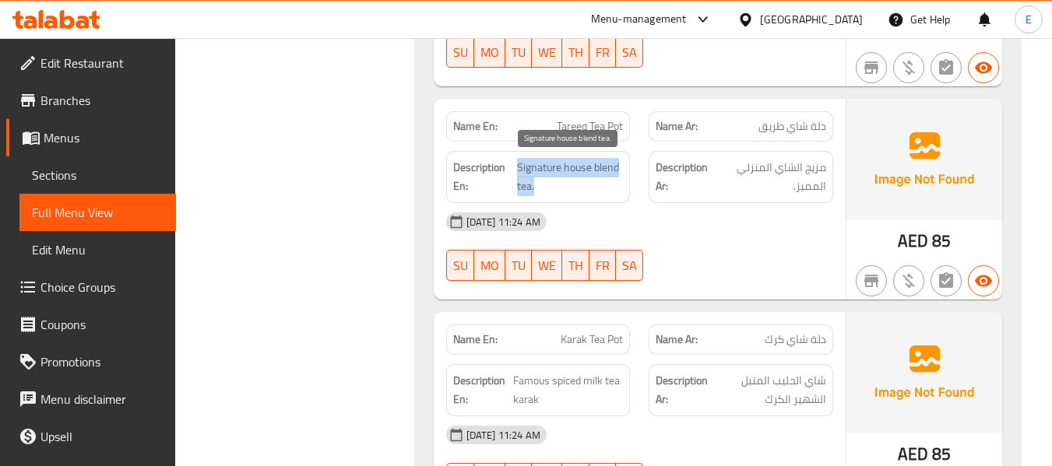
click at [612, 192] on span "Signature house blend tea." at bounding box center [570, 177] width 107 height 38
click at [517, 168] on span "Signature house blend tea." at bounding box center [570, 177] width 107 height 38
drag, startPoint x: 517, startPoint y: 168, endPoint x: 597, endPoint y: 191, distance: 83.3
click at [597, 191] on span "Signature house blend tea." at bounding box center [570, 177] width 107 height 38
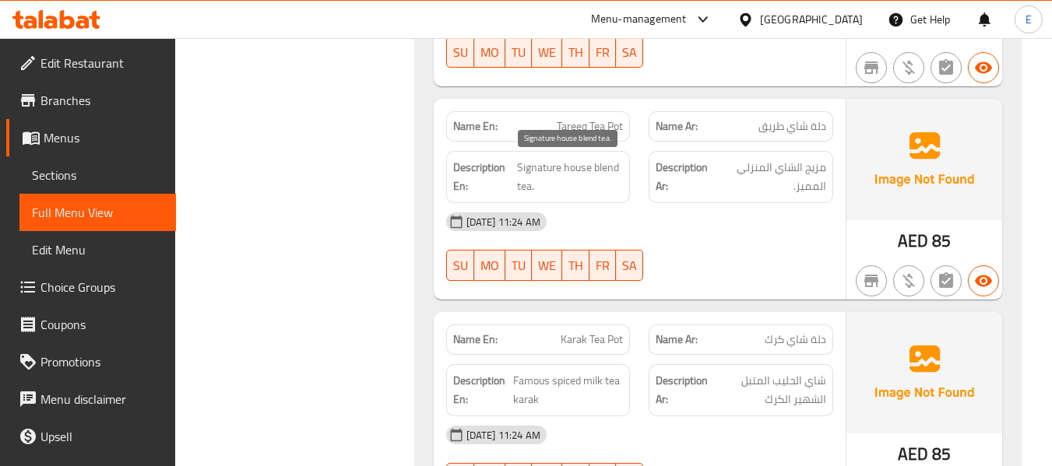
click at [597, 191] on span "Signature house blend tea." at bounding box center [570, 177] width 107 height 38
click at [728, 171] on span "مزيج الشاي المنزلي المميز." at bounding box center [771, 177] width 109 height 38
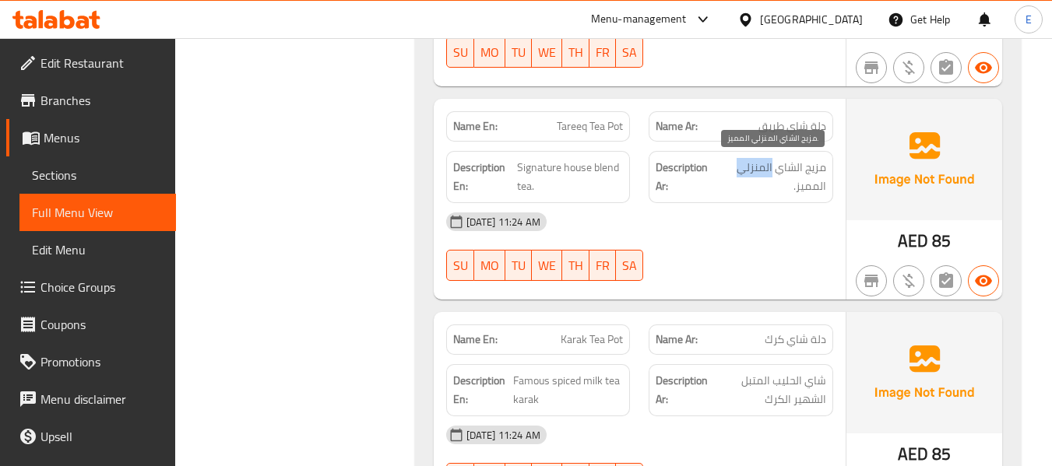
click at [728, 171] on span "مزيج الشاي المنزلي المميز." at bounding box center [771, 177] width 109 height 38
click at [712, 248] on div "17-09-2025 11:24 AM SU MO TU WE TH FR SA" at bounding box center [640, 246] width 406 height 87
click at [573, 129] on span "Tareeq Tea Pot" at bounding box center [590, 126] width 66 height 16
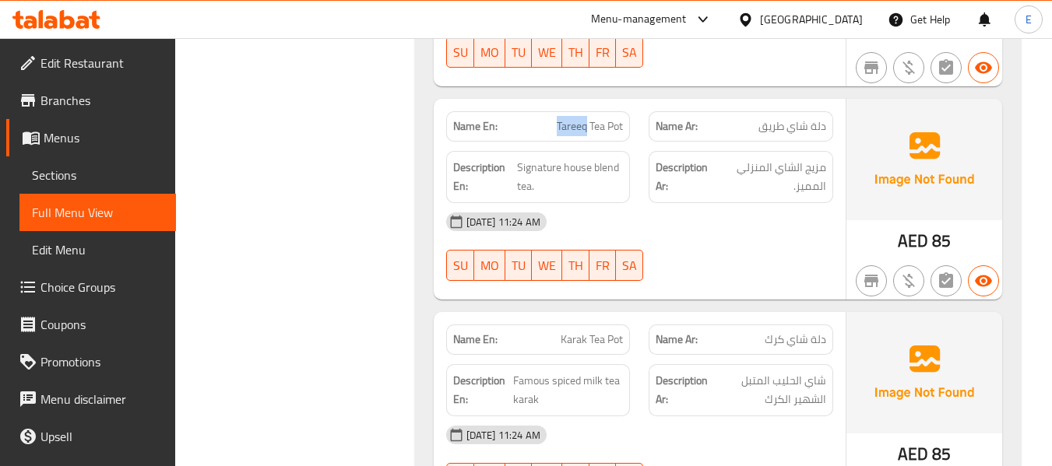
click at [573, 128] on span "Tareeq Tea Pot" at bounding box center [590, 126] width 66 height 16
copy span "Tareeq Tea Pot"
click at [768, 142] on div "Description Ar: مزيج الشاي المنزلي المميز." at bounding box center [740, 177] width 203 height 71
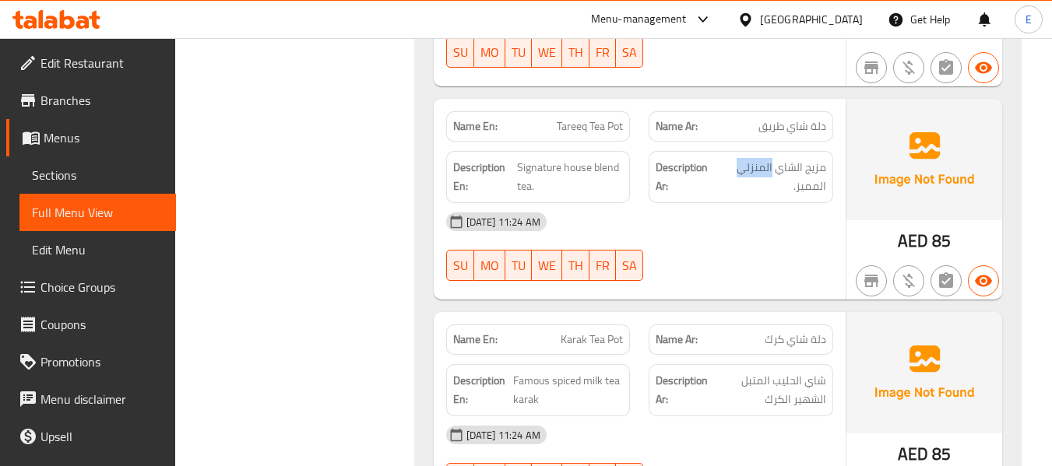
click at [768, 142] on div "Description Ar: مزيج الشاي المنزلي المميز." at bounding box center [740, 177] width 203 height 71
click at [771, 135] on span "دلة شاي طريق" at bounding box center [792, 126] width 68 height 16
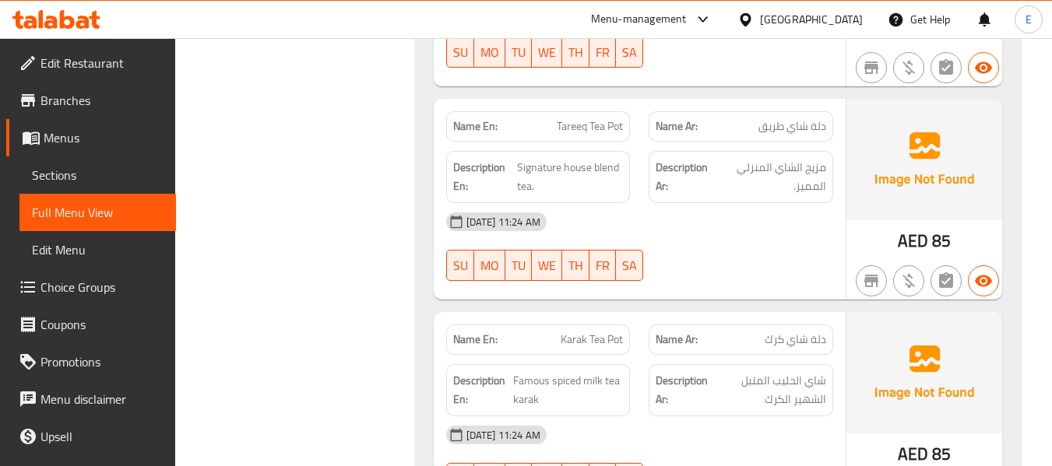
click at [608, 122] on span "Tareeq Tea Pot" at bounding box center [590, 126] width 66 height 16
click at [753, 230] on div "[DATE] 11:24 AM" at bounding box center [640, 221] width 406 height 37
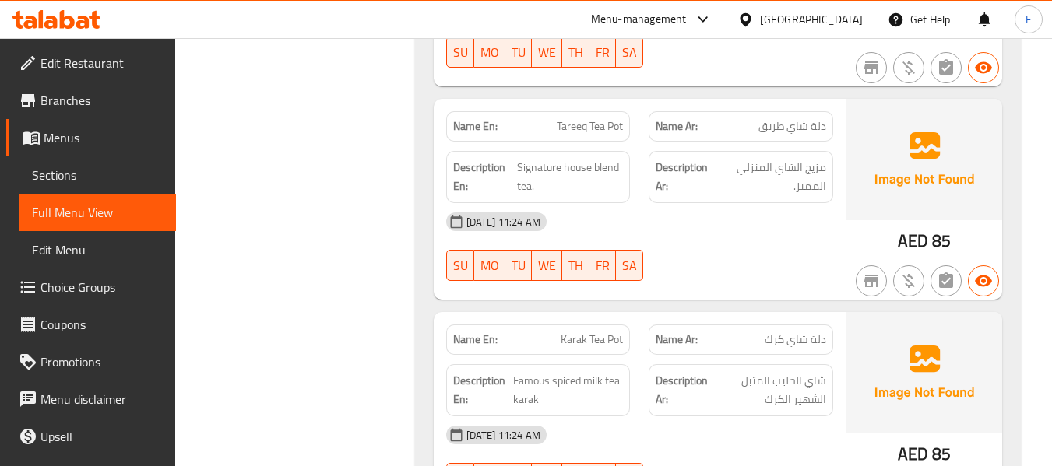
click at [765, 268] on div "17-09-2025 11:24 AM SU MO TU WE TH FR SA" at bounding box center [640, 246] width 406 height 87
click at [587, 127] on span "Tareeq Tea Pot" at bounding box center [590, 126] width 66 height 16
click at [587, 126] on span "Tareeq Tea Pot" at bounding box center [590, 126] width 66 height 16
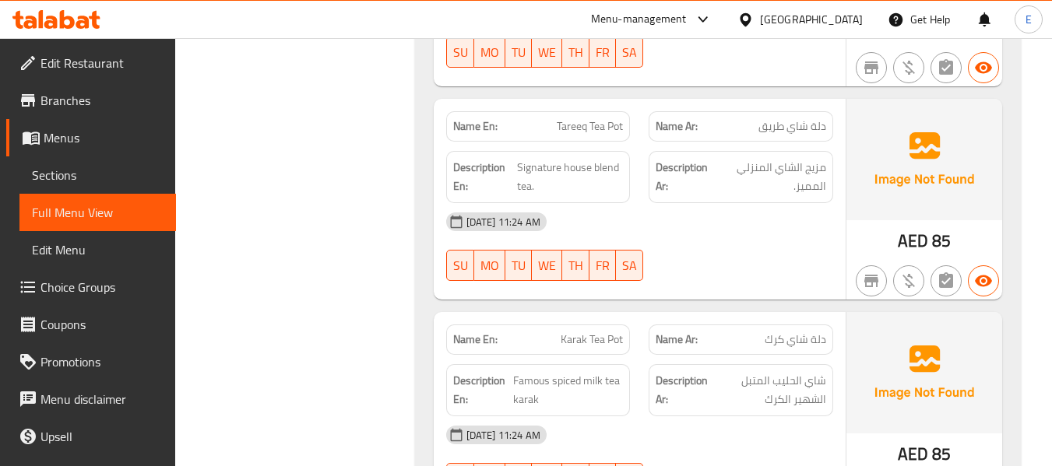
click at [774, 125] on span "دلة شاي طريق" at bounding box center [792, 126] width 68 height 16
click at [775, 125] on span "دلة شاي طريق" at bounding box center [792, 126] width 68 height 16
drag, startPoint x: 519, startPoint y: 165, endPoint x: 607, endPoint y: 179, distance: 89.1
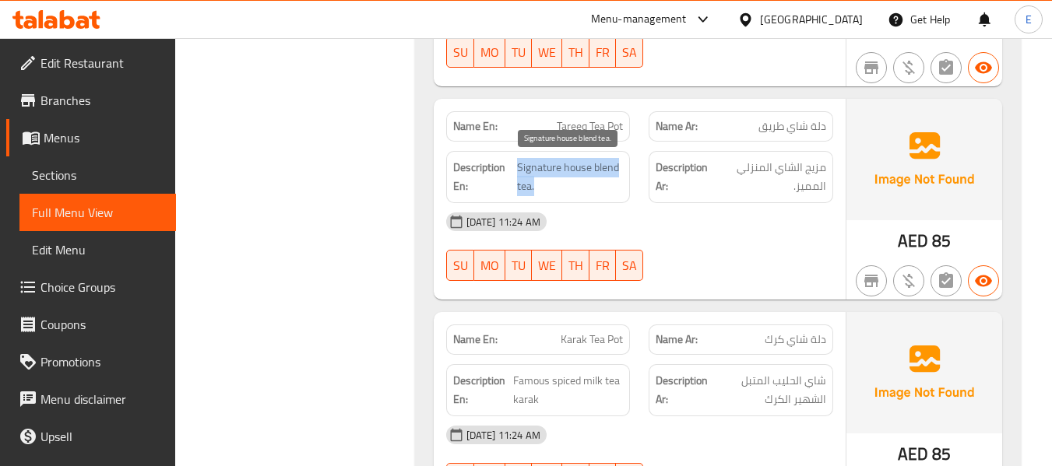
click at [607, 179] on span "Signature house blend tea." at bounding box center [570, 177] width 107 height 38
click at [722, 209] on div "[DATE] 11:24 AM" at bounding box center [640, 221] width 406 height 37
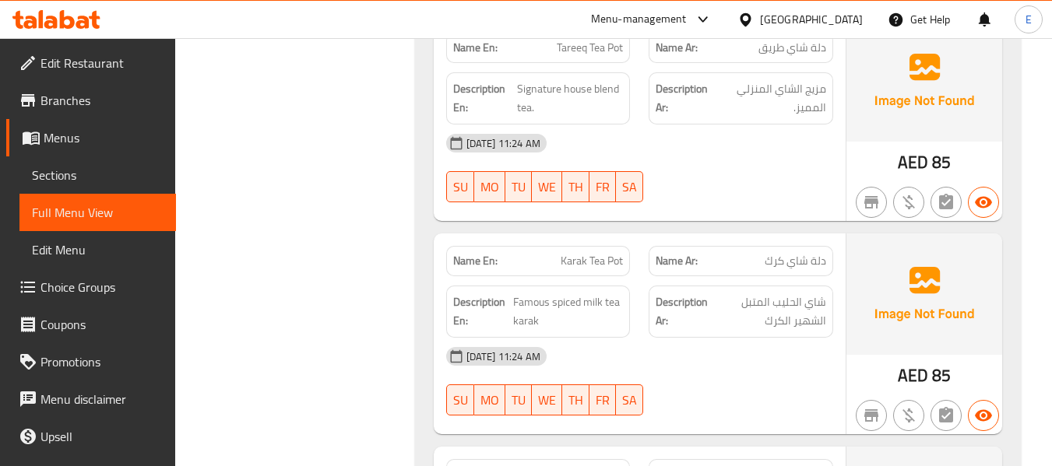
scroll to position [4029, 0]
click at [793, 111] on span "مزيج الشاي المنزلي المميز." at bounding box center [771, 99] width 109 height 38
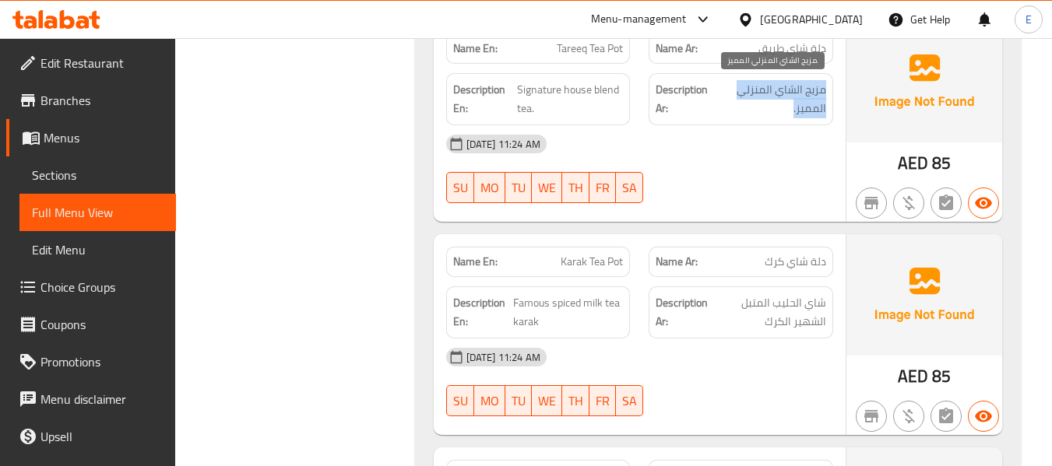
click at [793, 111] on span "مزيج الشاي المنزلي المميز." at bounding box center [771, 99] width 109 height 38
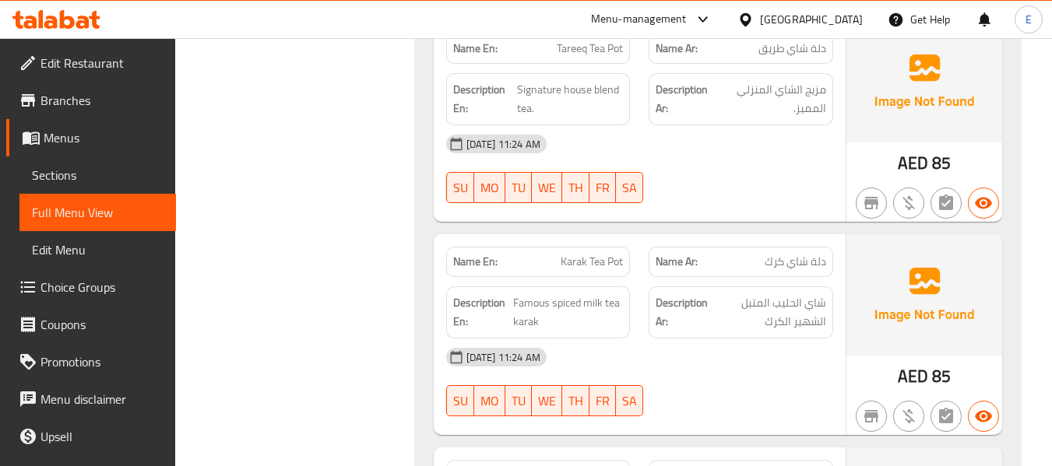
click at [751, 166] on div "17-09-2025 11:24 AM SU MO TU WE TH FR SA" at bounding box center [640, 168] width 406 height 87
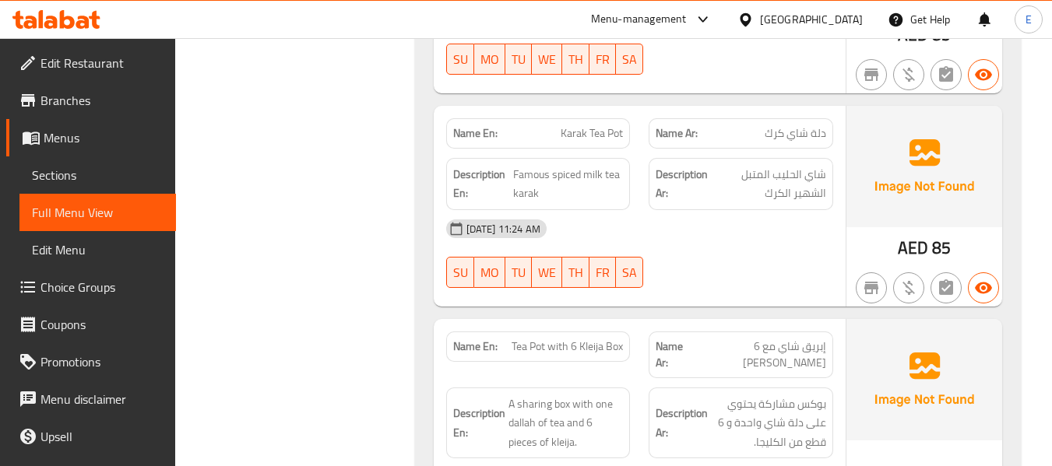
scroll to position [4184, 0]
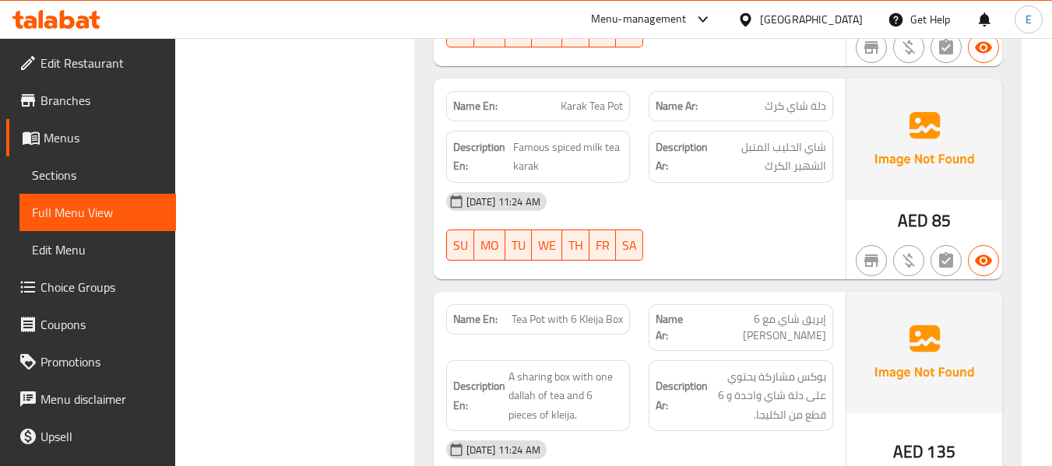
click at [585, 106] on span "Karak Tea Pot" at bounding box center [592, 106] width 62 height 16
click at [788, 105] on span "دلة شاي كرك" at bounding box center [796, 106] width 62 height 16
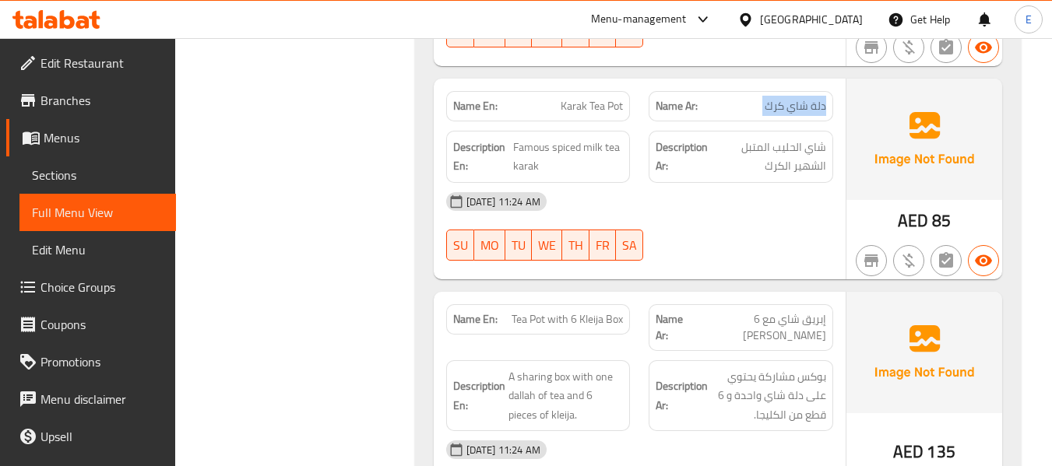
click at [788, 105] on span "دلة شاي كرك" at bounding box center [796, 106] width 62 height 16
click at [736, 227] on div "17-09-2025 11:24 AM SU MO TU WE TH FR SA" at bounding box center [640, 226] width 406 height 87
drag, startPoint x: 511, startPoint y: 147, endPoint x: 635, endPoint y: 167, distance: 126.2
click at [635, 167] on div "Description En: Famous spiced milk tea karak" at bounding box center [538, 156] width 203 height 71
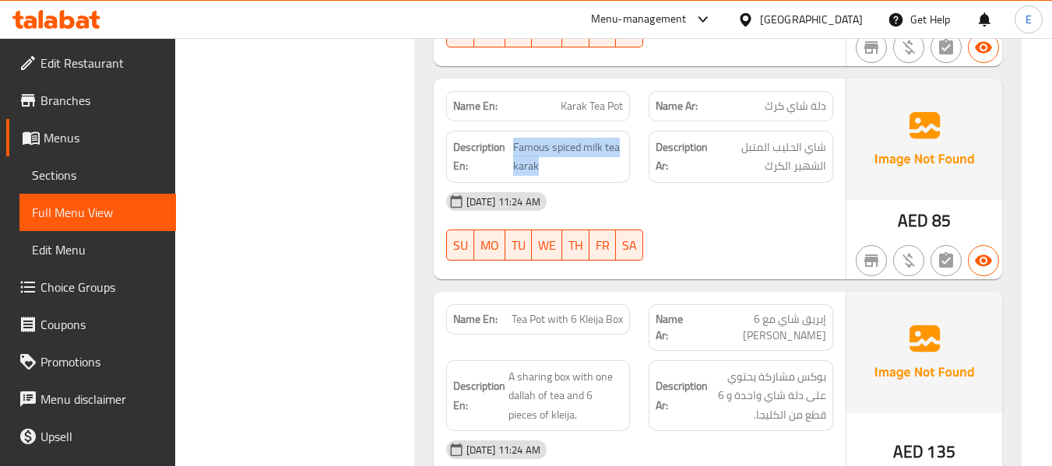
click at [635, 167] on div "Description En: Famous spiced milk tea karak" at bounding box center [538, 156] width 203 height 71
drag, startPoint x: 513, startPoint y: 144, endPoint x: 639, endPoint y: 164, distance: 127.6
click at [639, 164] on div "Description En: Famous spiced milk tea karak Description Ar: شاي الحليب المتبل …" at bounding box center [640, 156] width 406 height 71
click at [693, 177] on div "Description Ar: شاي الحليب المتبل الشهير الكرك" at bounding box center [741, 157] width 185 height 52
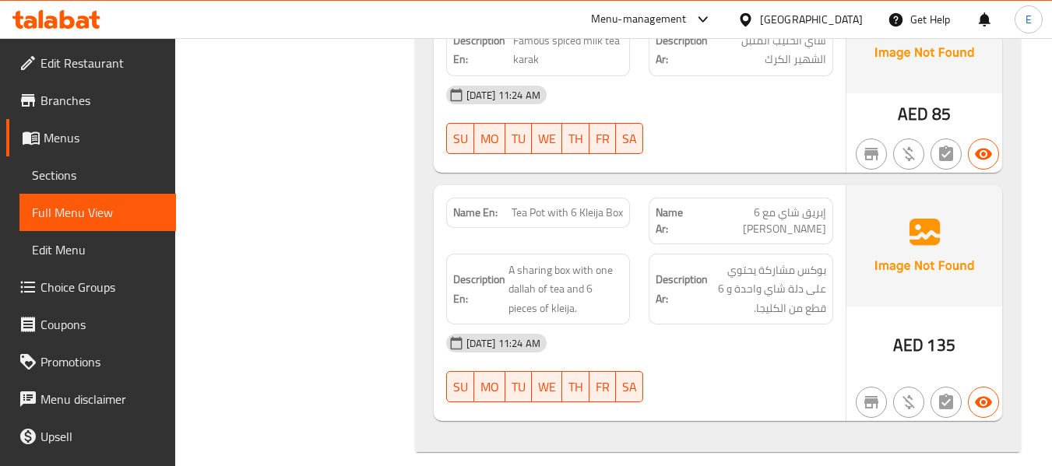
scroll to position [4308, 0]
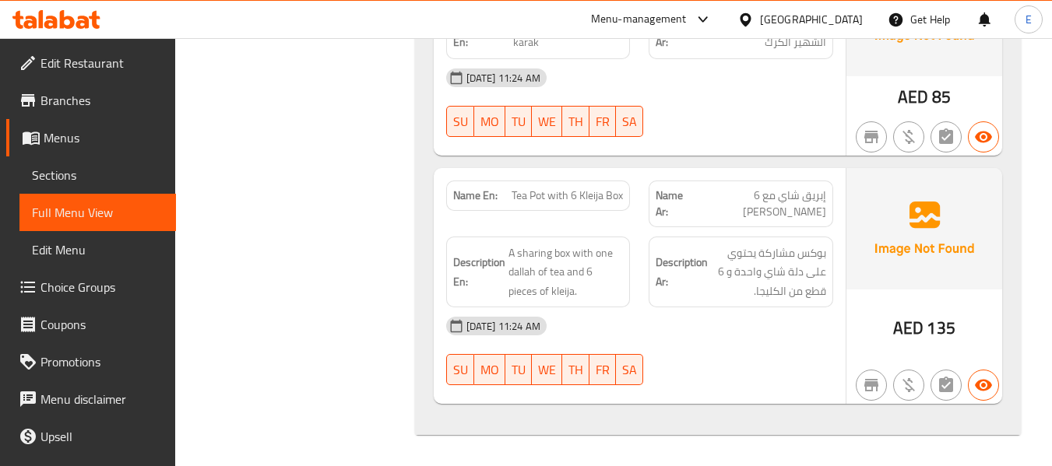
click at [941, 329] on span "135" at bounding box center [941, 328] width 28 height 30
drag, startPoint x: 516, startPoint y: 195, endPoint x: 628, endPoint y: 195, distance: 112.1
click at [628, 195] on div "Name En: Tea Pot with 6 Kleija Box" at bounding box center [538, 196] width 185 height 30
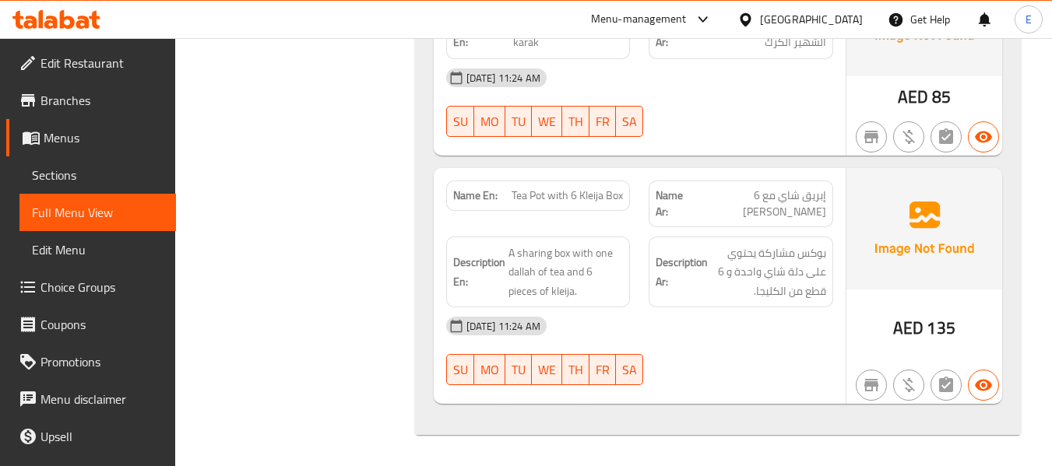
click at [776, 195] on span "إبريق شاي مع 6 كليجا بوكس" at bounding box center [758, 204] width 135 height 33
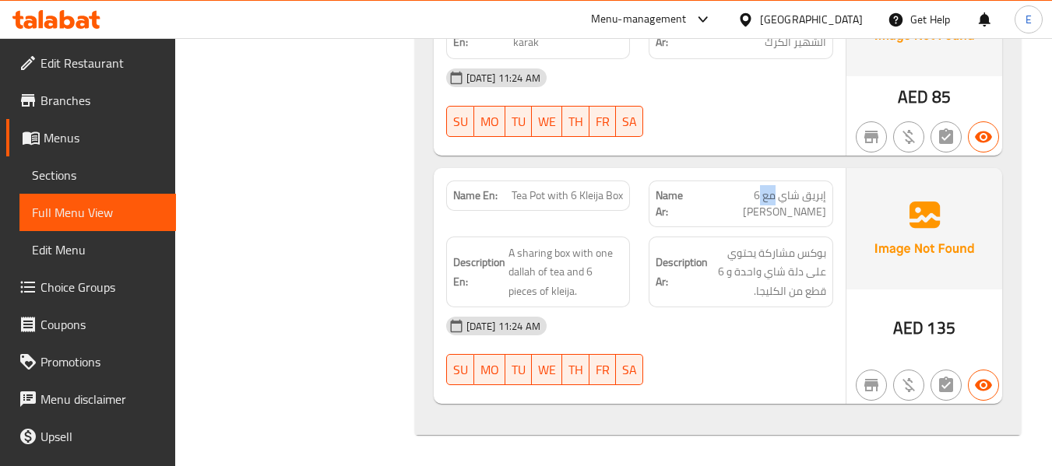
click at [776, 195] on span "إبريق شاي مع 6 كليجا بوكس" at bounding box center [758, 204] width 135 height 33
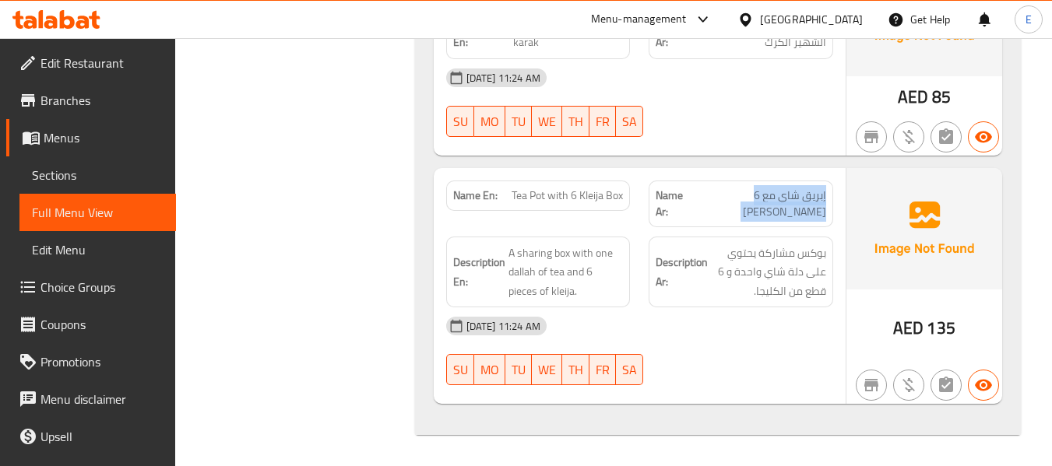
click at [776, 195] on span "إبريق شاي مع 6 كليجا بوكس" at bounding box center [758, 204] width 135 height 33
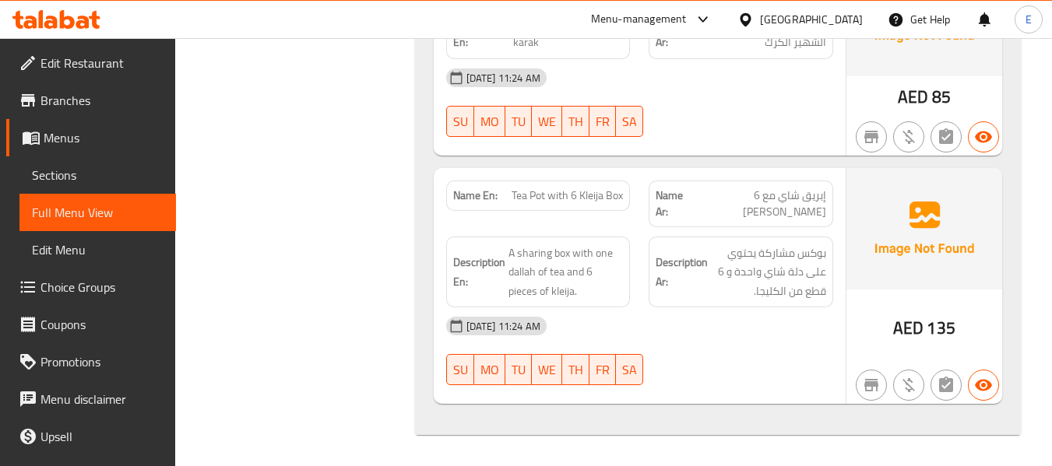
click at [747, 369] on div "17-09-2025 11:24 AM SU MO TU WE TH FR SA" at bounding box center [640, 351] width 406 height 87
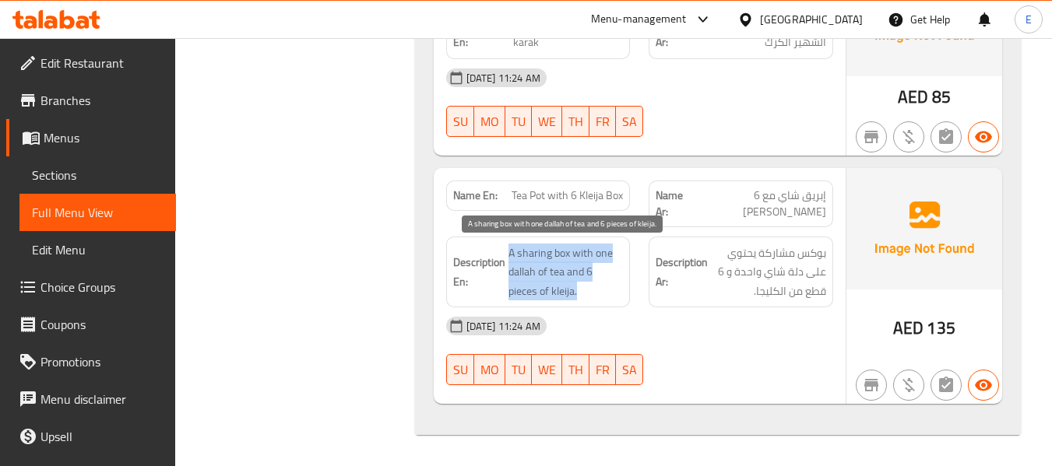
drag, startPoint x: 508, startPoint y: 251, endPoint x: 599, endPoint y: 289, distance: 98.5
click at [599, 289] on span "A sharing box with one dallah of tea and 6 pieces of kleija." at bounding box center [565, 273] width 115 height 58
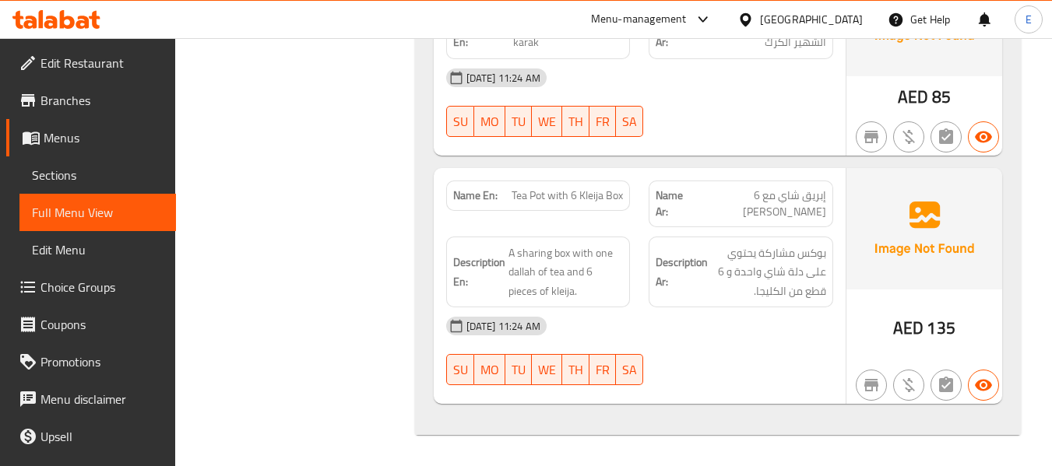
click at [759, 319] on div "[DATE] 11:24 AM" at bounding box center [640, 326] width 406 height 37
click at [755, 297] on span "بوكس مشاركة يحتوي على دلة شاي واحدة و 6 قطع من الكليجا." at bounding box center [768, 273] width 115 height 58
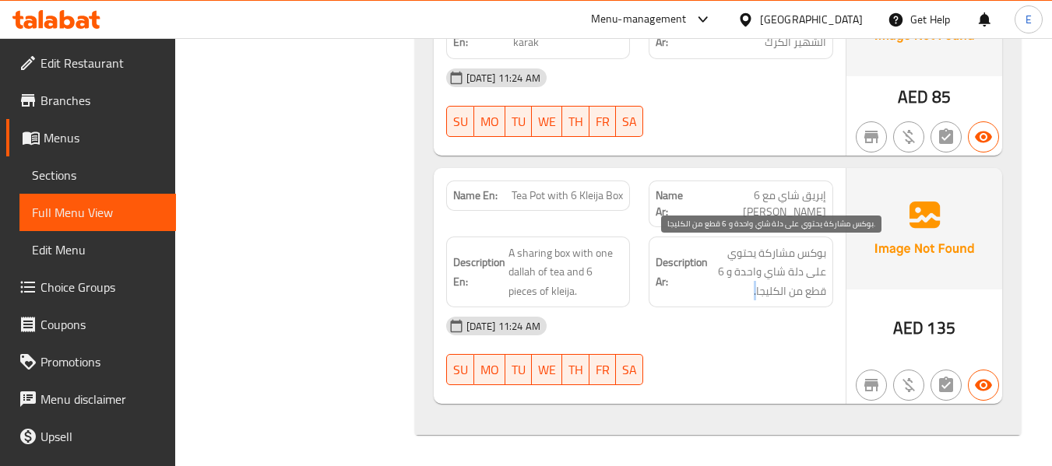
click at [755, 297] on span "بوكس مشاركة يحتوي على دلة شاي واحدة و 6 قطع من الكليجا." at bounding box center [768, 273] width 115 height 58
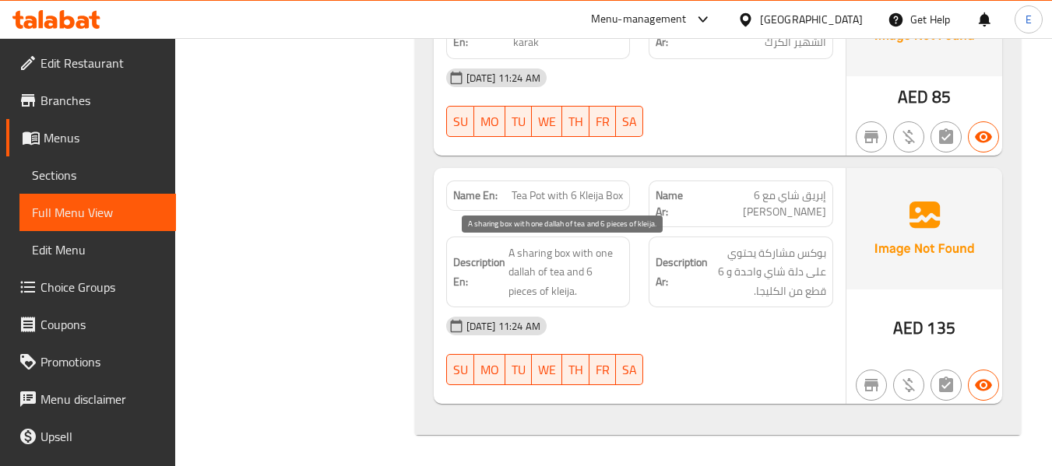
click at [586, 282] on span "A sharing box with one dallah of tea and 6 pieces of kleija." at bounding box center [565, 273] width 115 height 58
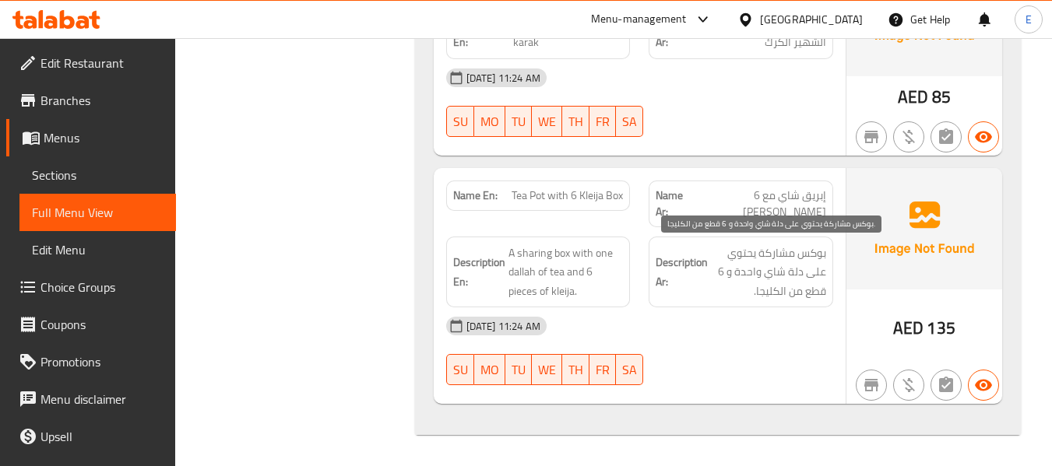
click at [805, 283] on span "بوكس مشاركة يحتوي على دلة شاي واحدة و 6 قطع من الكليجا." at bounding box center [768, 273] width 115 height 58
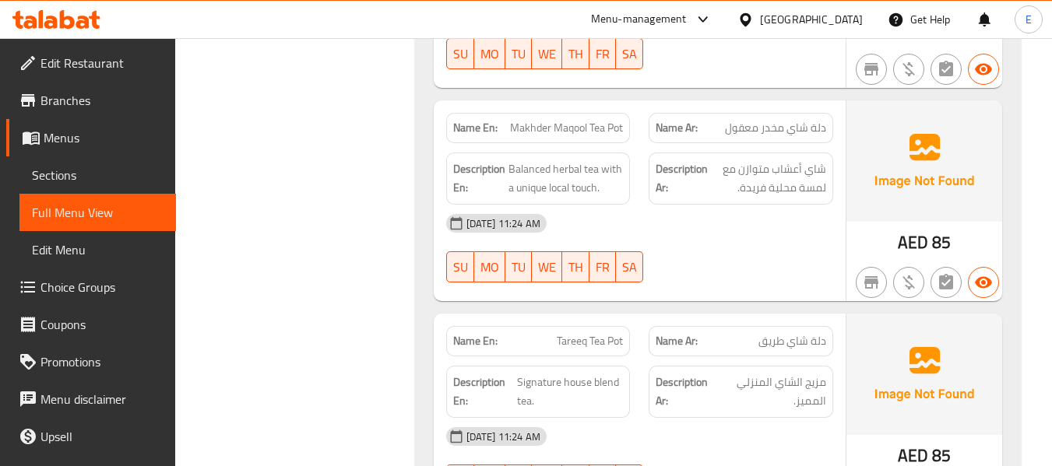
scroll to position [3607, 0]
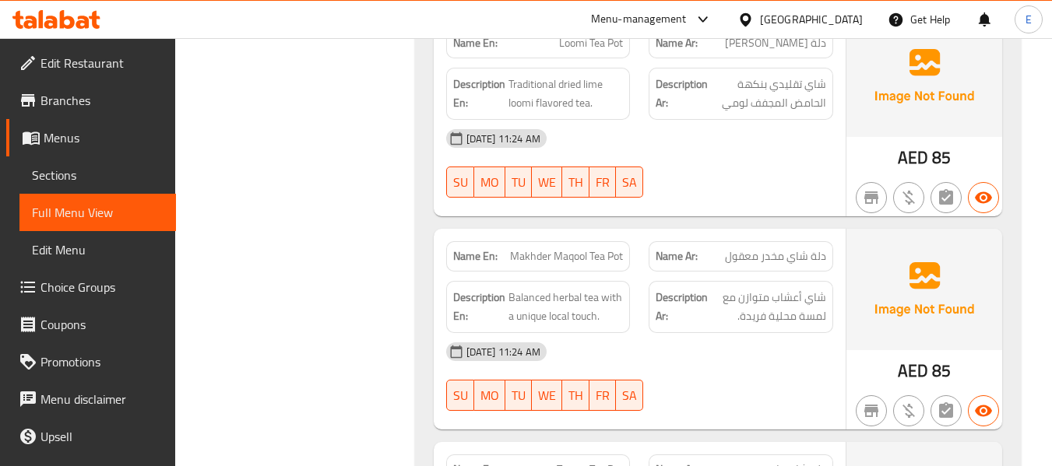
drag, startPoint x: 405, startPoint y: 220, endPoint x: 473, endPoint y: 200, distance: 70.5
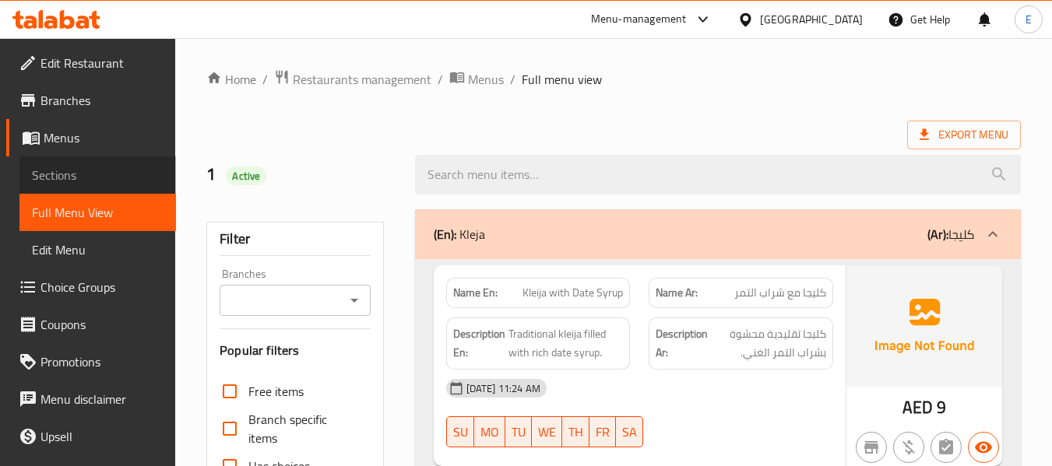
click at [104, 169] on span "Sections" at bounding box center [98, 175] width 132 height 19
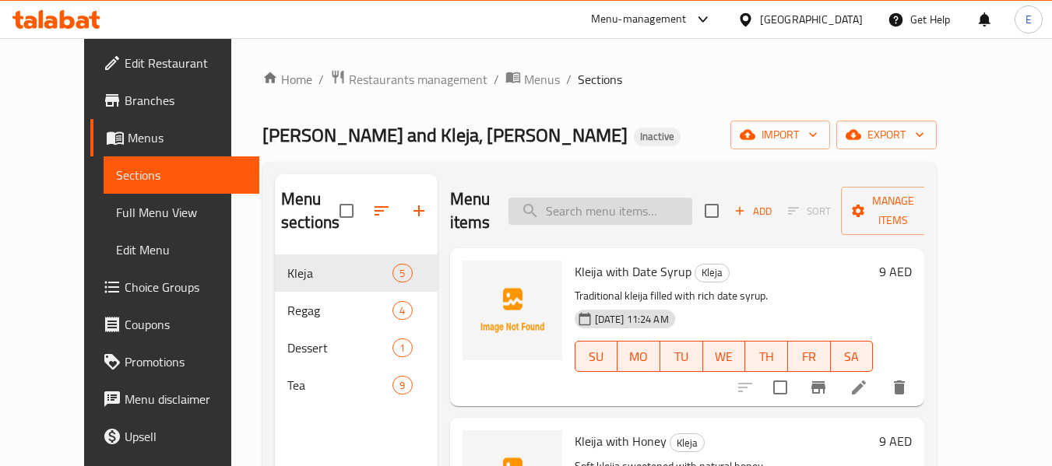
click at [635, 208] on input "search" at bounding box center [600, 211] width 184 height 27
paste input "Kleija with Olive Oil"
type input "Kleija with Olive Oil"
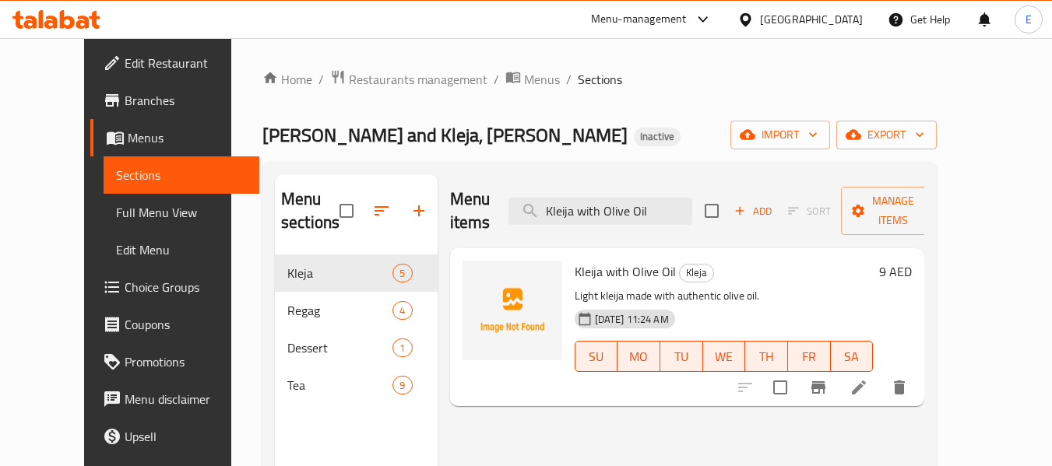
click at [866, 381] on icon at bounding box center [859, 388] width 14 height 14
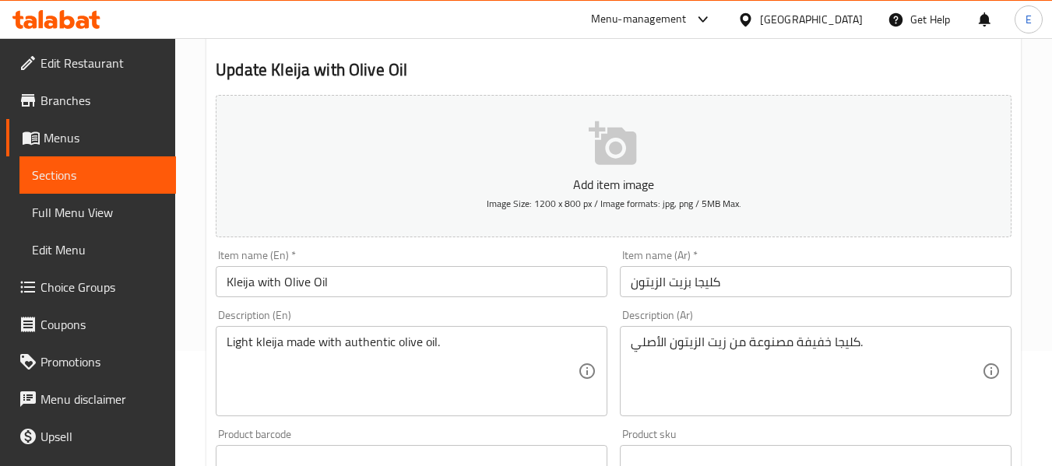
scroll to position [156, 0]
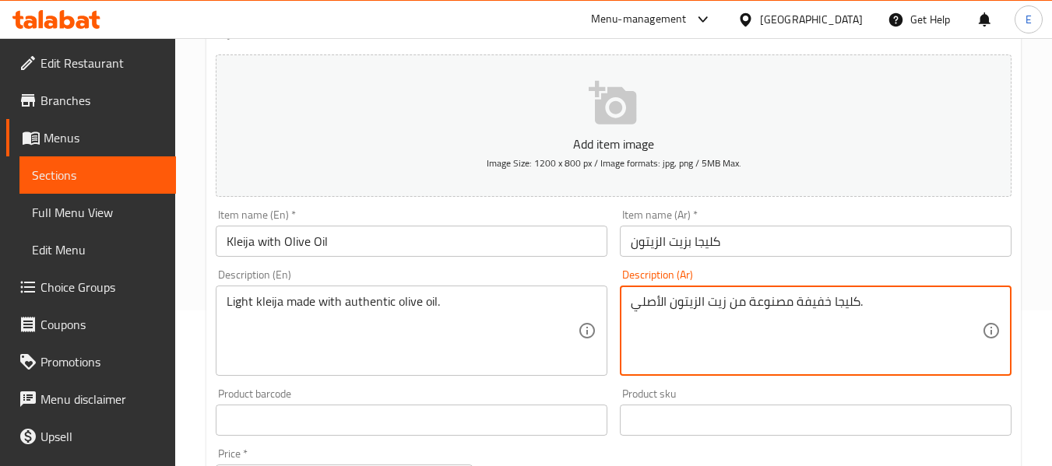
click at [825, 346] on textarea "كليجا خفيفة مصنوعة من زيت الزيتون الأصلي." at bounding box center [806, 331] width 351 height 74
drag, startPoint x: 646, startPoint y: 302, endPoint x: 630, endPoint y: 307, distance: 17.0
click at [630, 307] on div "كليجا خفيفة مصنوعة من زيت الزيتون الأصلي. Description (Ar)" at bounding box center [816, 331] width 392 height 90
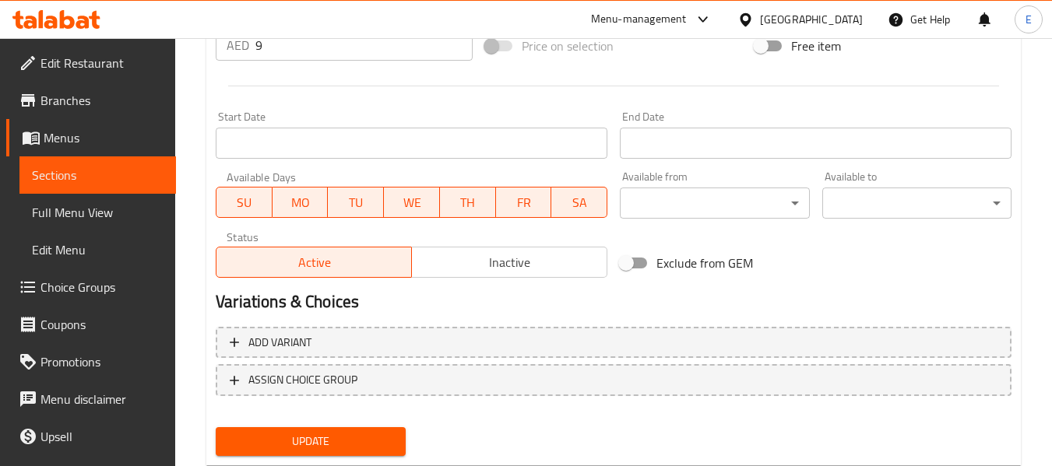
scroll to position [634, 0]
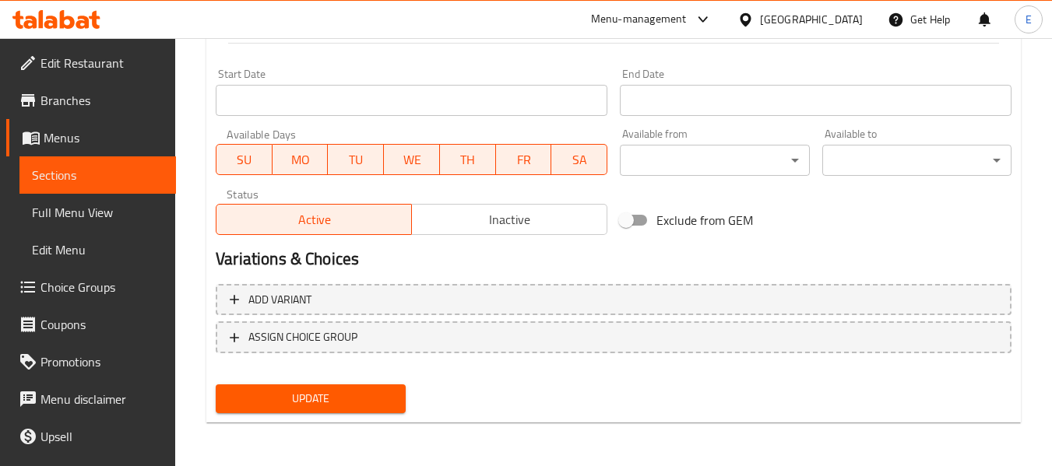
type textarea "كليجا خفيفة مصنوعة من زيت الزيتون الأصيل."
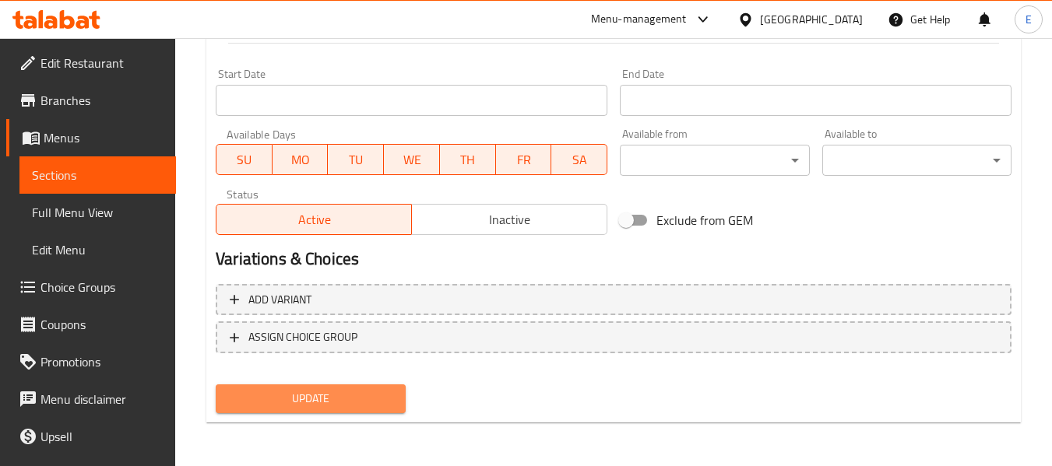
click at [367, 399] on span "Update" at bounding box center [310, 398] width 164 height 19
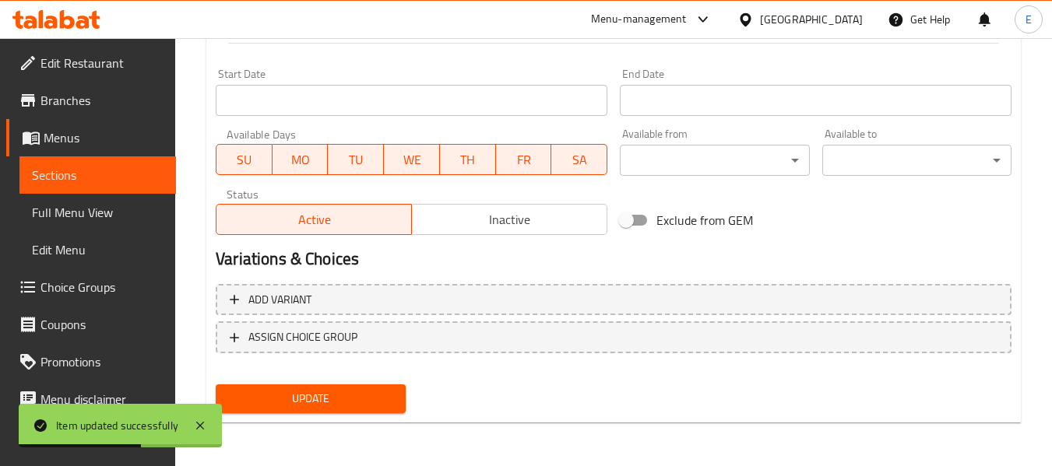
click at [328, 395] on span "Update" at bounding box center [310, 398] width 164 height 19
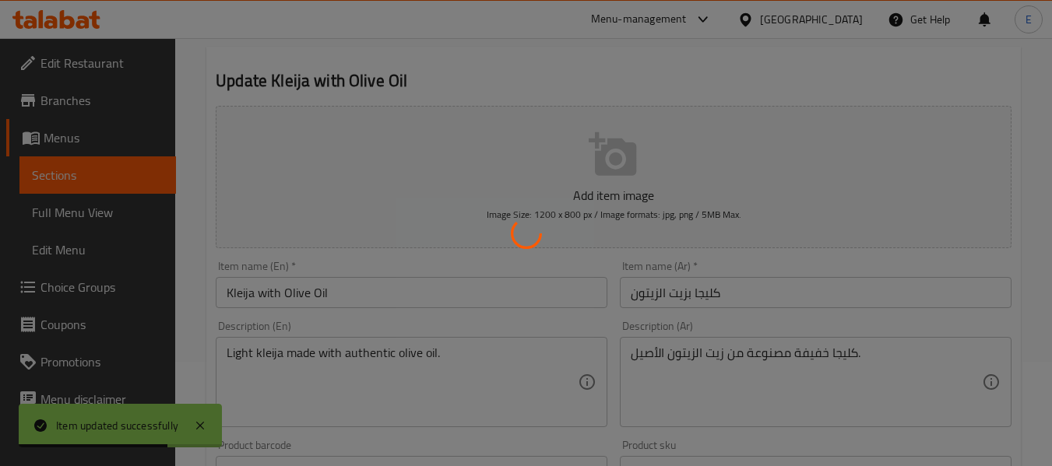
scroll to position [0, 0]
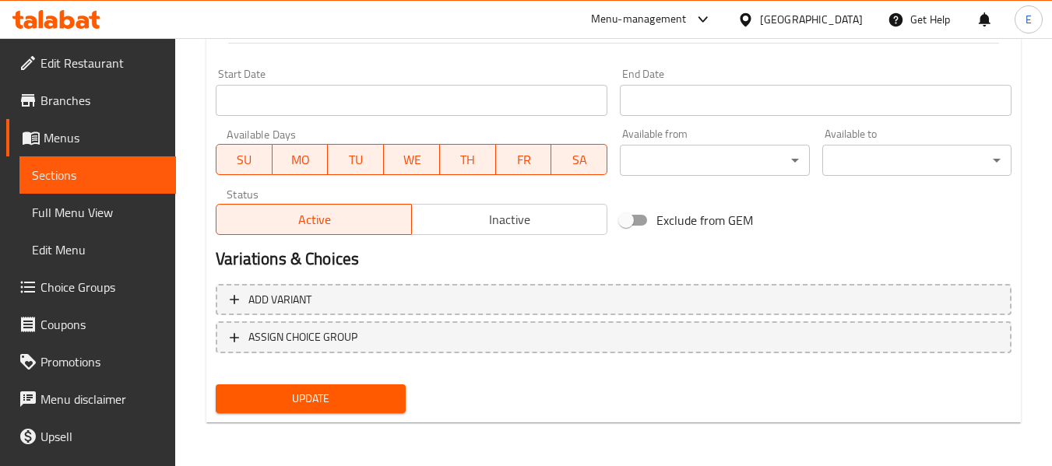
click at [349, 403] on span "Update" at bounding box center [310, 398] width 164 height 19
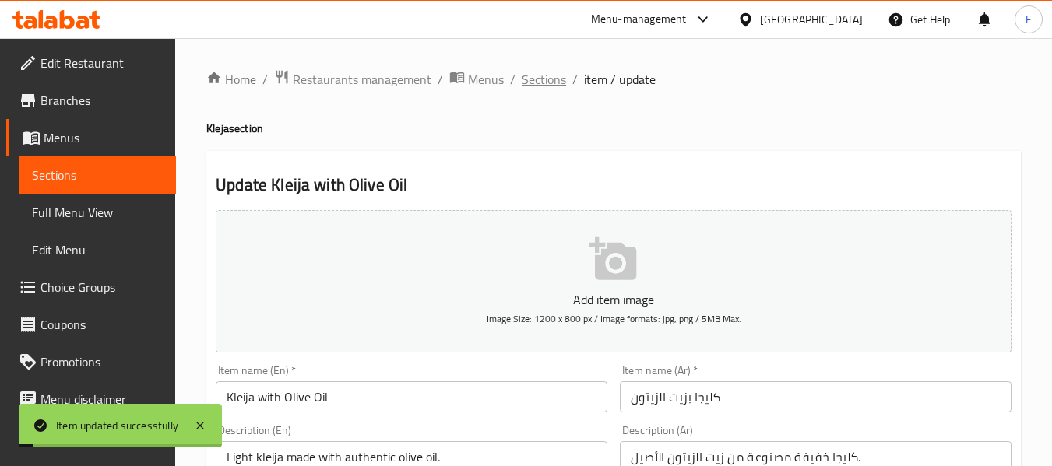
click at [541, 79] on span "Sections" at bounding box center [544, 79] width 44 height 19
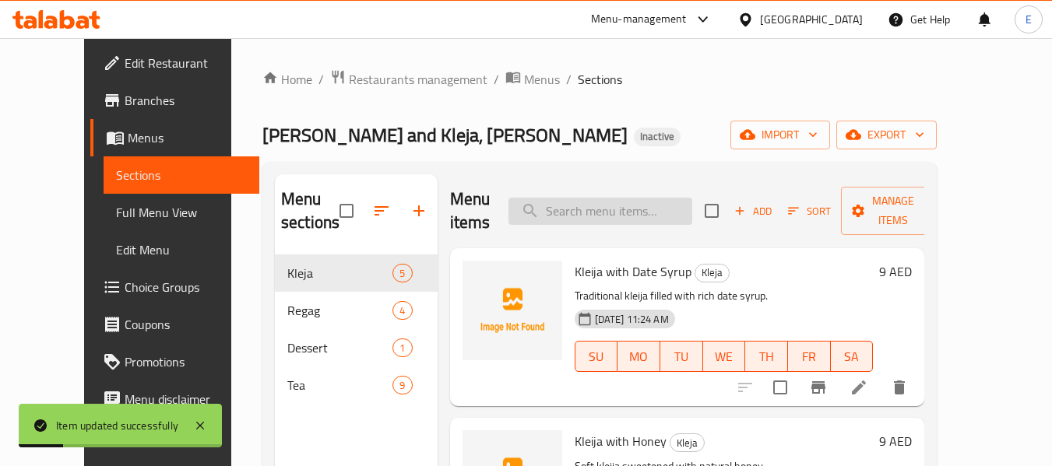
click at [636, 220] on input "search" at bounding box center [600, 211] width 184 height 27
paste input "Tareeq Tea Pot"
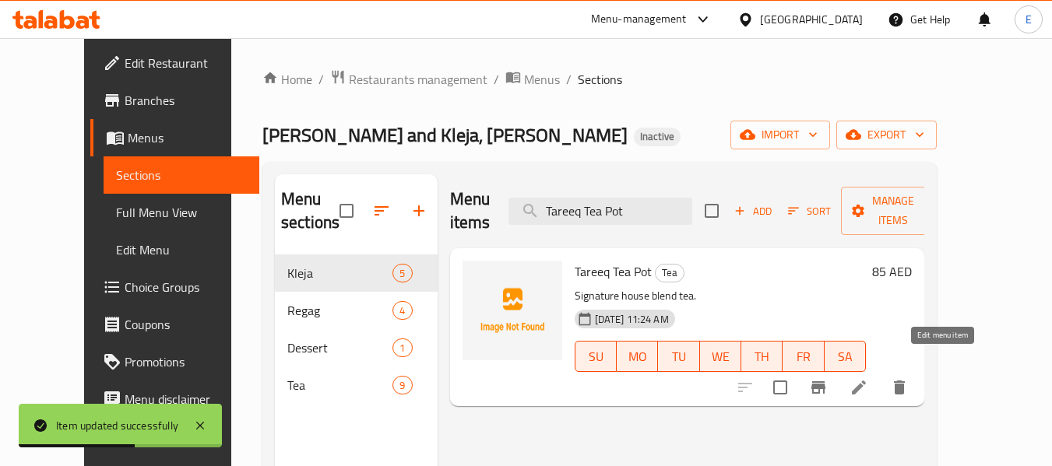
type input "Tareeq Tea Pot"
click at [868, 378] on icon at bounding box center [858, 387] width 19 height 19
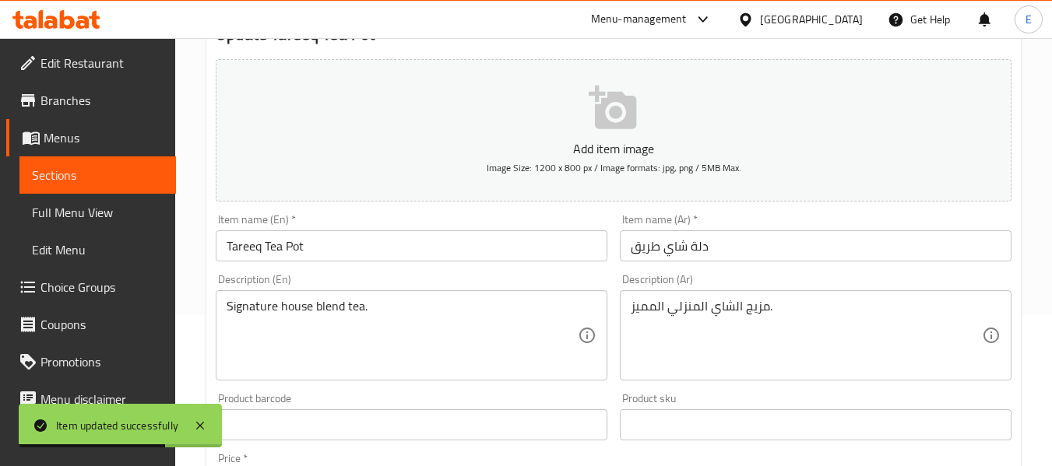
scroll to position [156, 0]
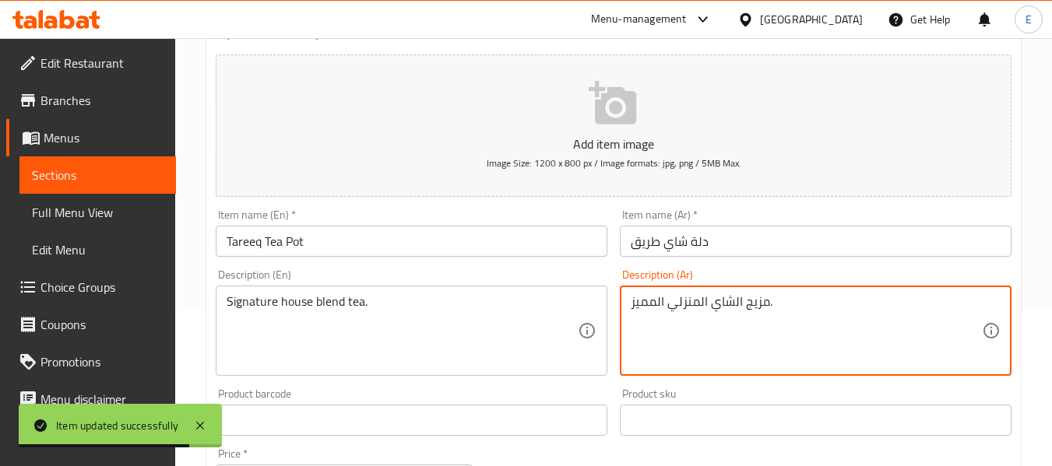
click at [689, 307] on textarea "مزيج الشاي المنزلي المميز." at bounding box center [806, 331] width 351 height 74
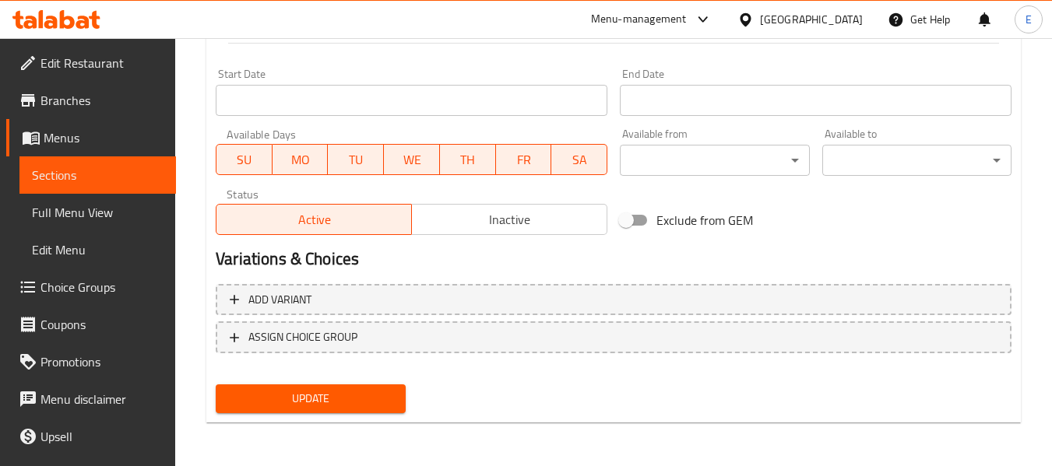
type textarea "مزيج الشاي هاوس المميز."
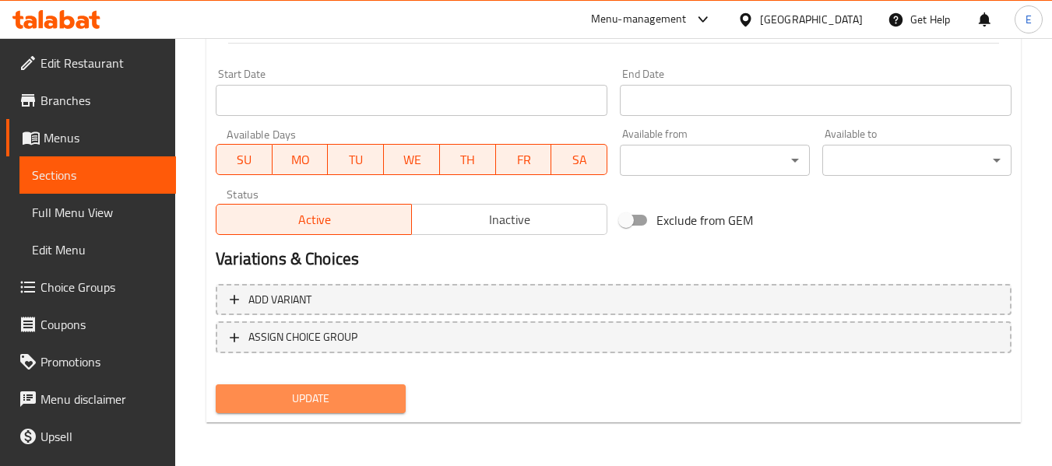
click at [311, 387] on button "Update" at bounding box center [310, 399] width 189 height 29
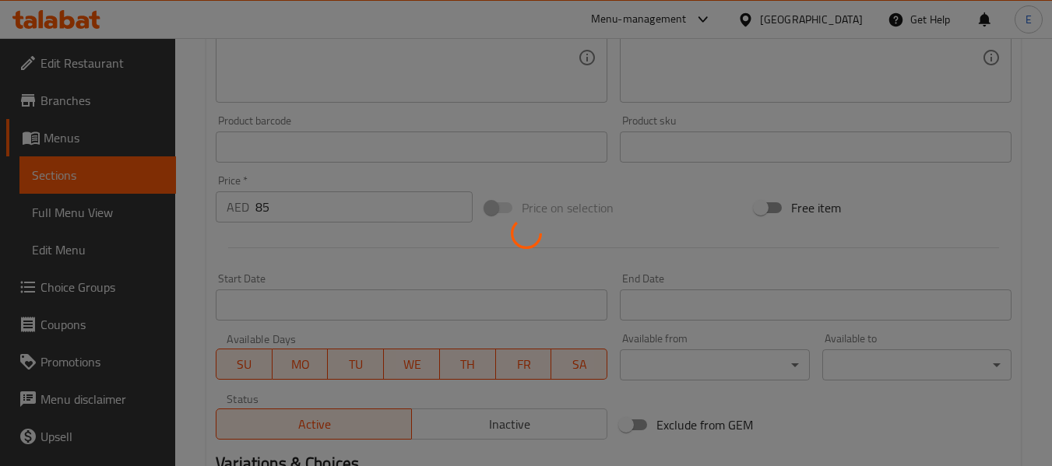
scroll to position [167, 0]
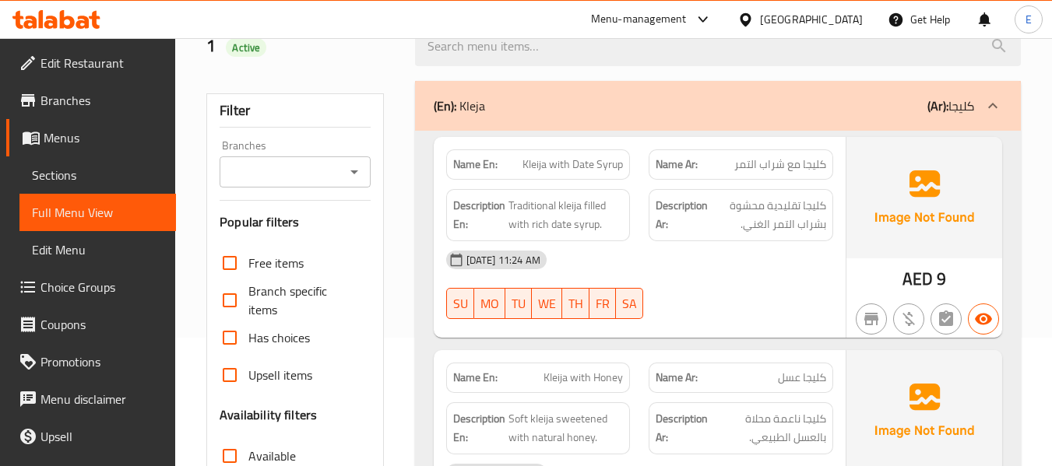
scroll to position [156, 0]
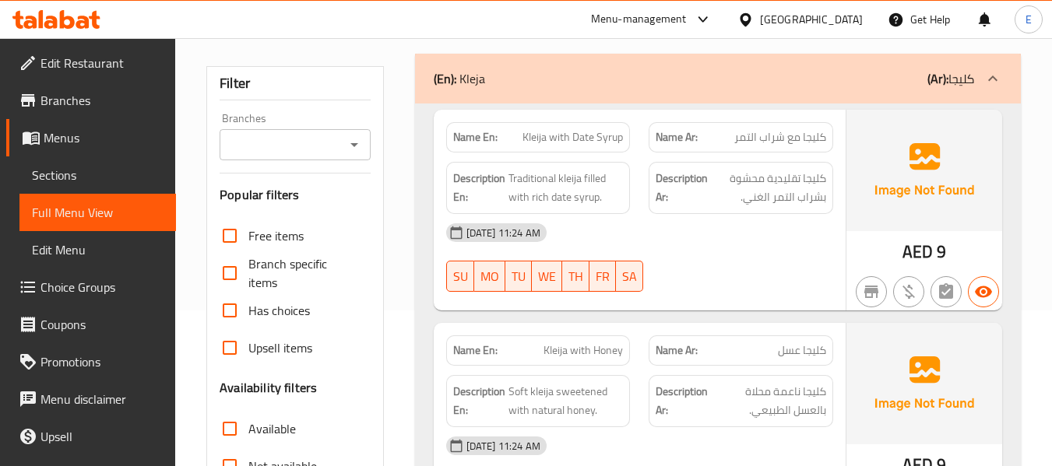
click at [804, 208] on div "Description Ar: كليجا تقليدية محشوة بشراب التمر الغني." at bounding box center [741, 188] width 185 height 52
click at [798, 257] on div "17-09-2025 11:24 AM SU MO TU WE TH FR SA" at bounding box center [640, 257] width 406 height 87
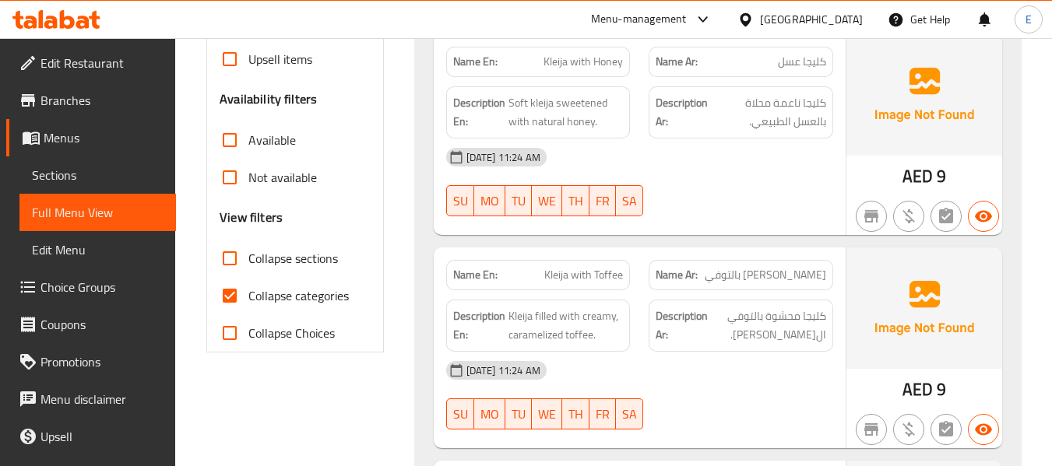
scroll to position [545, 0]
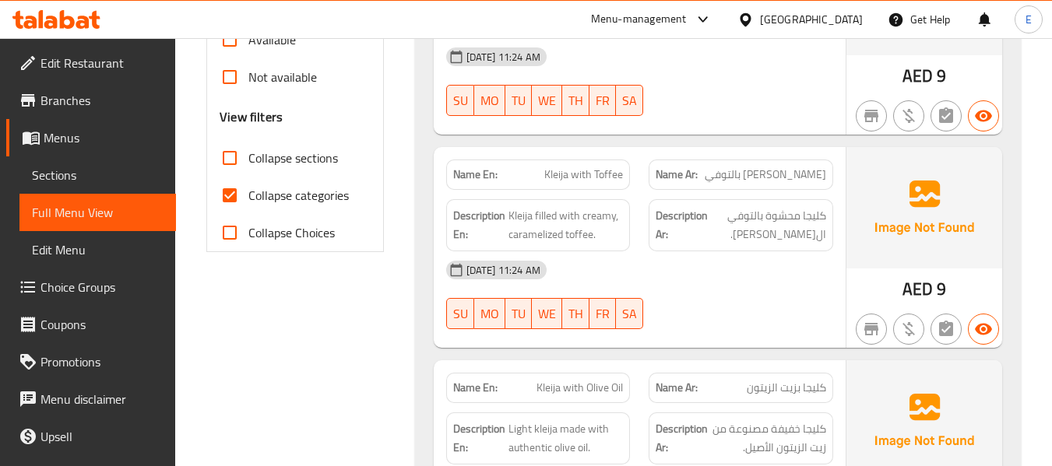
click at [757, 273] on div "[DATE] 11:24 AM" at bounding box center [640, 269] width 406 height 37
click at [761, 228] on span "كليجا محشوة بالتوفي ال[PERSON_NAME]." at bounding box center [768, 225] width 115 height 38
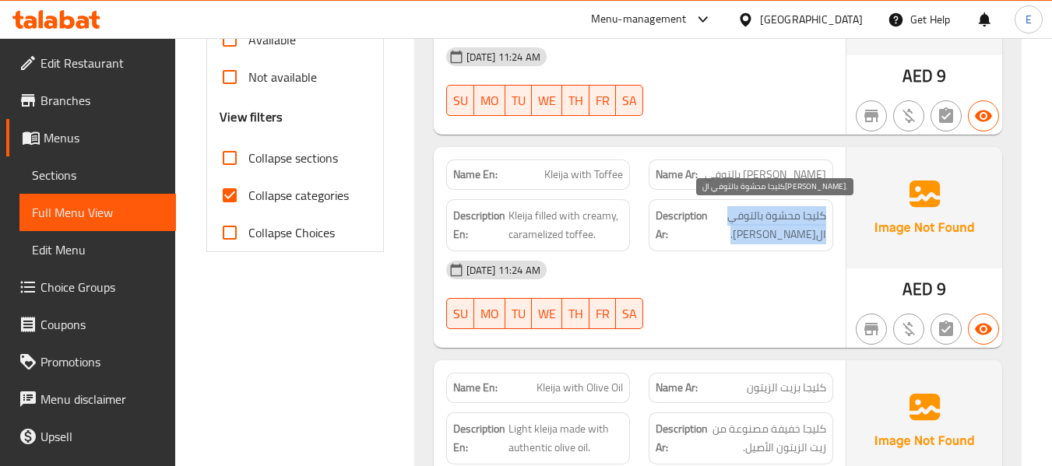
click at [761, 228] on span "كليجا محشوة بالتوفي ال[PERSON_NAME]." at bounding box center [768, 225] width 115 height 38
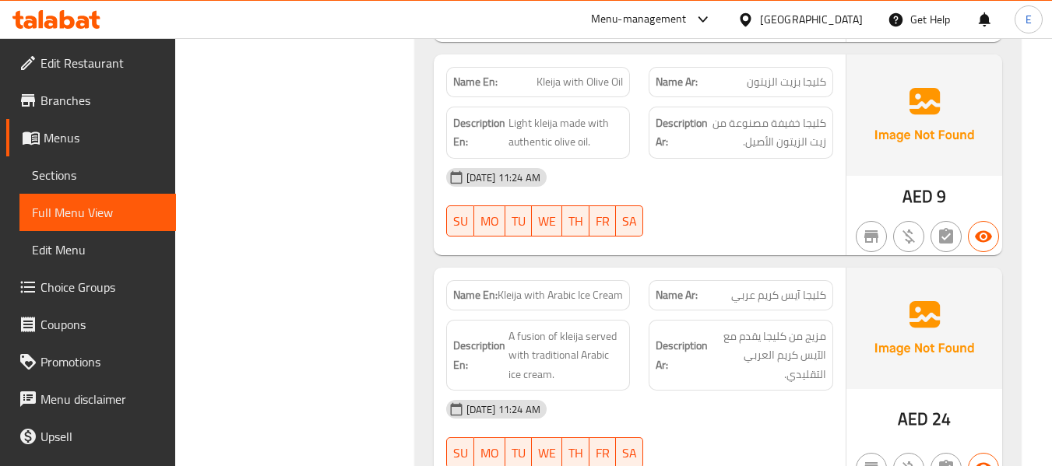
scroll to position [1012, 0]
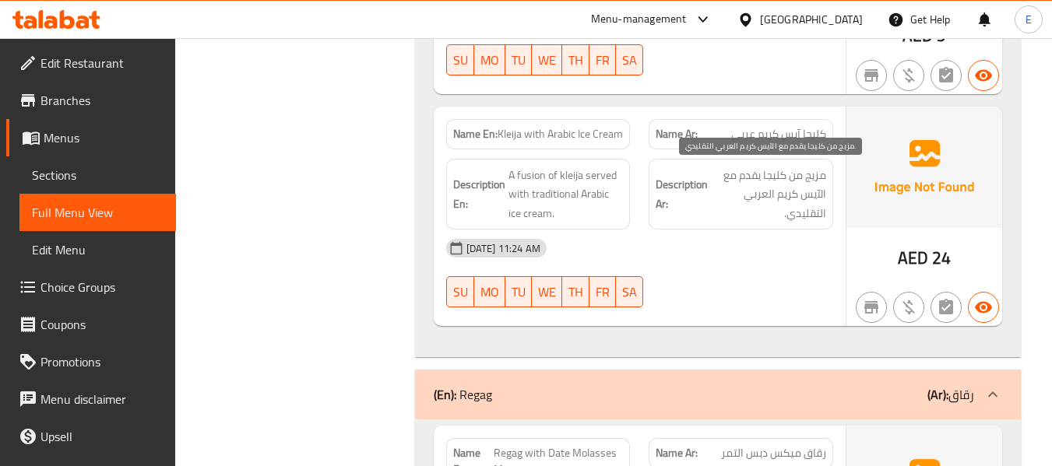
click at [773, 210] on span "مزيج من كليجا يقدم مع الآيس كريم العربي التقليدي." at bounding box center [768, 195] width 115 height 58
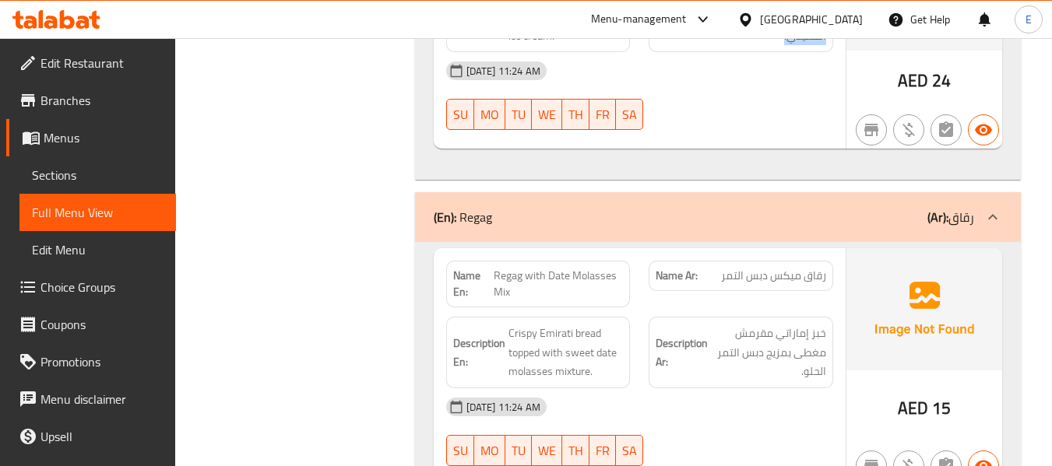
scroll to position [1246, 0]
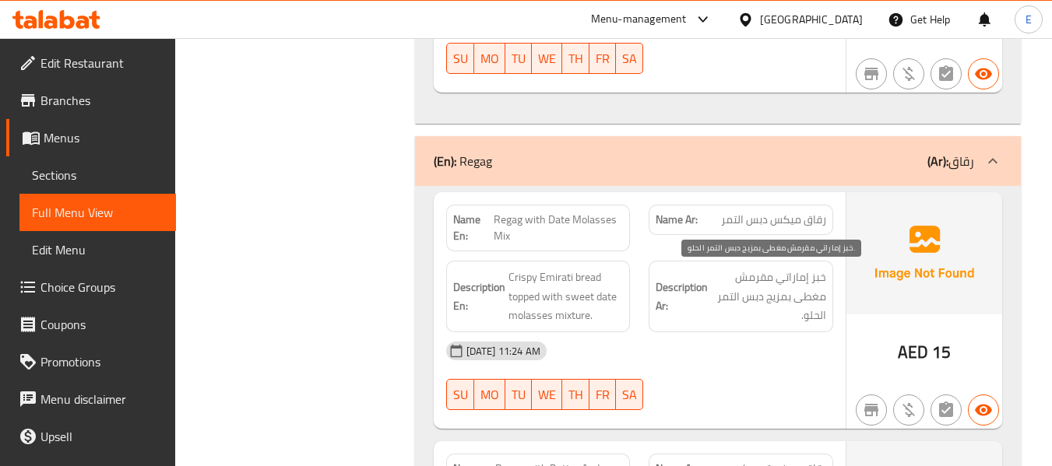
click at [770, 278] on span "خبز إماراتي مقرمش مغطى بمزيج دبس التمر الحلو." at bounding box center [768, 297] width 115 height 58
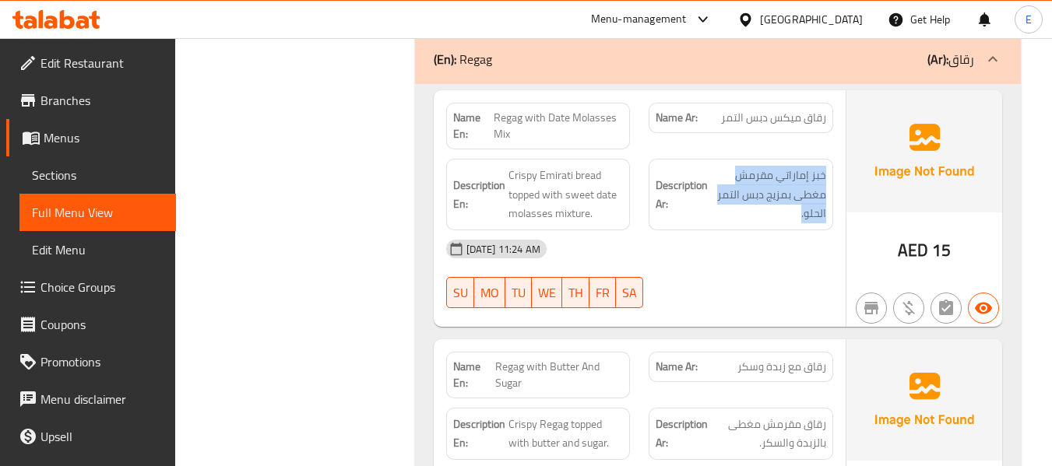
scroll to position [1479, 0]
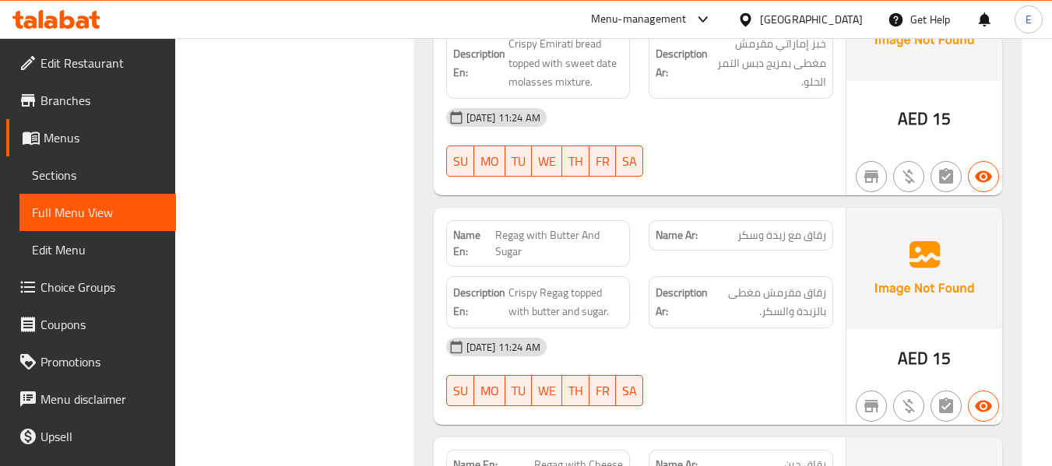
click at [770, 273] on div "Description Ar: رقاق مقرمش مغطى بالزبدة والسكر." at bounding box center [740, 302] width 203 height 71
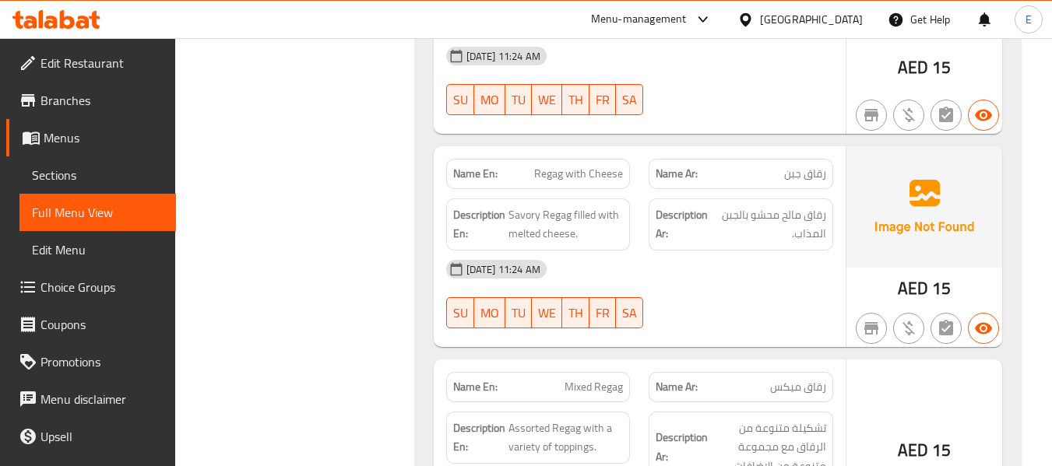
scroll to position [1791, 0]
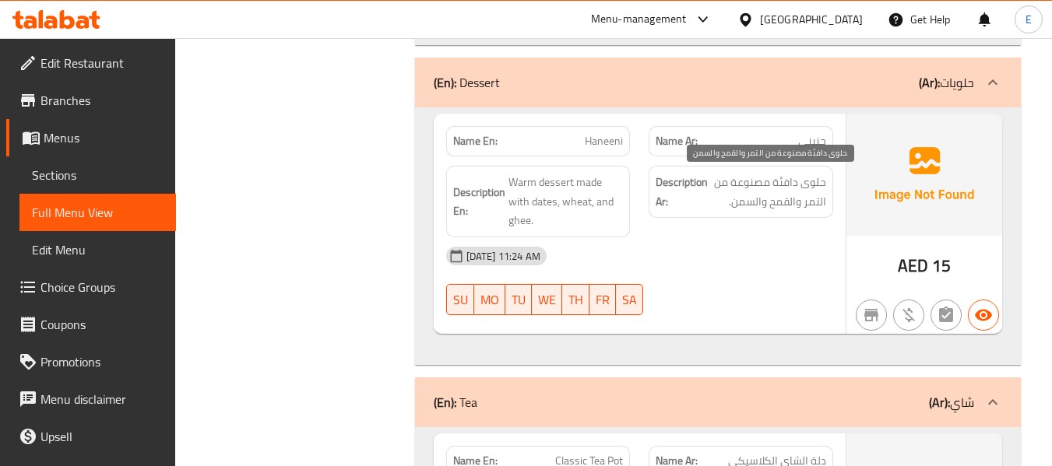
click at [770, 181] on span "حلوى دافئة مصنوعة من التمر والقمح والسمن." at bounding box center [768, 192] width 115 height 38
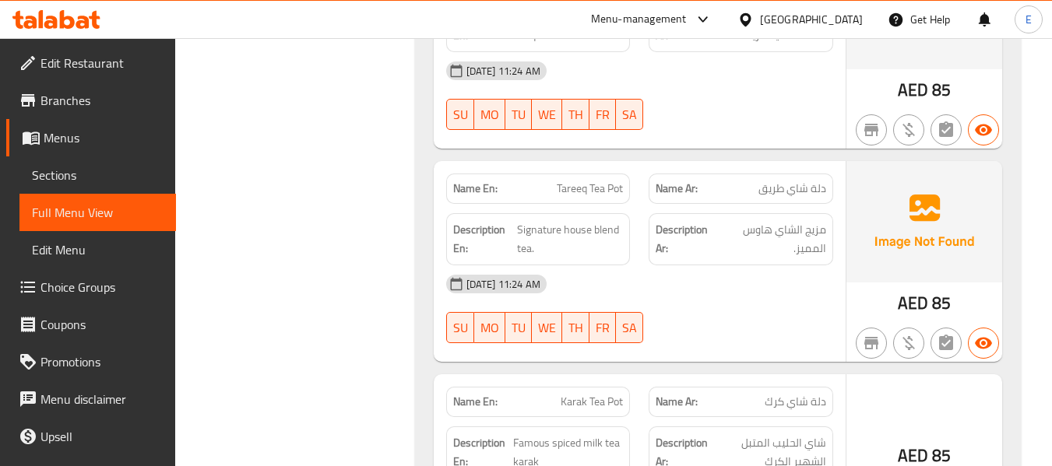
scroll to position [3971, 0]
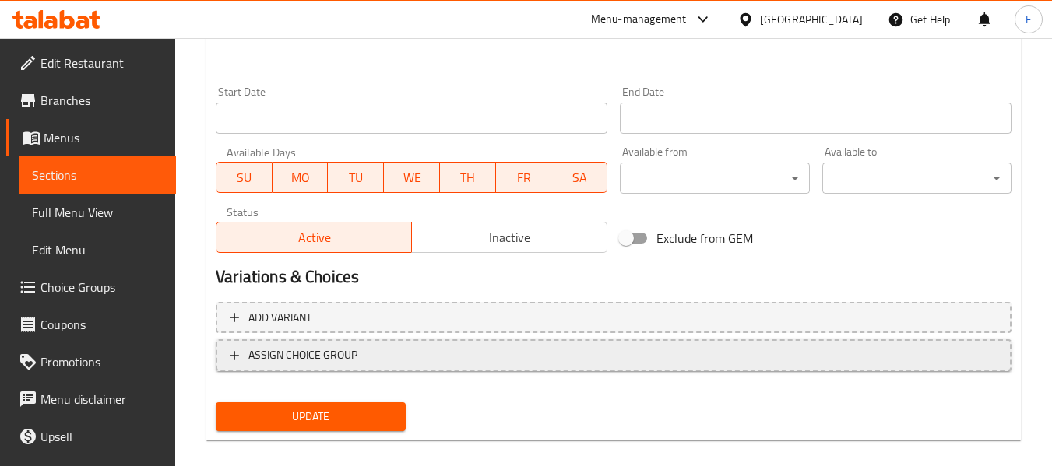
scroll to position [634, 0]
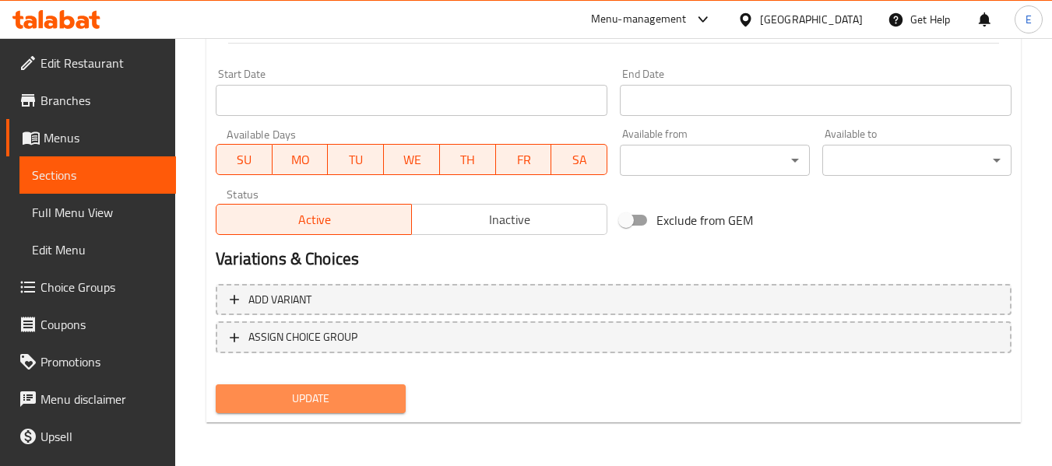
click at [362, 403] on span "Update" at bounding box center [310, 398] width 164 height 19
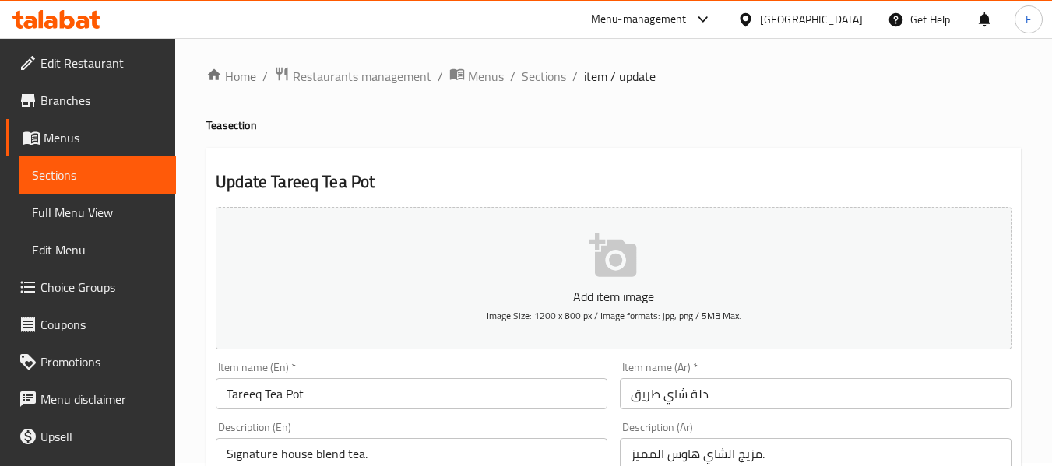
scroll to position [0, 0]
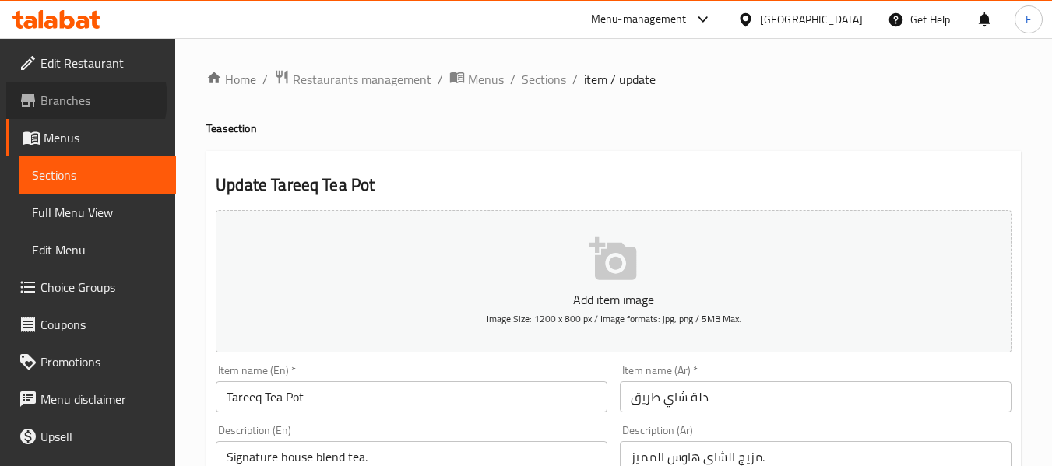
click at [79, 99] on span "Branches" at bounding box center [101, 100] width 123 height 19
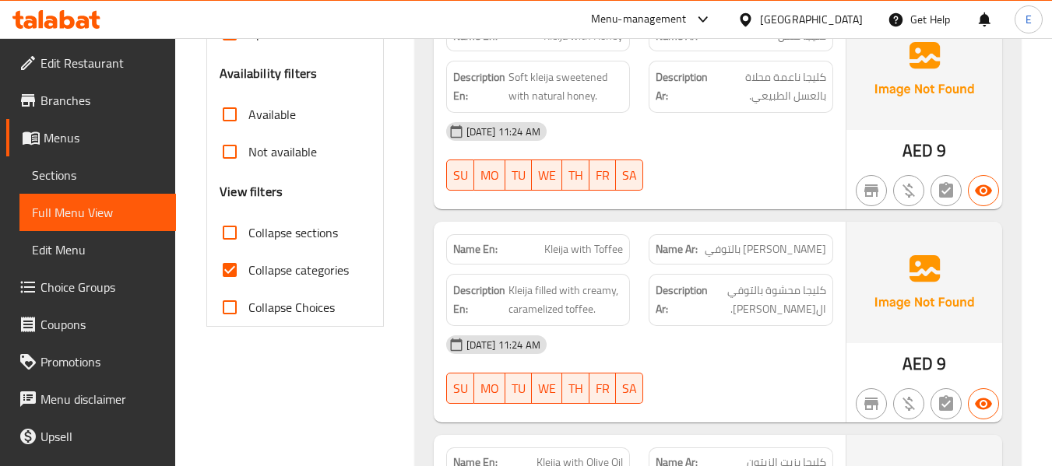
scroll to position [545, 0]
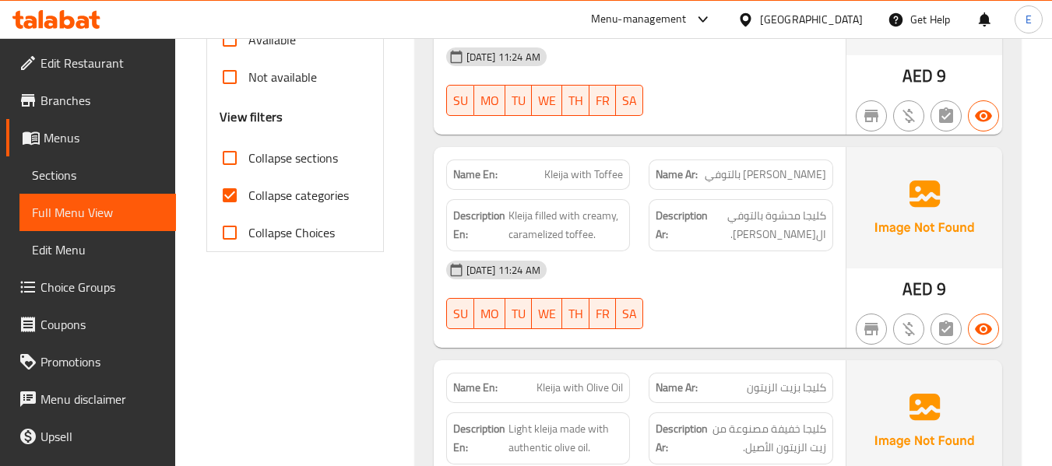
click at [234, 198] on input "Collapse categories" at bounding box center [229, 195] width 37 height 37
checkbox input "false"
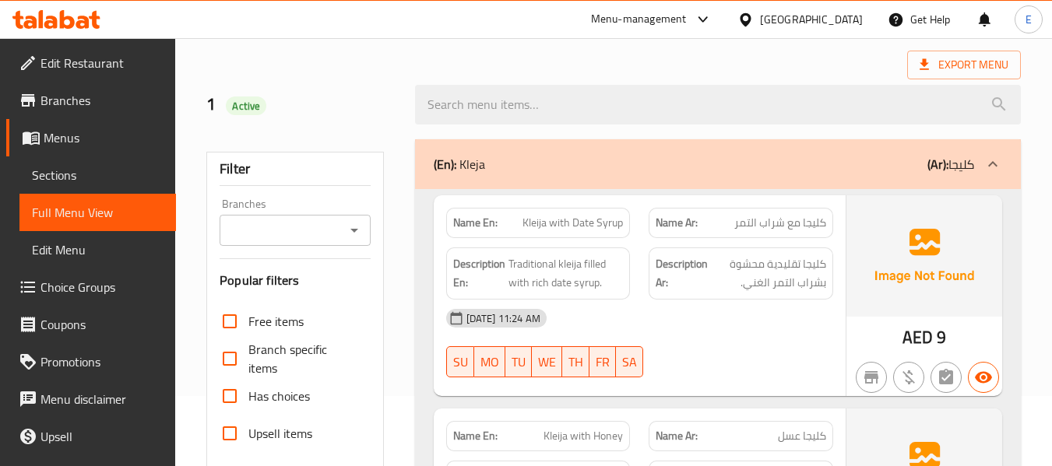
scroll to position [0, 0]
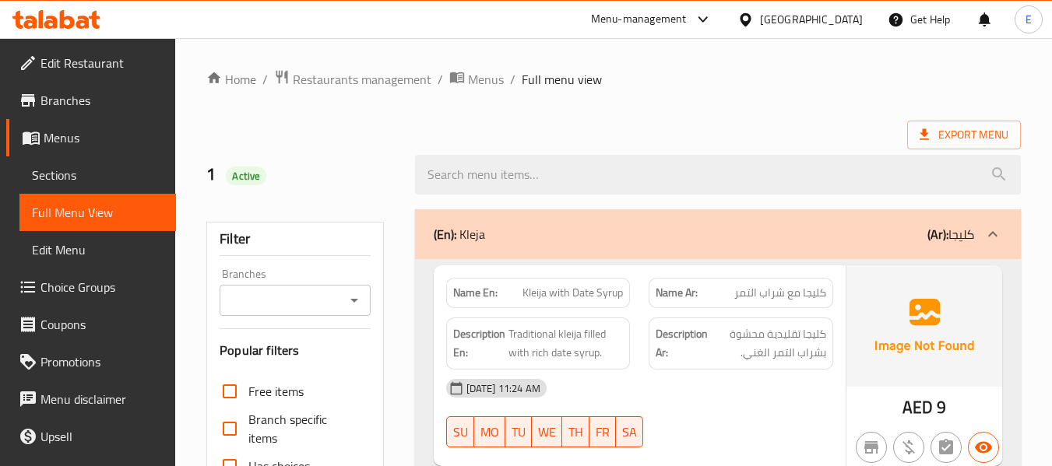
click at [726, 127] on div "Export Menu" at bounding box center [613, 135] width 814 height 29
click at [954, 147] on span "Export Menu" at bounding box center [964, 135] width 114 height 29
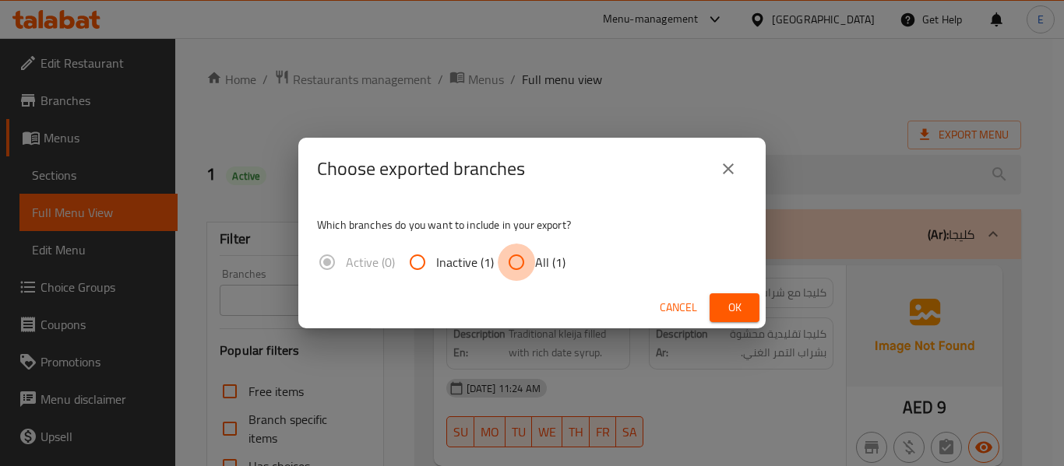
click at [515, 273] on input "All (1)" at bounding box center [516, 262] width 37 height 37
radio input "true"
click at [733, 311] on span "Ok" at bounding box center [734, 307] width 25 height 19
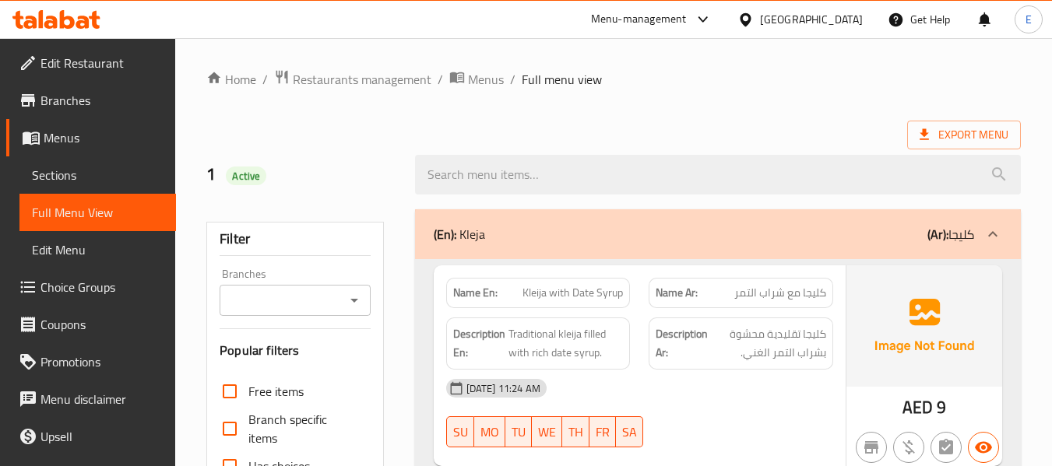
click at [107, 62] on span "Edit Restaurant" at bounding box center [101, 63] width 123 height 19
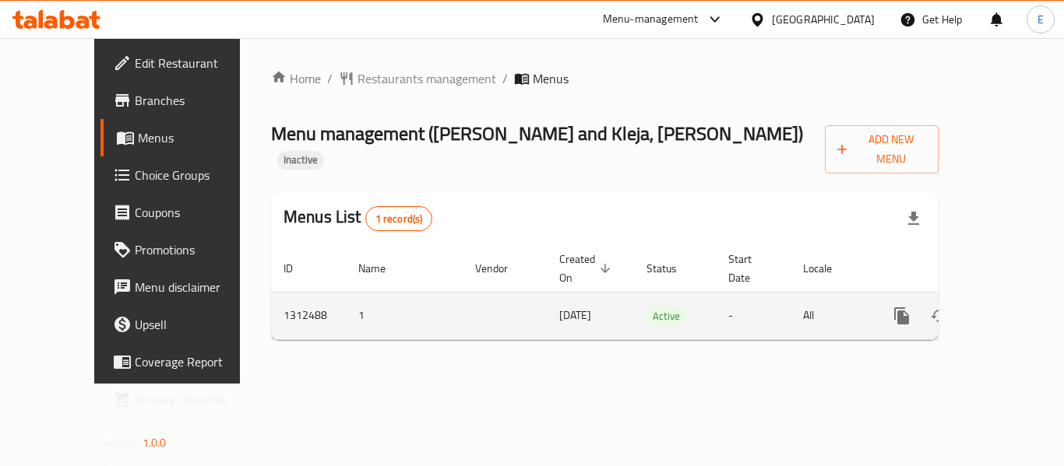
click at [1004, 307] on icon "enhanced table" at bounding box center [1013, 316] width 19 height 19
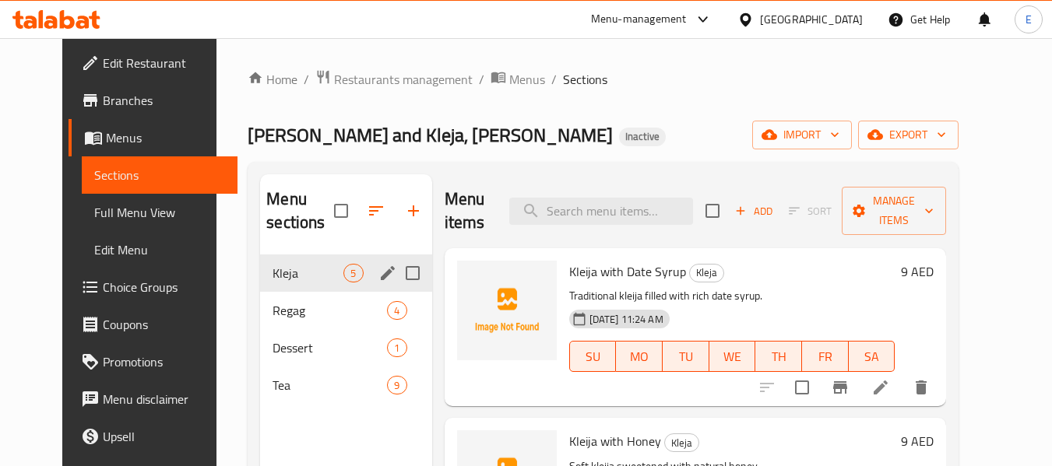
scroll to position [78, 0]
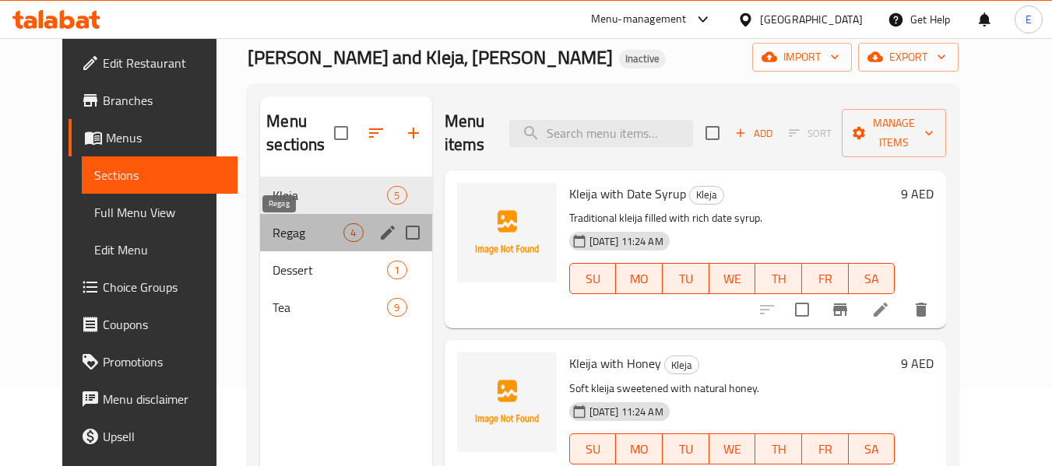
click at [273, 225] on span "Regag" at bounding box center [308, 232] width 71 height 19
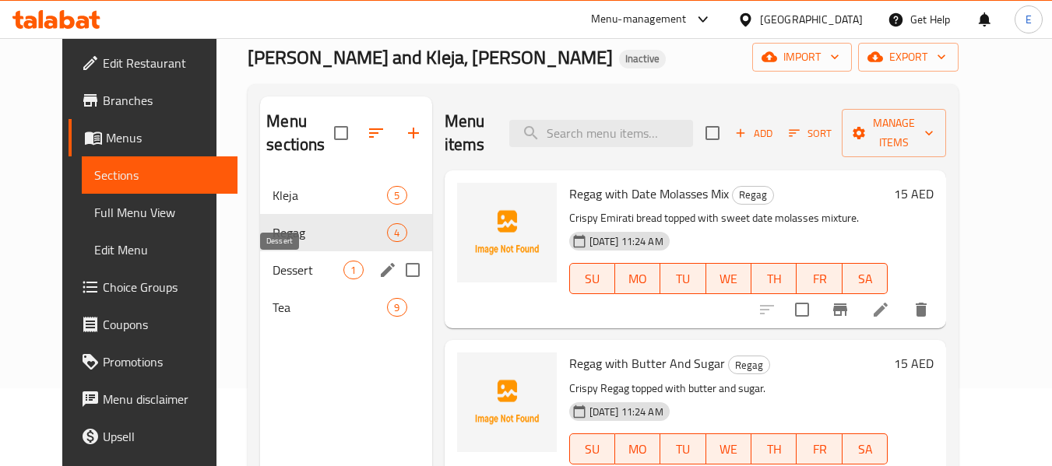
click at [273, 262] on span "Dessert" at bounding box center [308, 270] width 71 height 19
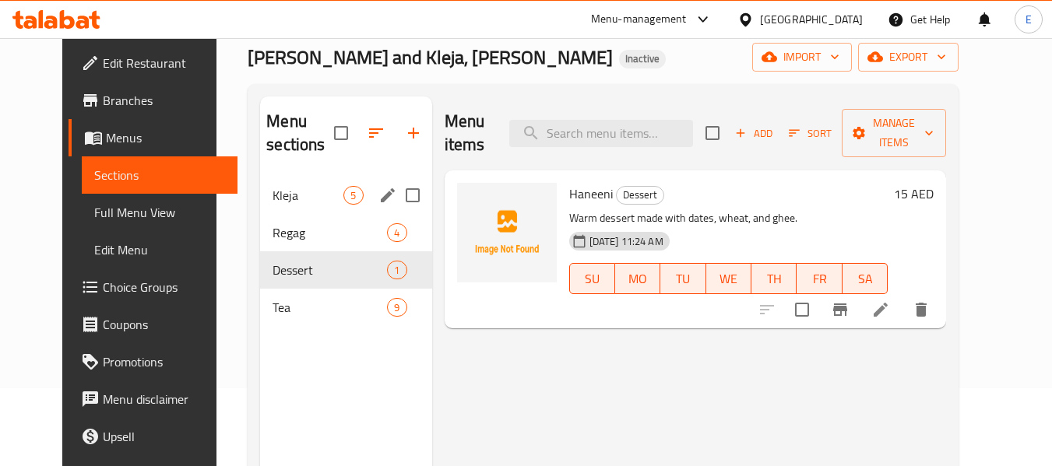
click at [273, 209] on div "Kleja 5" at bounding box center [345, 195] width 171 height 37
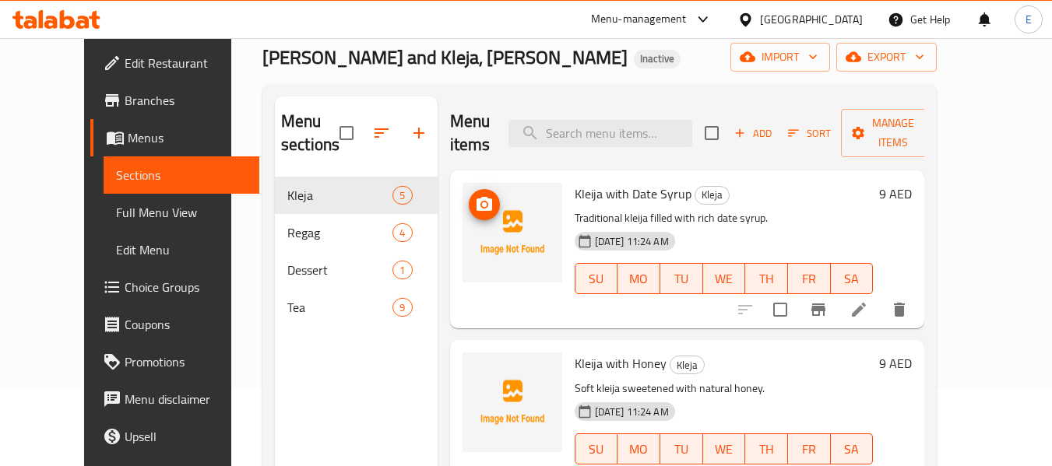
scroll to position [78, 0]
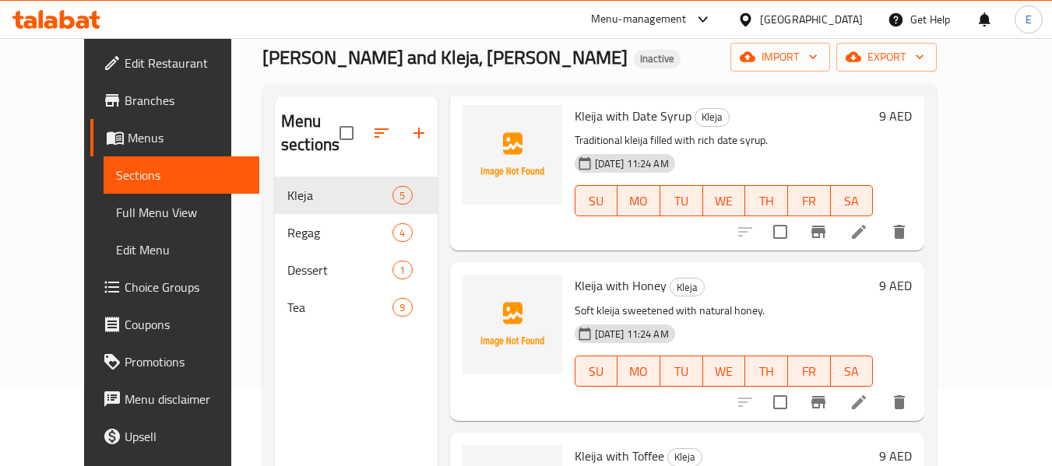
click at [575, 121] on span "Kleija with Date Syrup" at bounding box center [633, 115] width 117 height 23
copy span "Kleija"
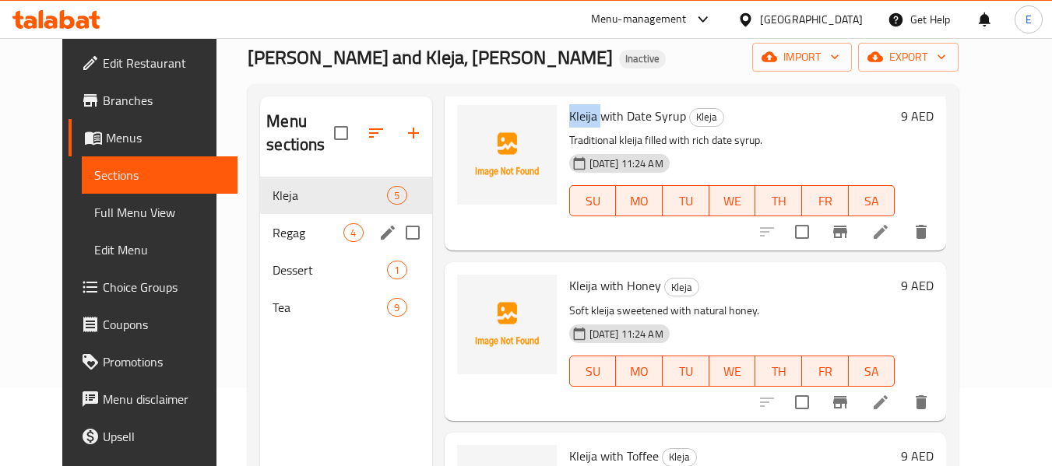
click at [346, 223] on div "Regag 4" at bounding box center [345, 232] width 171 height 37
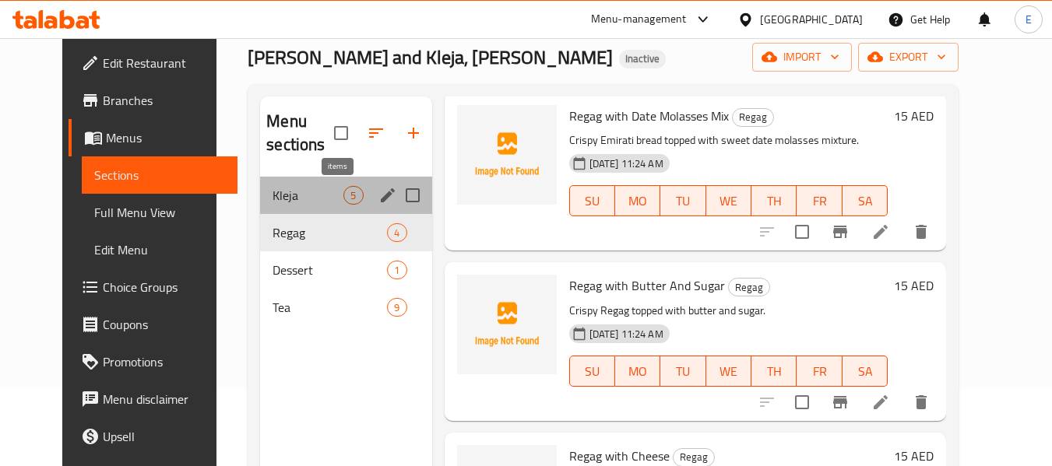
click at [344, 190] on span "5" at bounding box center [353, 195] width 18 height 15
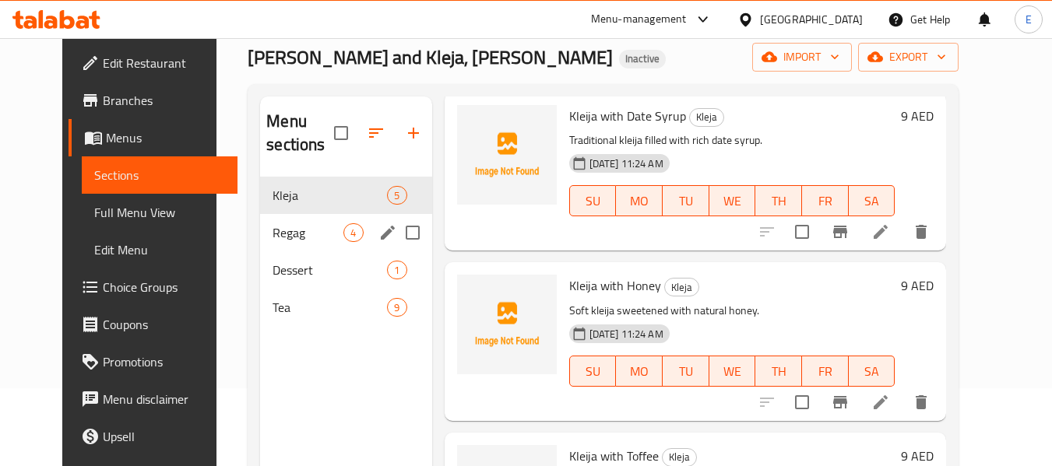
click at [327, 221] on div "Regag 4" at bounding box center [345, 232] width 171 height 37
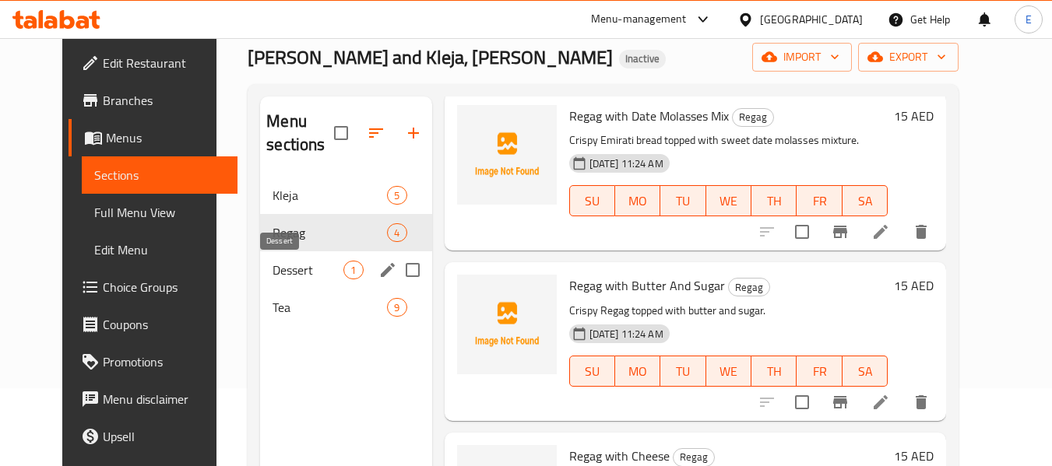
click at [307, 269] on span "Dessert" at bounding box center [308, 270] width 71 height 19
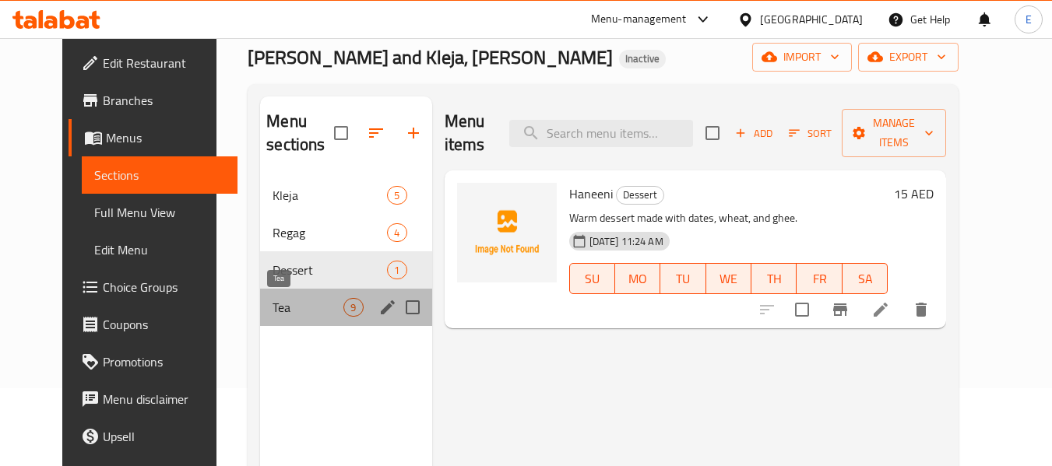
click at [302, 308] on span "Tea" at bounding box center [308, 307] width 71 height 19
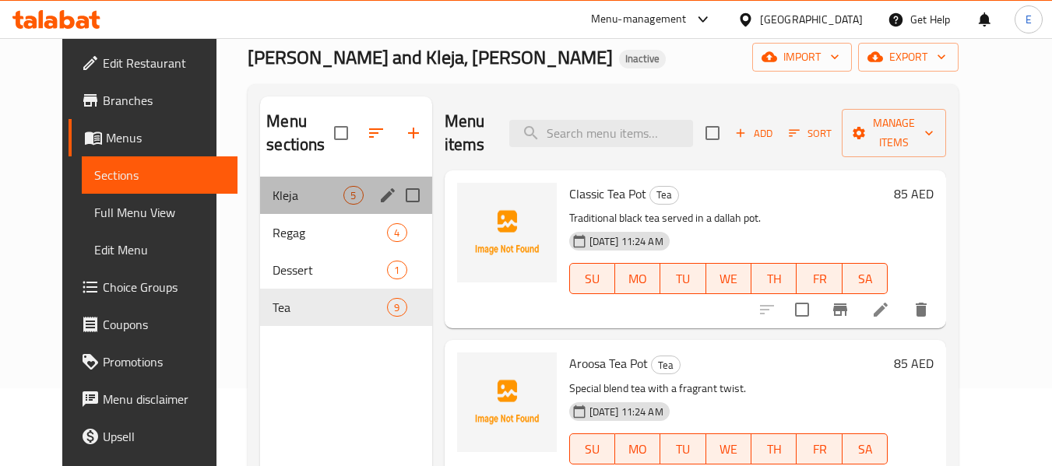
click at [260, 212] on div "Kleja 5" at bounding box center [345, 195] width 171 height 37
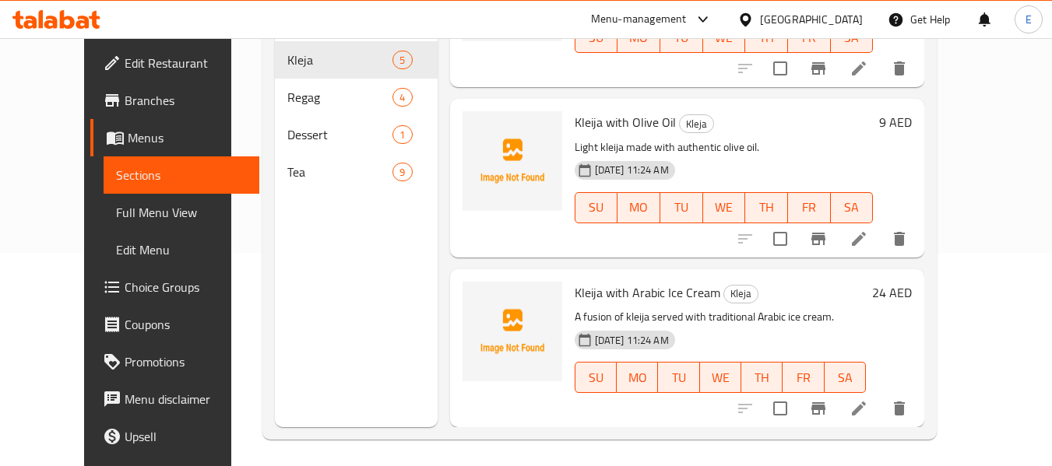
scroll to position [218, 0]
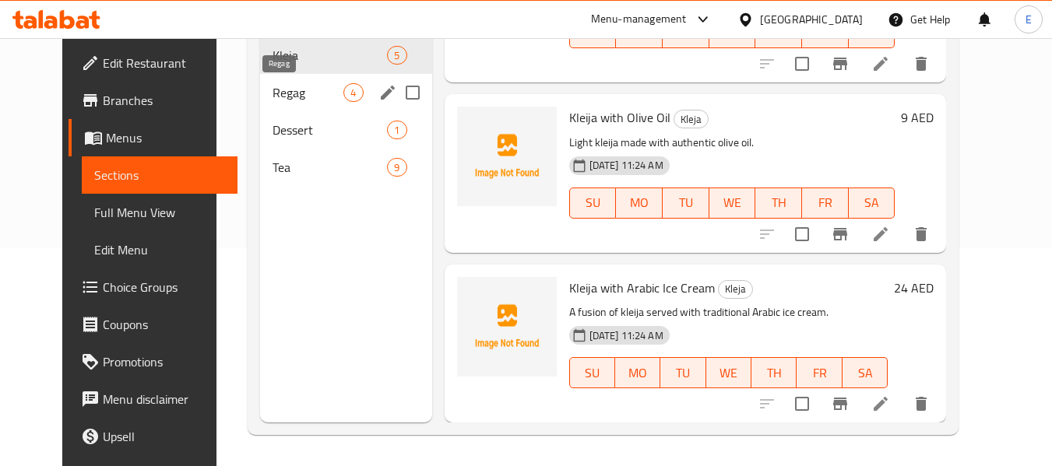
click at [273, 87] on span "Regag" at bounding box center [308, 92] width 71 height 19
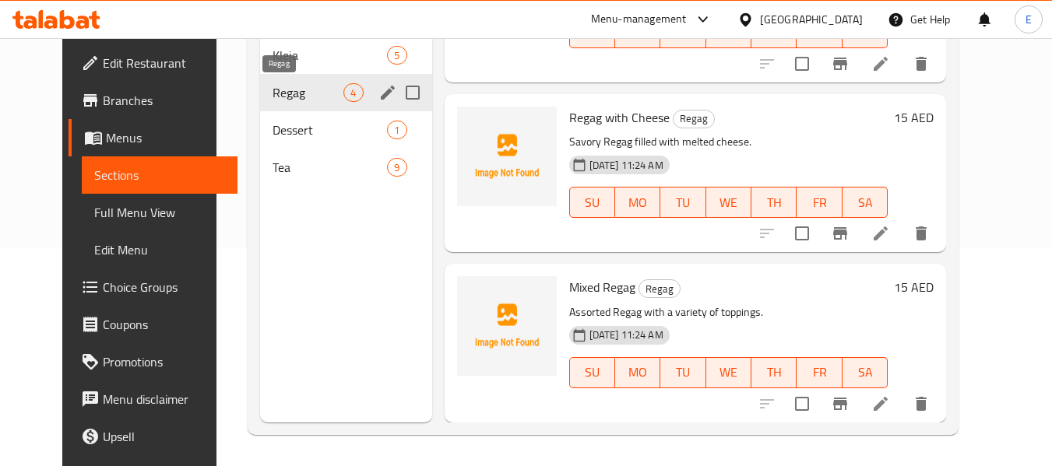
scroll to position [276, 0]
click at [269, 65] on div "Kleja 5" at bounding box center [345, 55] width 171 height 37
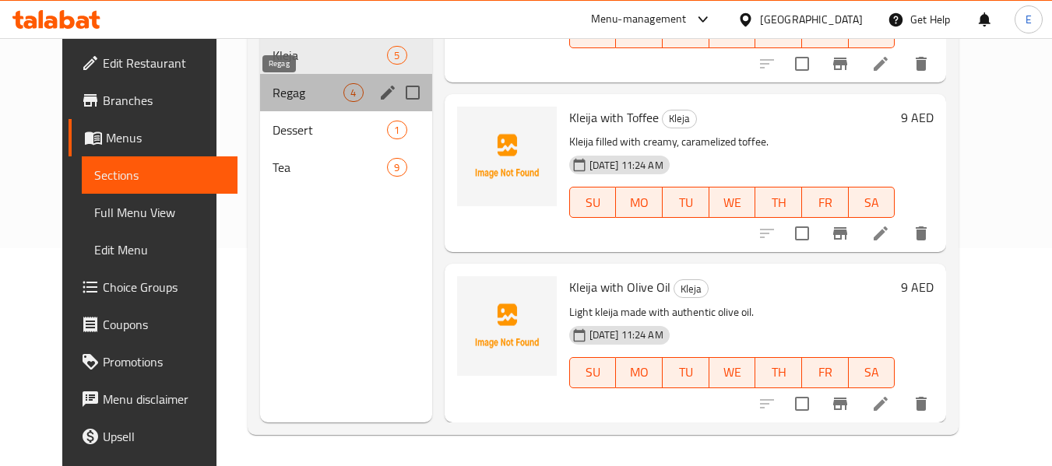
click at [273, 87] on span "Regag" at bounding box center [308, 92] width 71 height 19
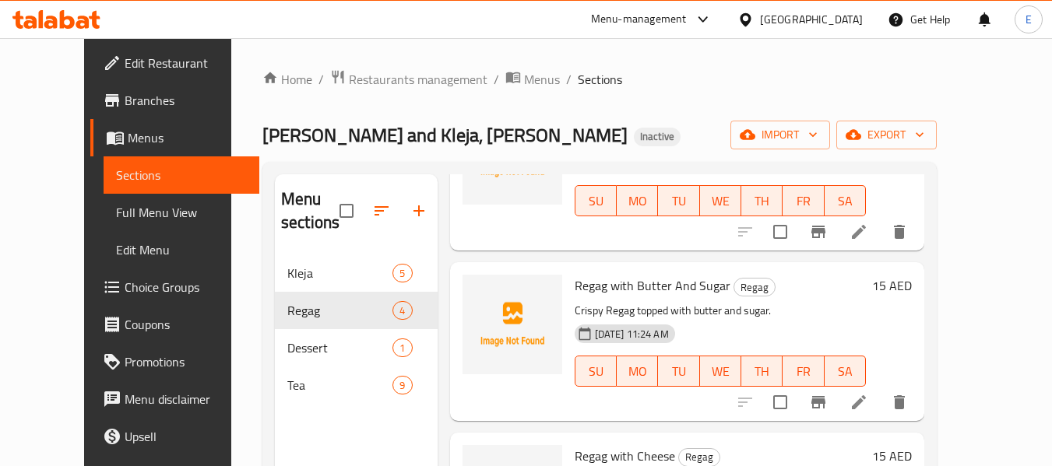
scroll to position [234, 0]
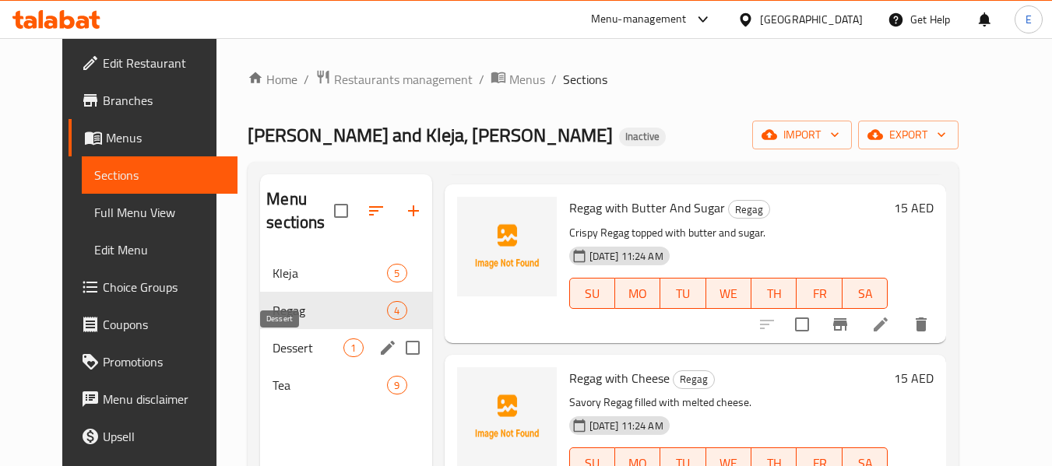
click at [273, 344] on span "Dessert" at bounding box center [308, 348] width 71 height 19
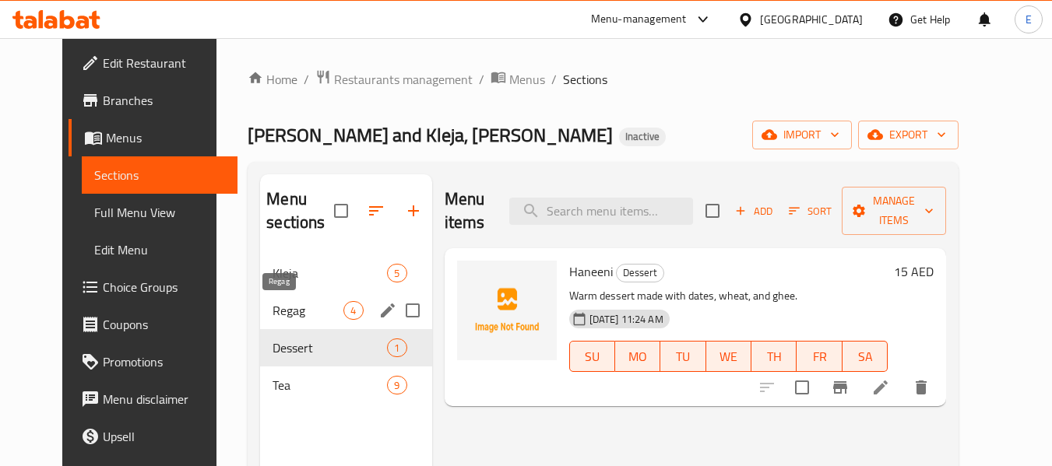
click at [278, 317] on span "Regag" at bounding box center [308, 310] width 71 height 19
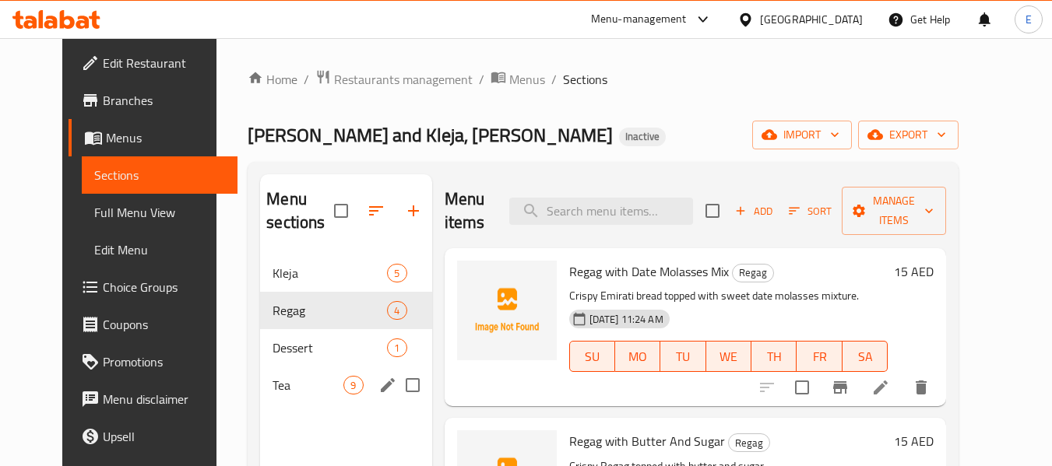
click at [285, 380] on span "Tea" at bounding box center [308, 385] width 71 height 19
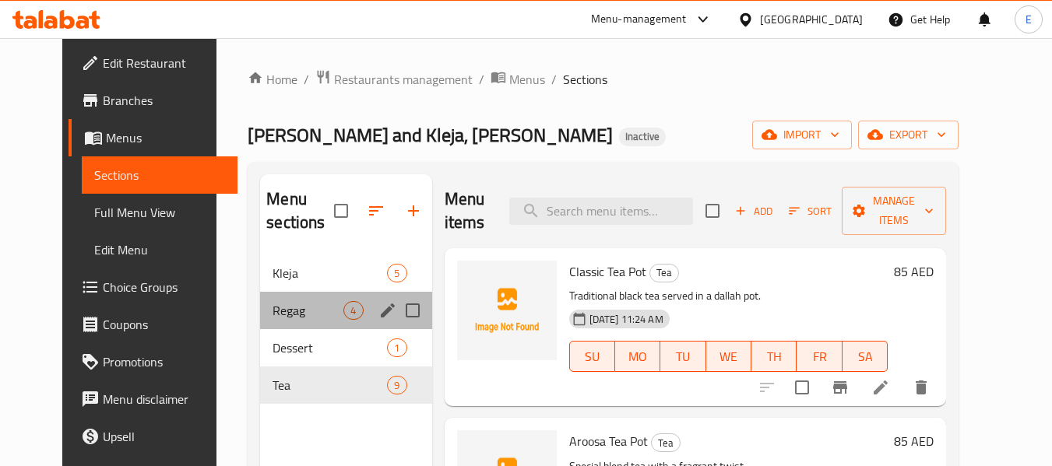
click at [266, 297] on div "Regag 4" at bounding box center [345, 310] width 171 height 37
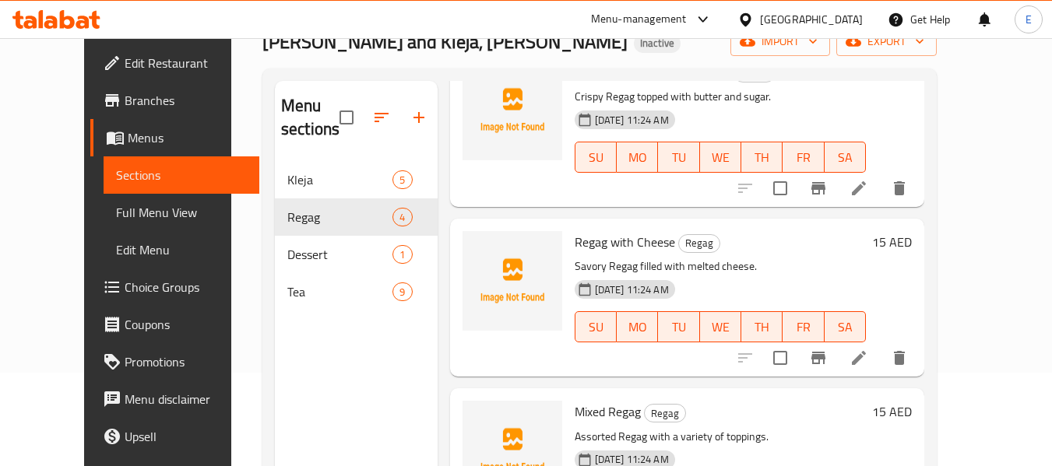
scroll to position [218, 0]
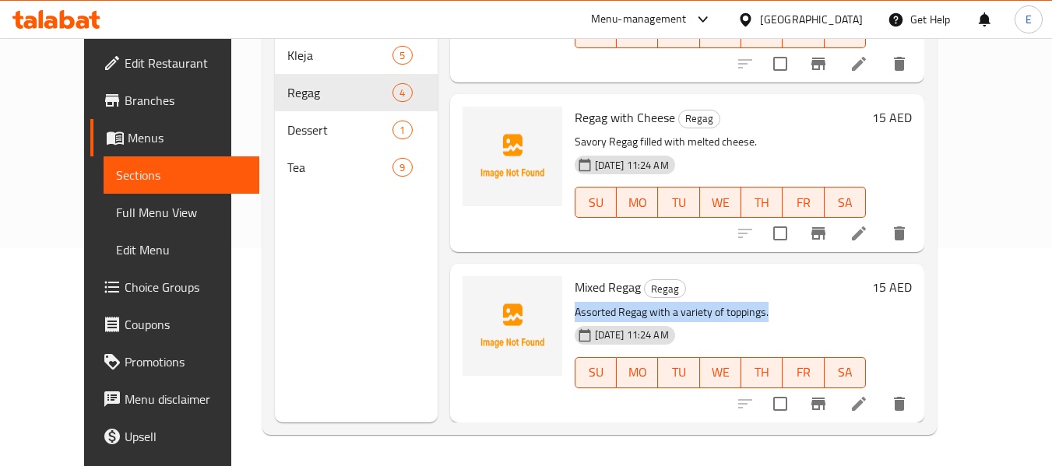
drag, startPoint x: 548, startPoint y: 306, endPoint x: 799, endPoint y: 317, distance: 251.0
click at [799, 317] on div "Mixed Regag Regag Assorted Regag with a variety of toppings. [DATE] 11:24 AM SU…" at bounding box center [720, 343] width 304 height 146
click at [302, 273] on div "Menu sections Kleja 5 Regag 4 Dessert 1 Tea 9" at bounding box center [356, 189] width 163 height 466
